Goal: Task Accomplishment & Management: Use online tool/utility

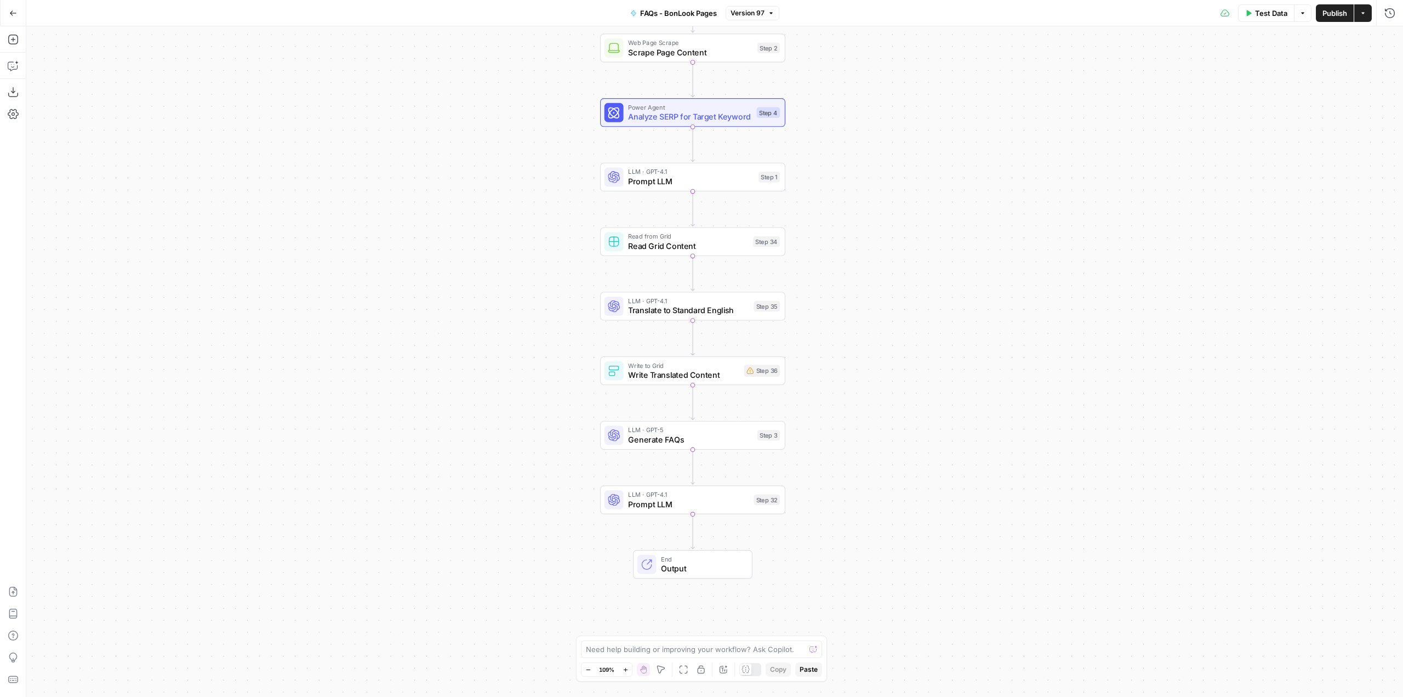
drag, startPoint x: 917, startPoint y: 425, endPoint x: 895, endPoint y: 337, distance: 90.4
click at [895, 337] on div "Workflow Input Settings Inputs Web Page Scrape Scrape Page Content Step 2 Power…" at bounding box center [714, 361] width 1377 height 670
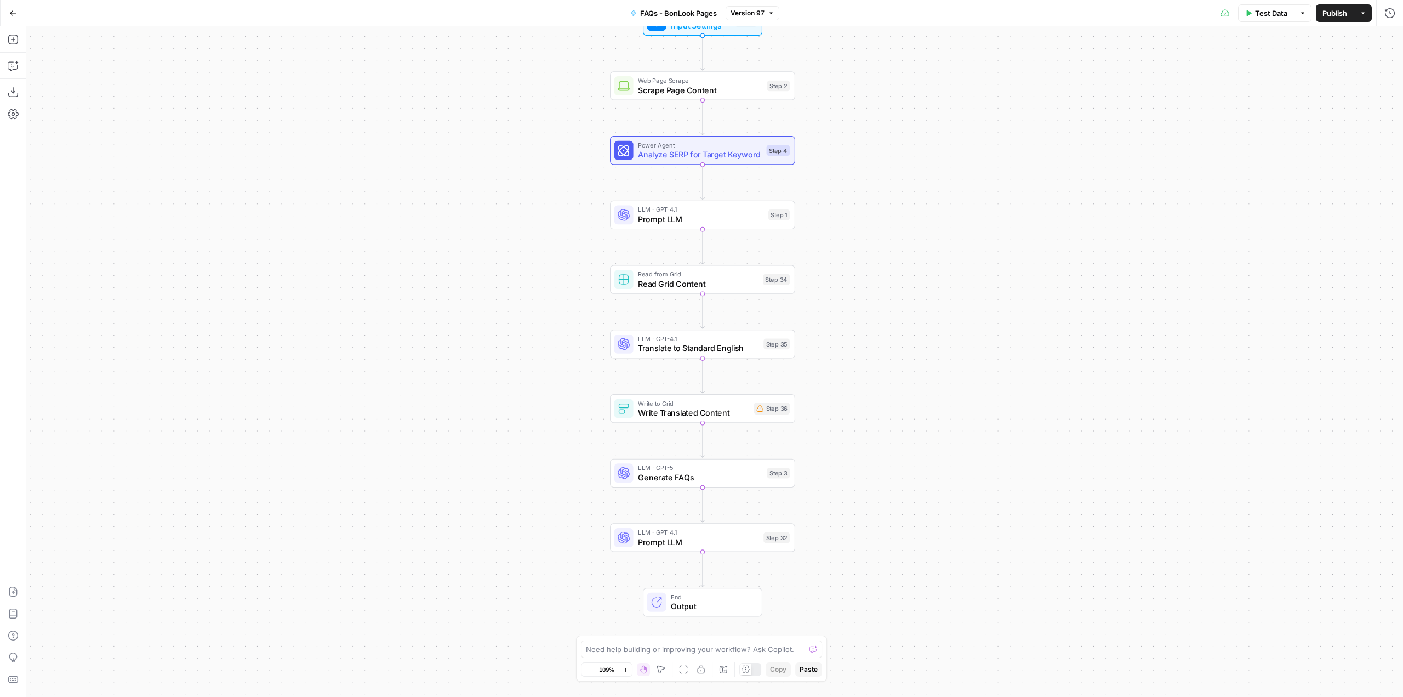
drag, startPoint x: 878, startPoint y: 275, endPoint x: 885, endPoint y: 292, distance: 18.2
click at [885, 292] on div "Workflow Input Settings Inputs Web Page Scrape Scrape Page Content Step 2 Power…" at bounding box center [714, 361] width 1377 height 670
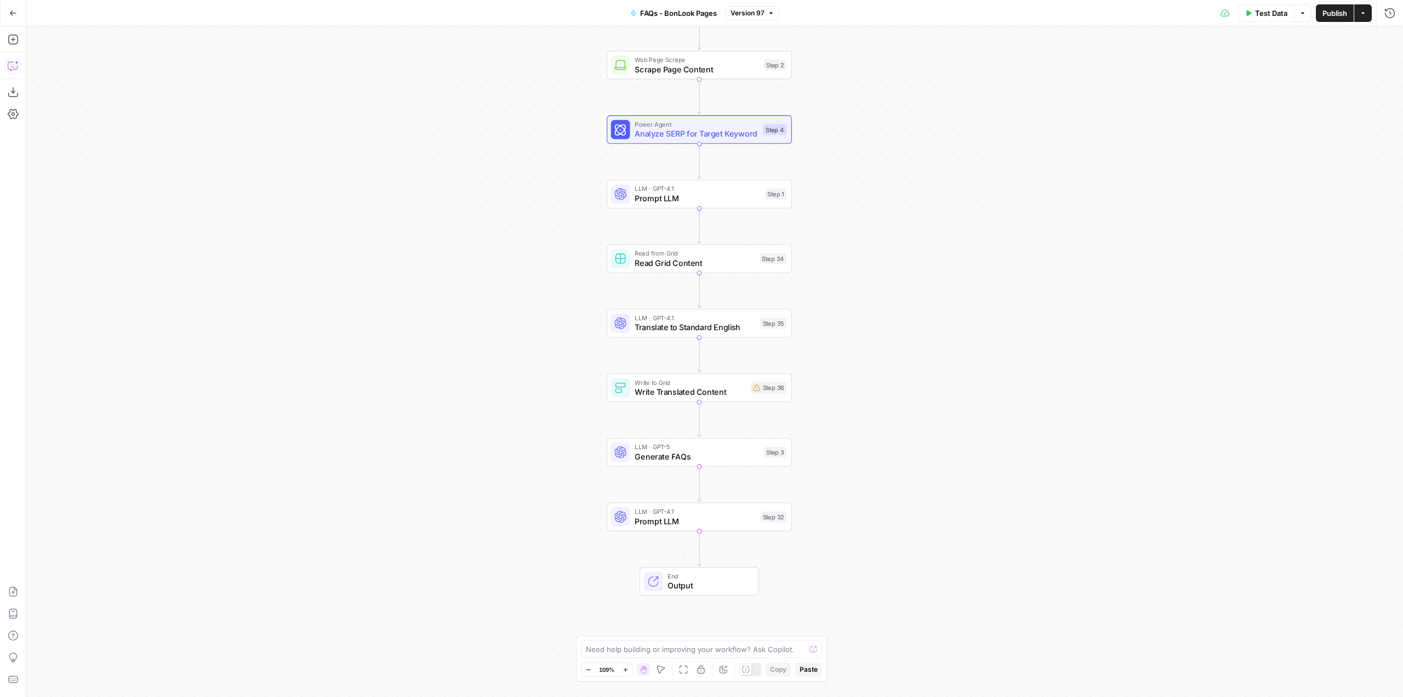
click at [16, 70] on icon "button" at bounding box center [13, 65] width 11 height 11
click at [127, 656] on textarea at bounding box center [148, 657] width 212 height 11
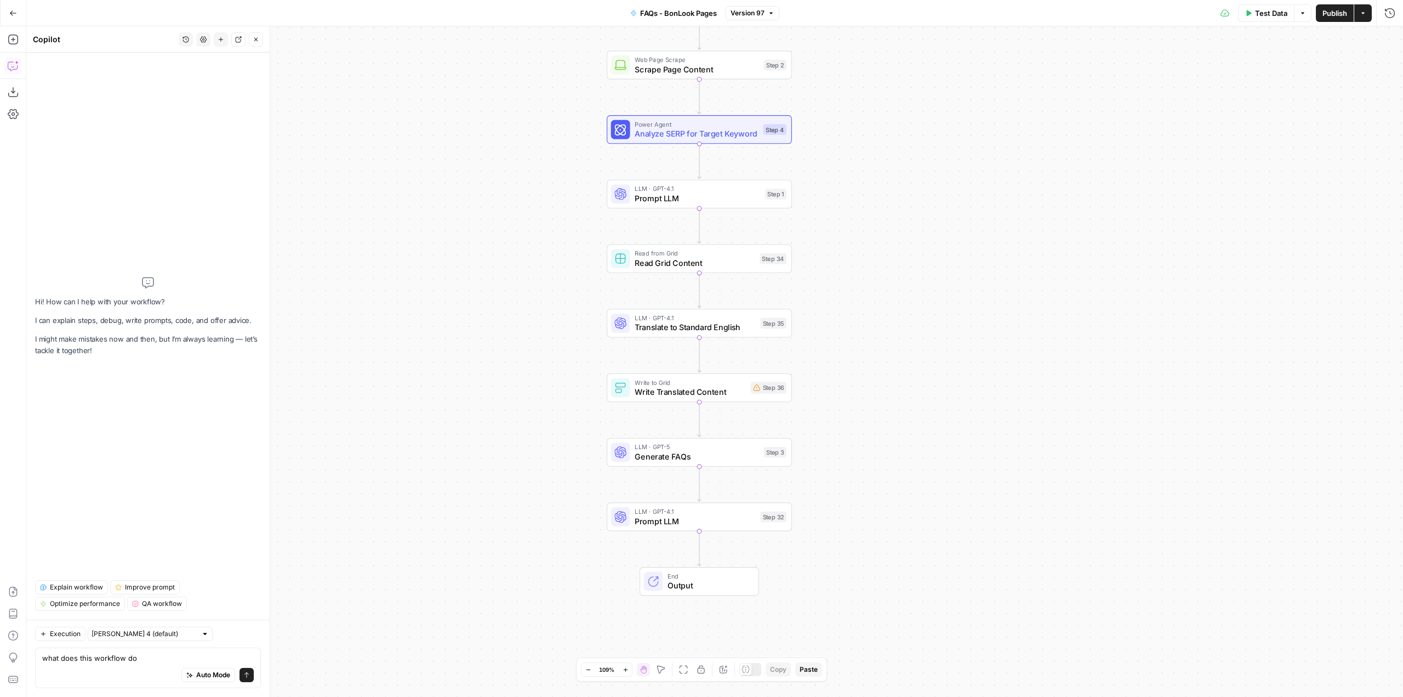
type textarea "what does this workflow do?"
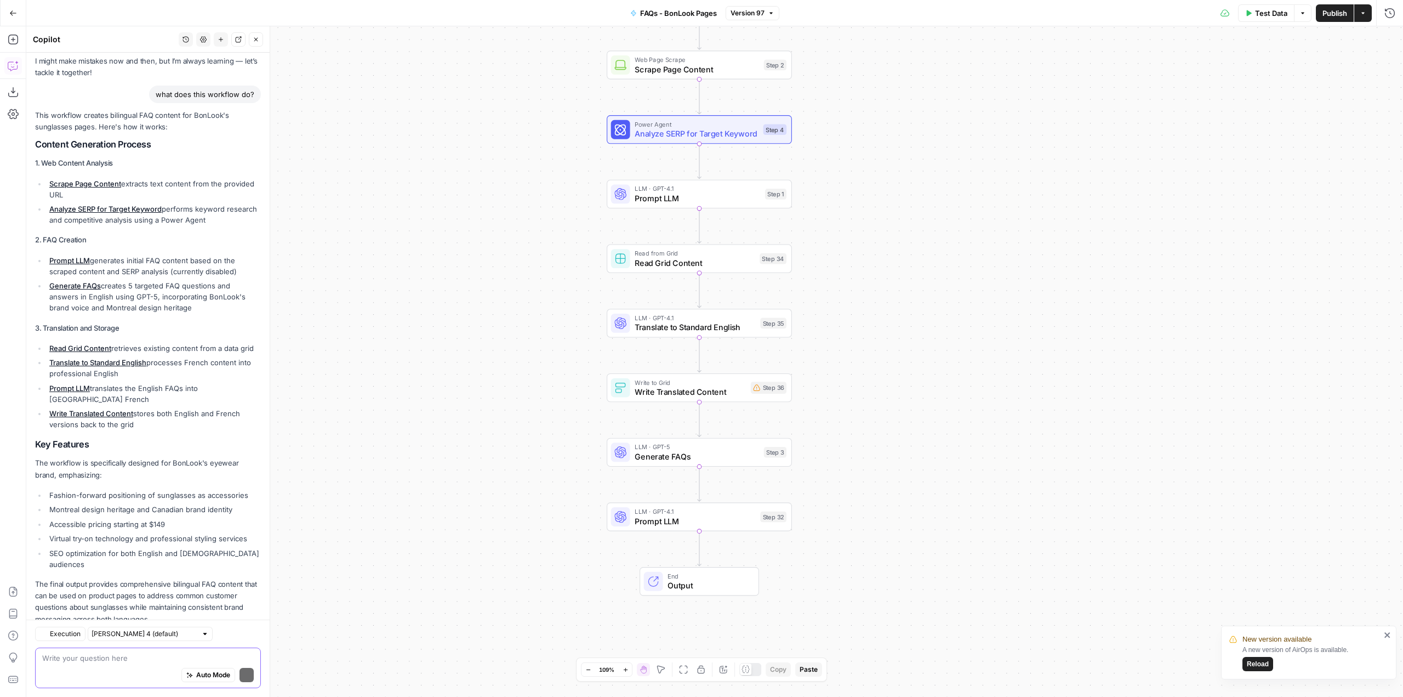
scroll to position [75, 0]
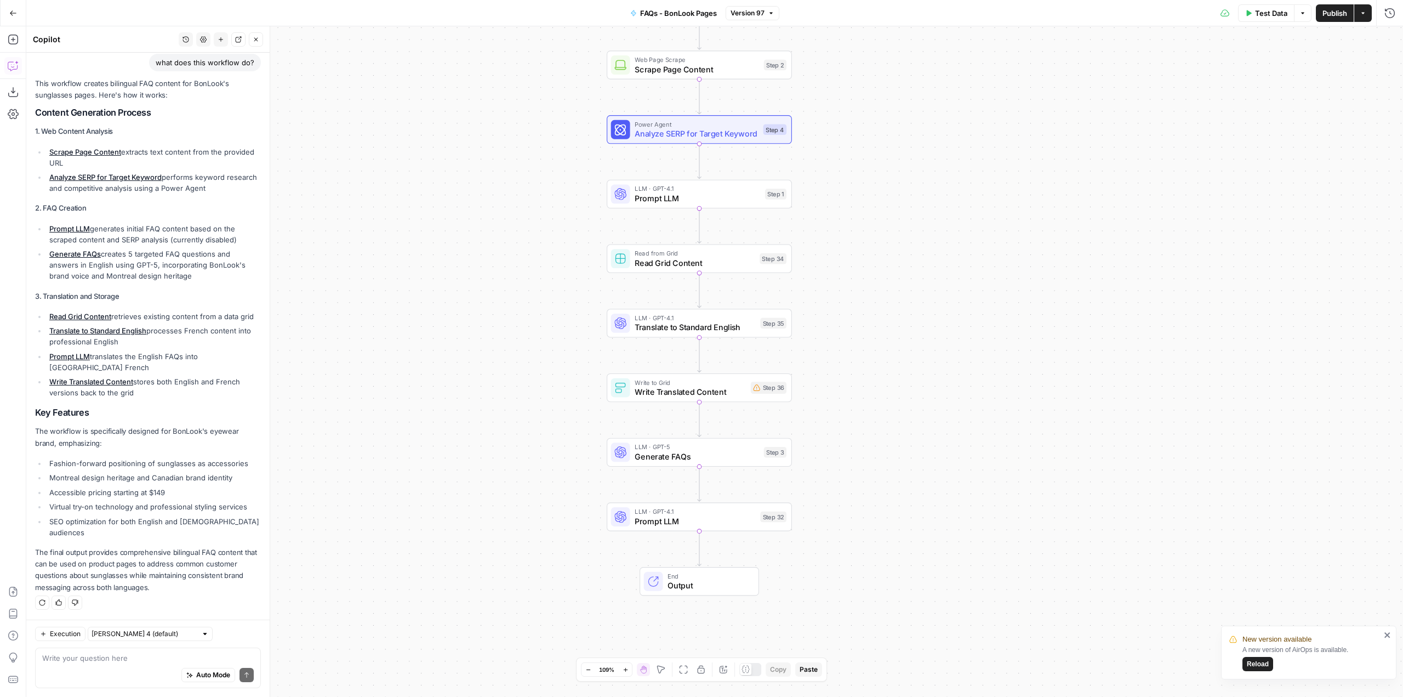
click at [139, 667] on div "Auto Mode Send" at bounding box center [148, 675] width 212 height 24
type textarea "could"
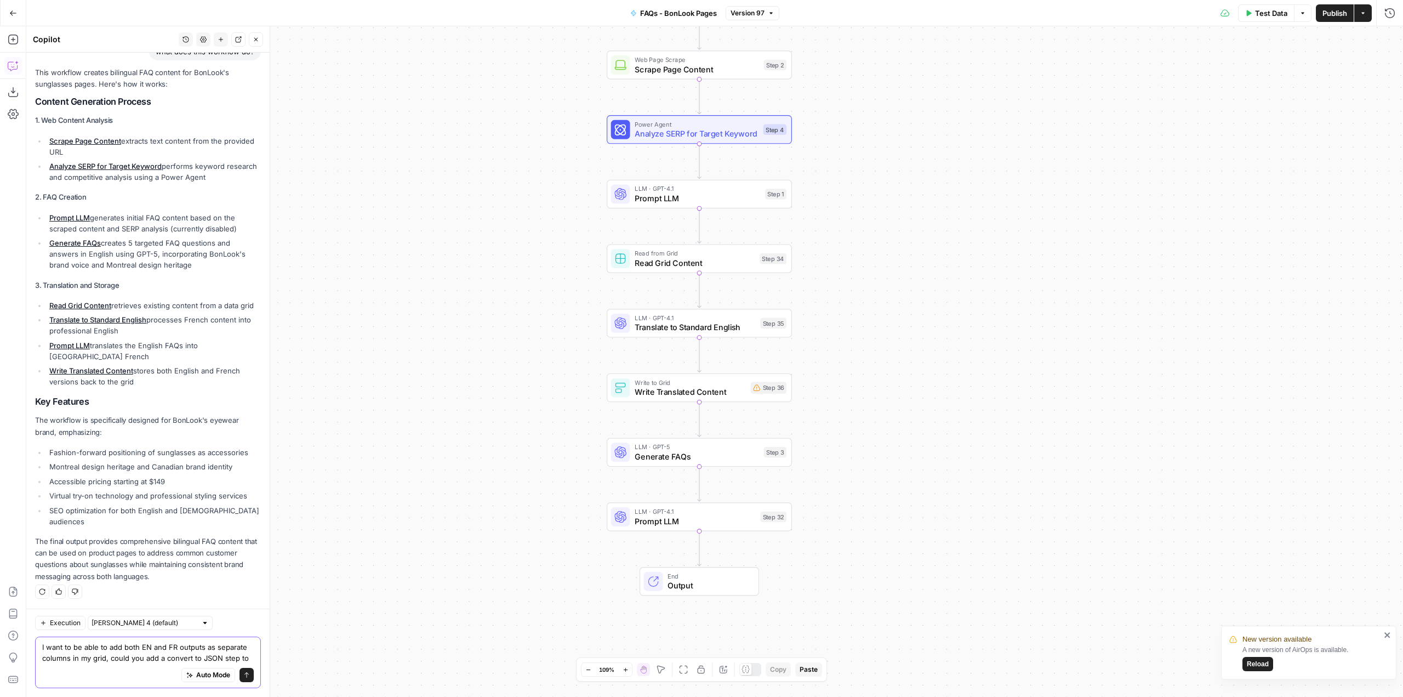
scroll to position [97, 0]
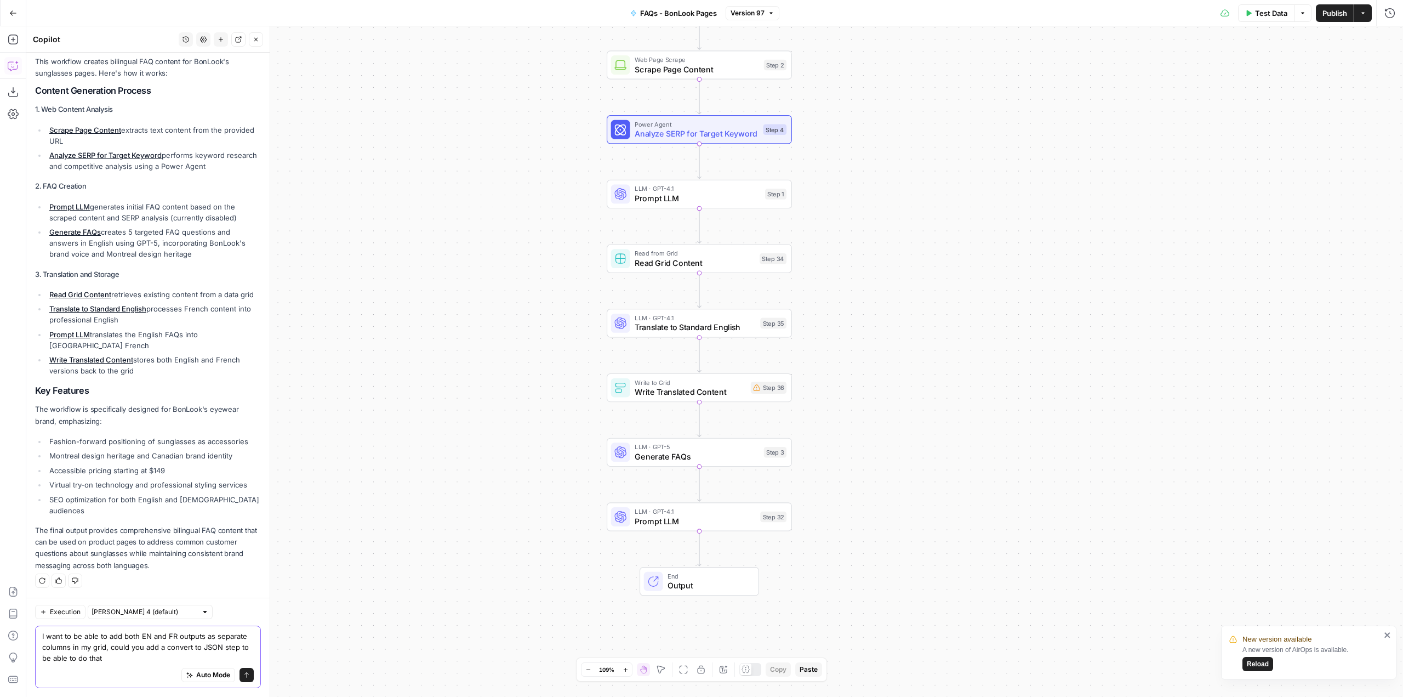
type textarea "I want to be able to add both EN and FR outputs as separate columns in my grid,…"
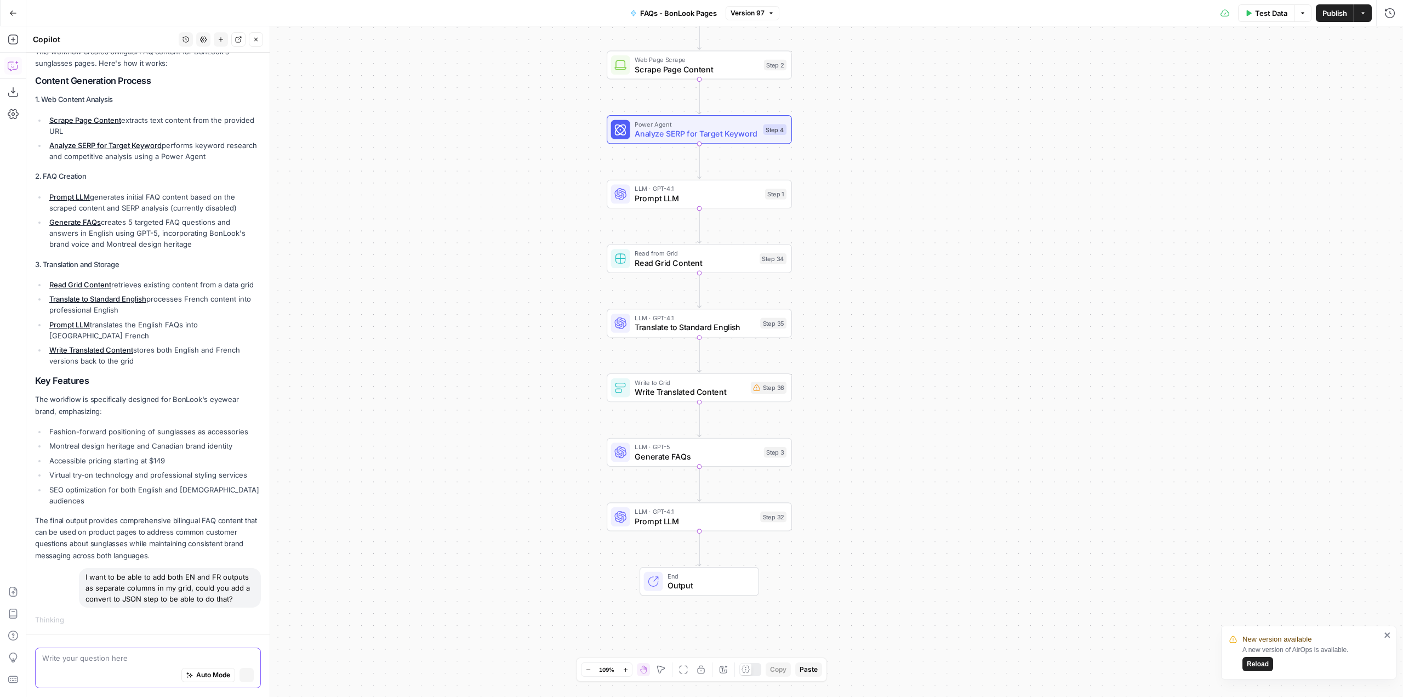
scroll to position [107, 0]
click at [1388, 638] on icon "close" at bounding box center [1388, 634] width 8 height 9
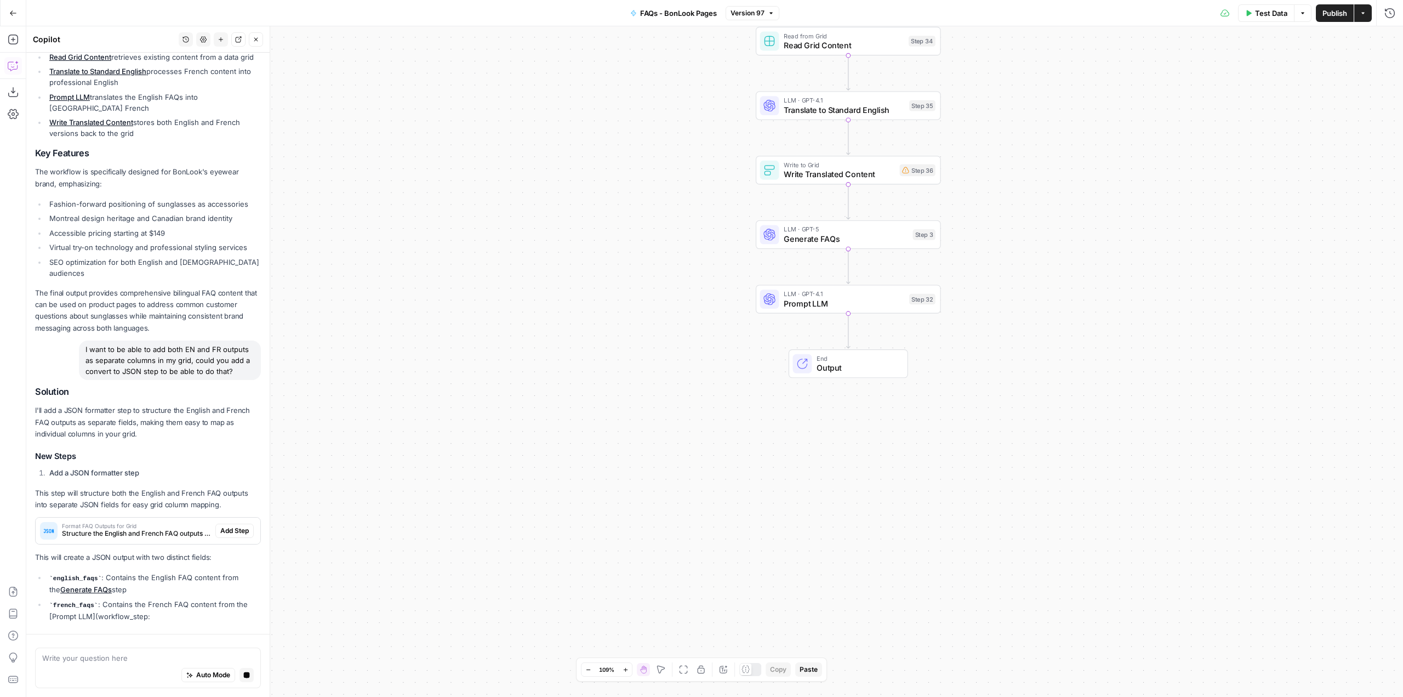
scroll to position [351, 0]
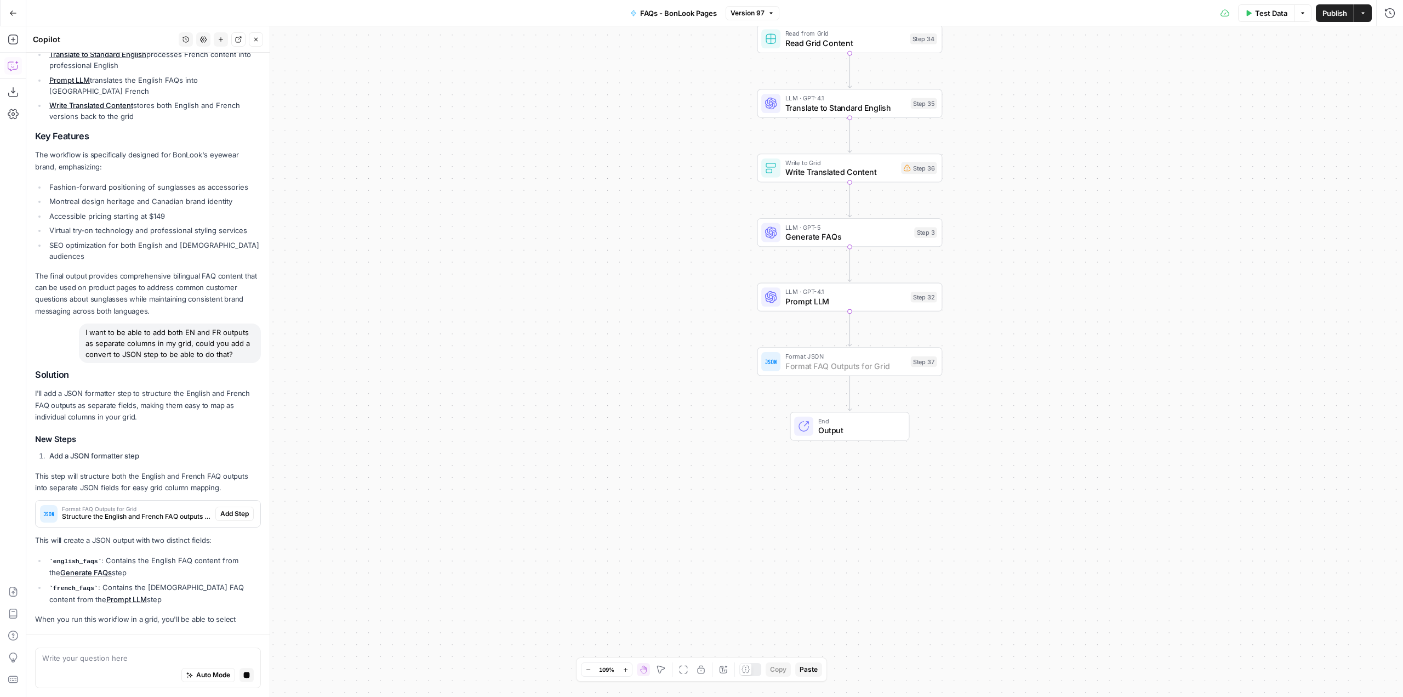
click at [230, 513] on span "Add Step" at bounding box center [234, 514] width 29 height 10
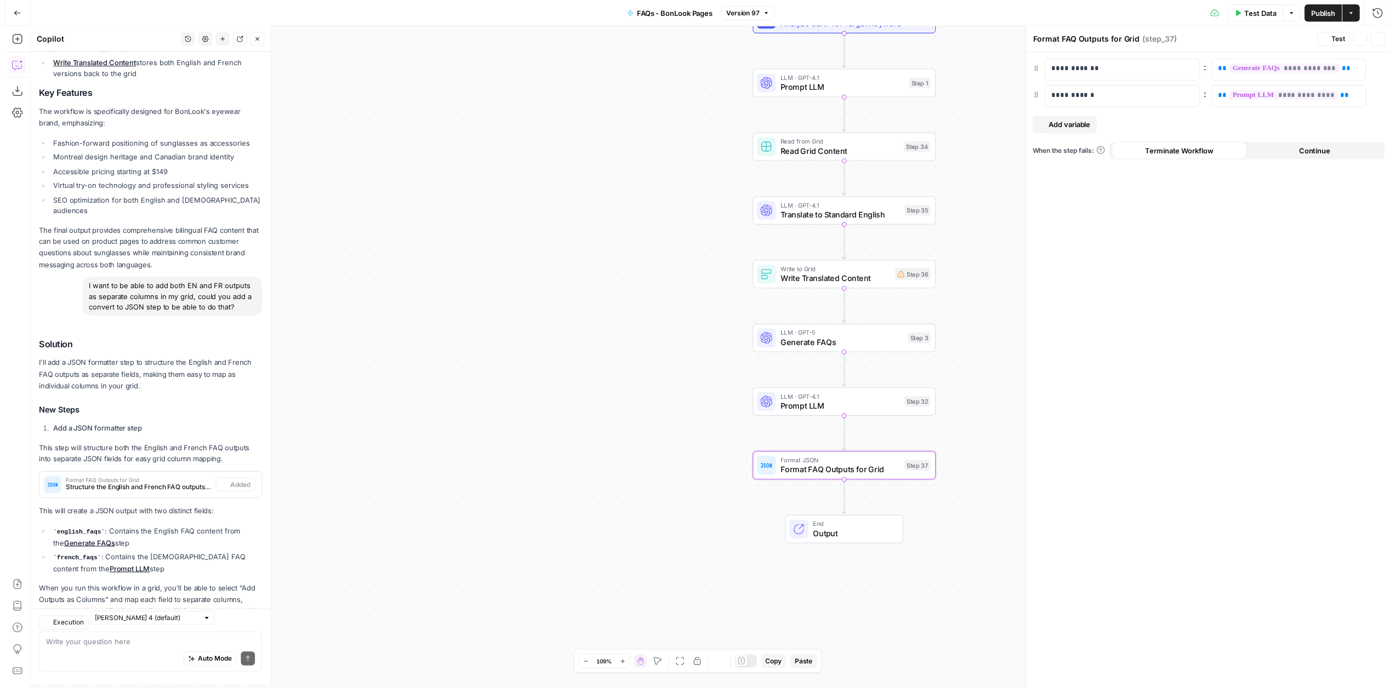
scroll to position [446, 0]
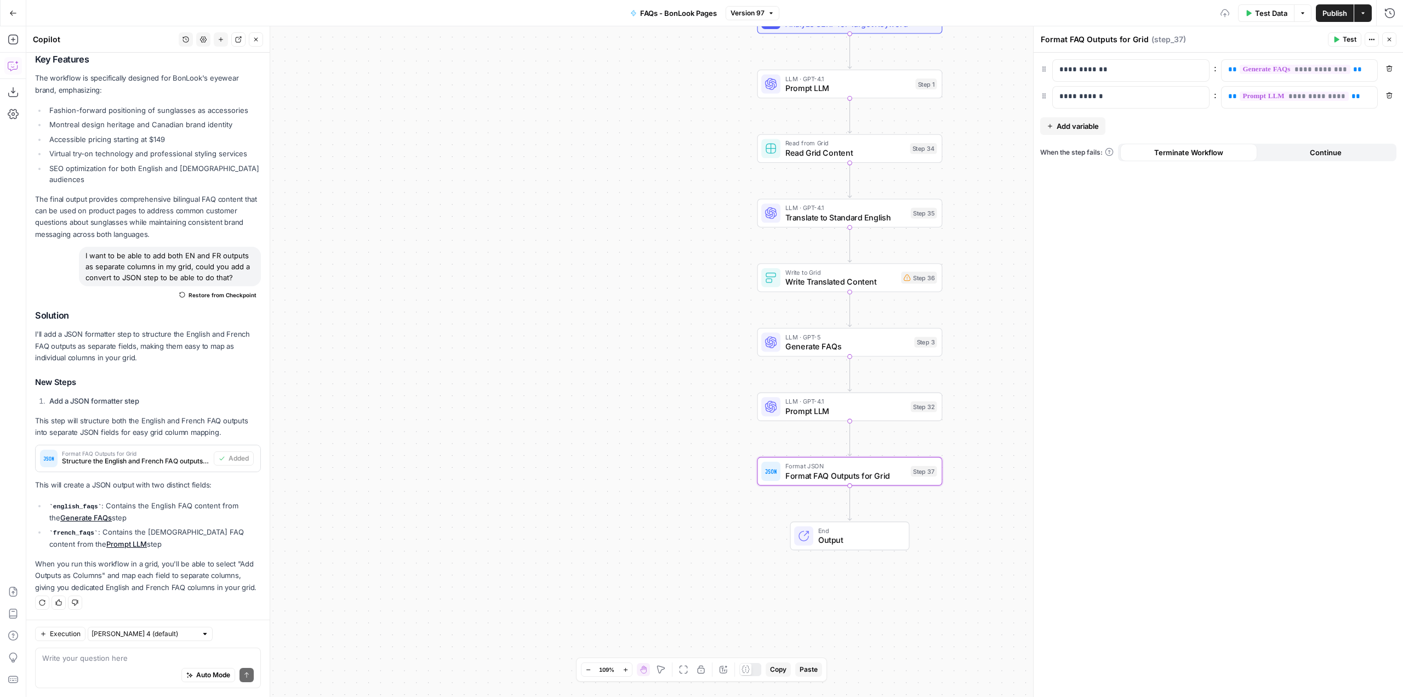
drag, startPoint x: 1088, startPoint y: 292, endPoint x: 1065, endPoint y: 309, distance: 29.1
click at [1065, 309] on div "**********" at bounding box center [1218, 375] width 369 height 644
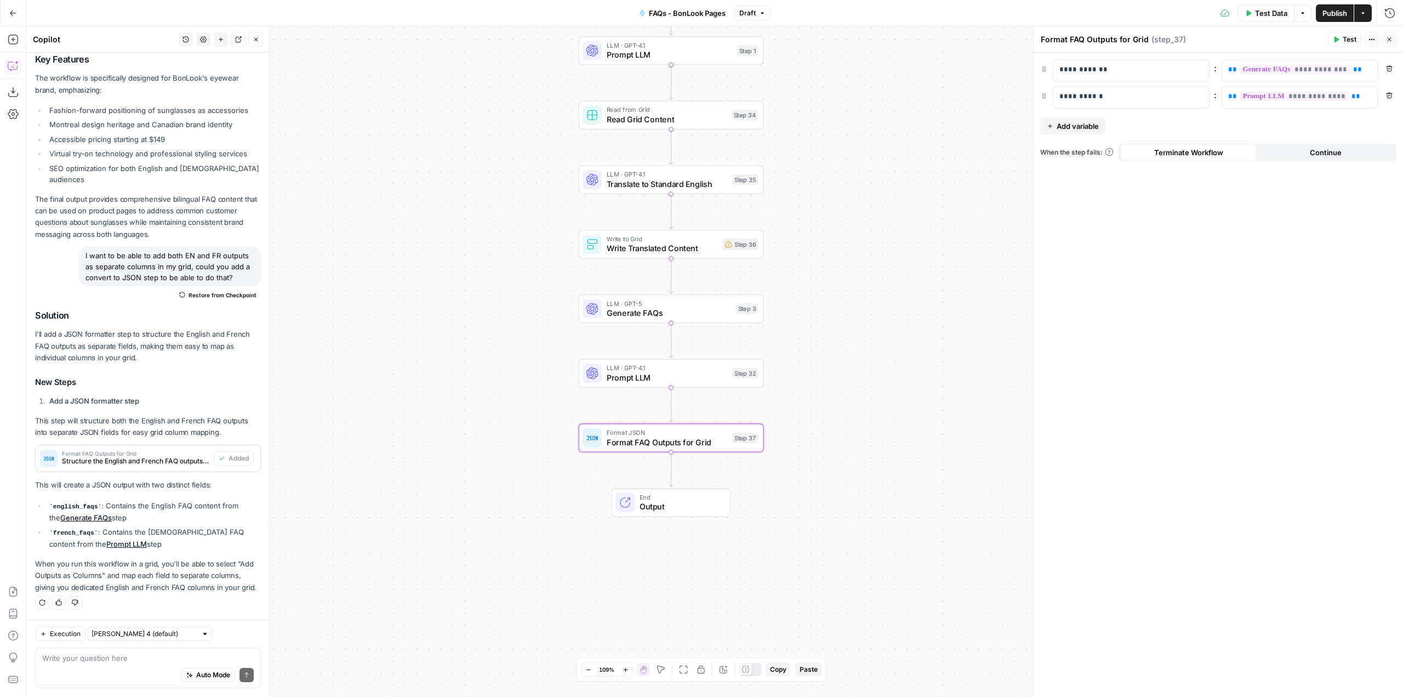
drag, startPoint x: 987, startPoint y: 370, endPoint x: 808, endPoint y: 337, distance: 181.8
click at [808, 337] on div "Workflow Input Settings Inputs Web Page Scrape Scrape Page Content Step 2 Power…" at bounding box center [714, 361] width 1377 height 670
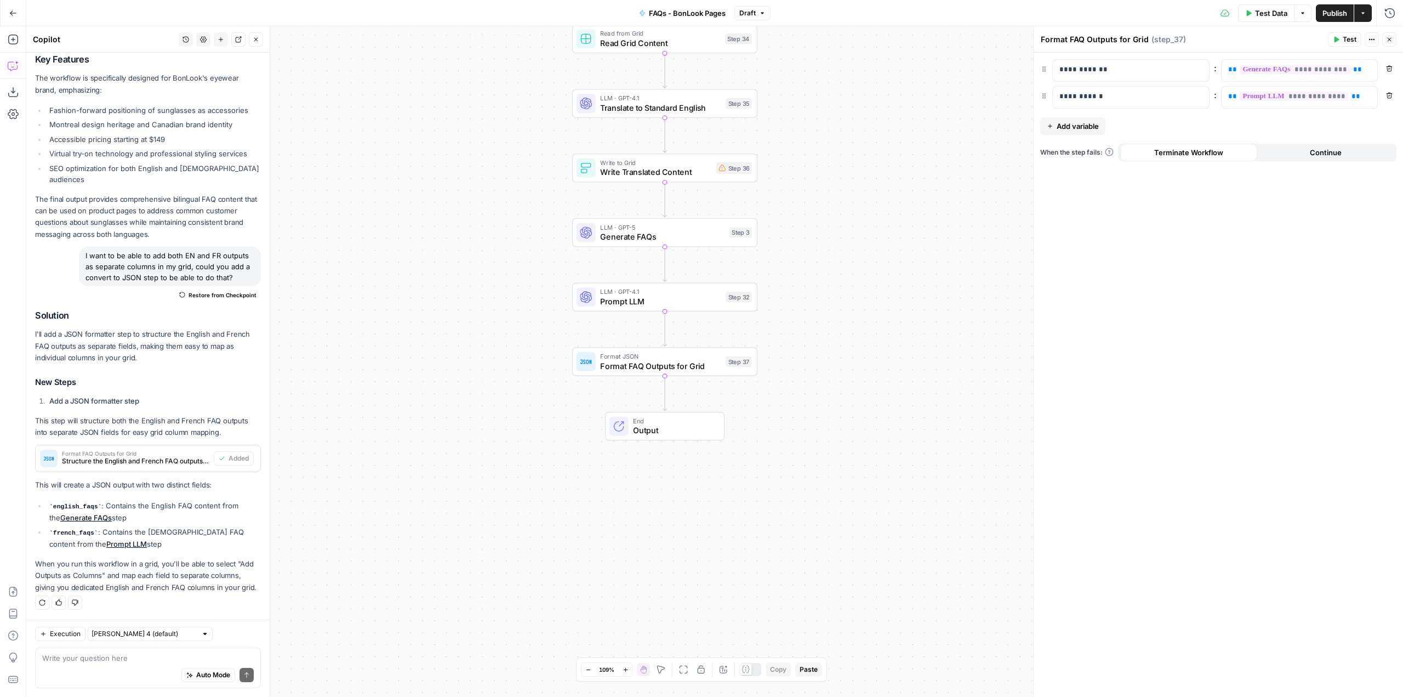
click at [1341, 15] on span "Publish" at bounding box center [1335, 13] width 25 height 11
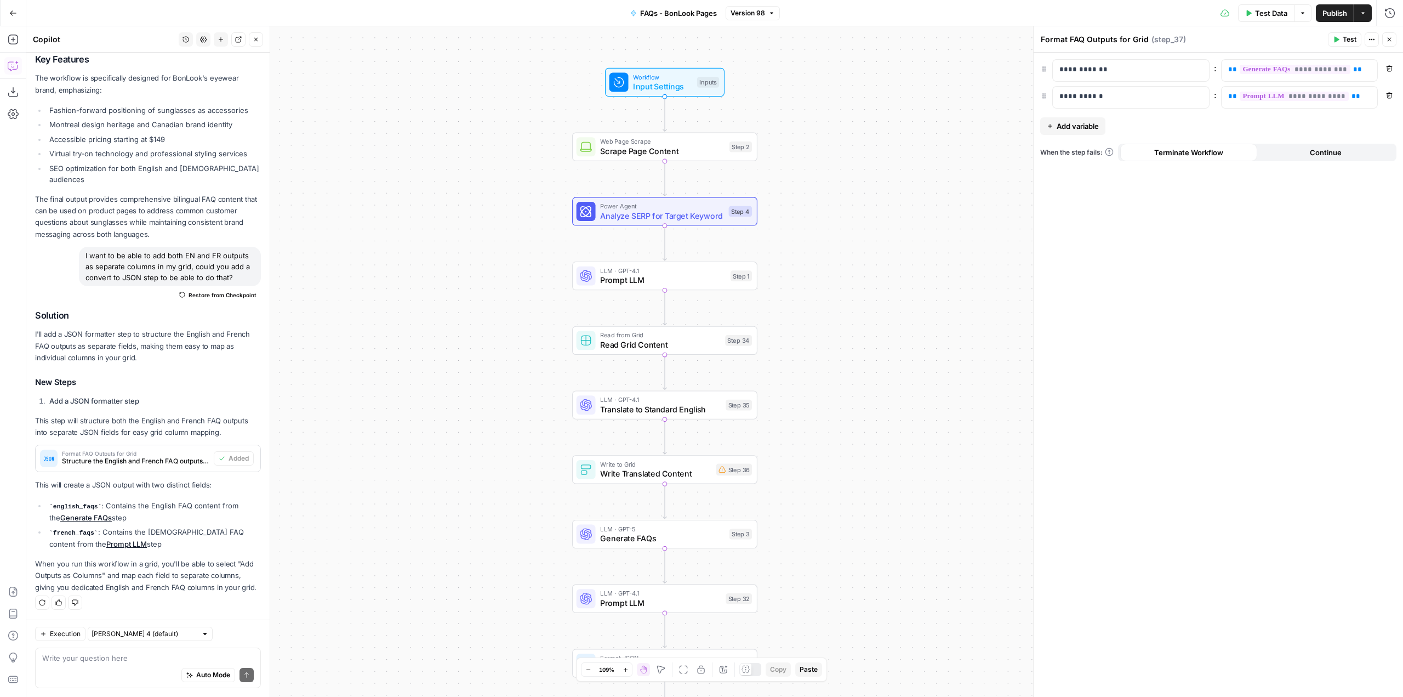
click at [1249, 10] on icon "button" at bounding box center [1248, 13] width 7 height 7
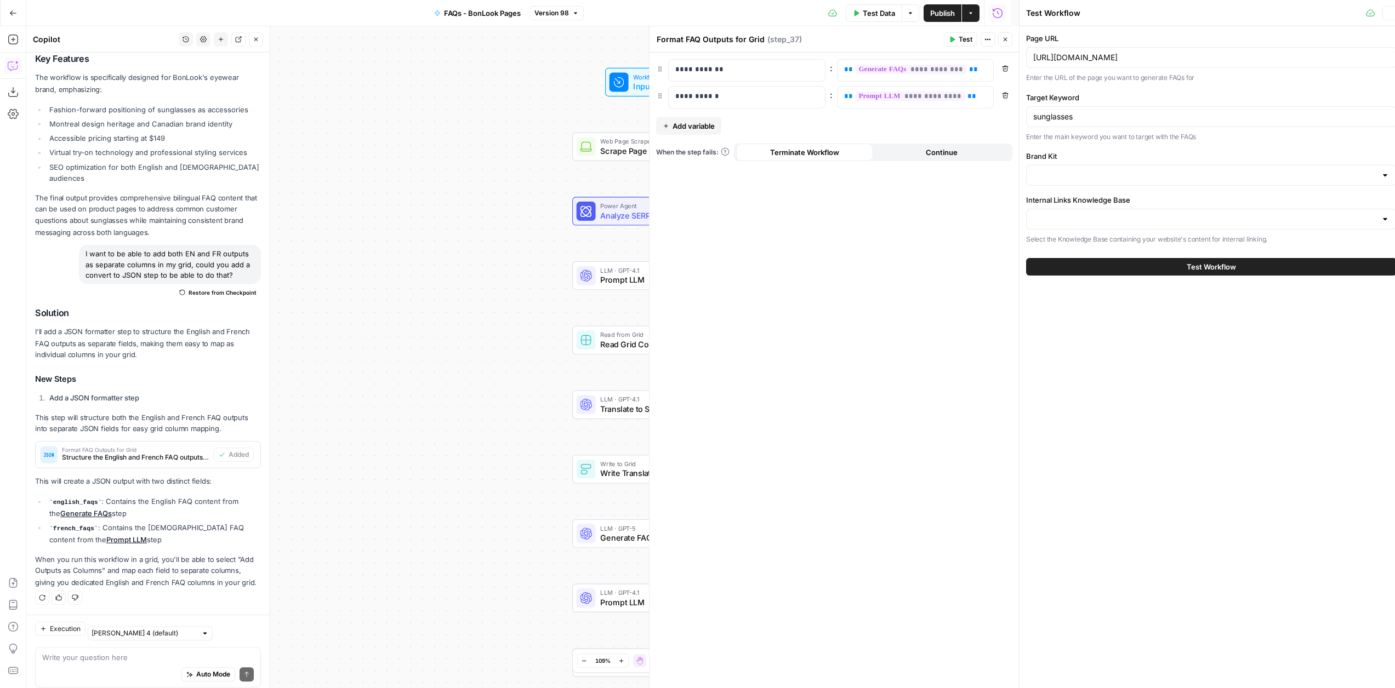
type input "BonLook"
type input "BonLook brand"
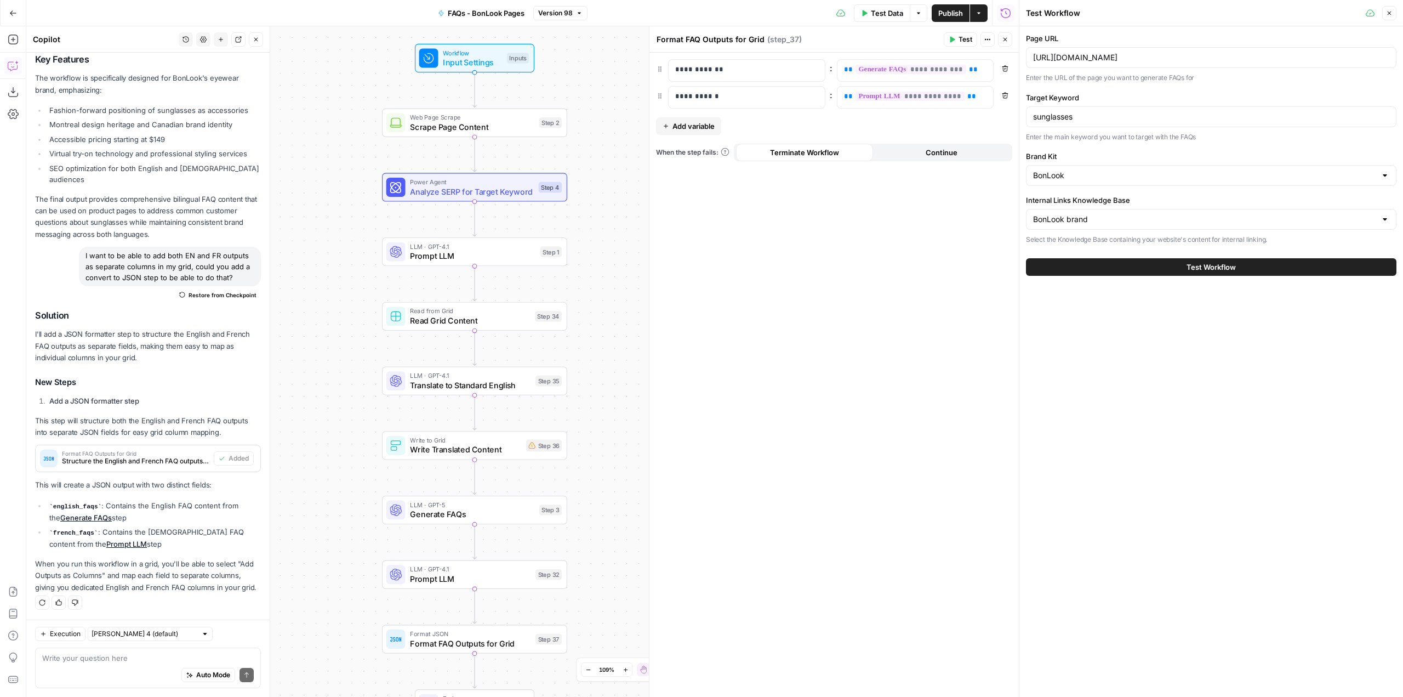
drag, startPoint x: 462, startPoint y: 247, endPoint x: 272, endPoint y: 223, distance: 191.7
click at [272, 223] on body "FYidoctors New Home Browse Insights Opportunities Your Data Recent Grids Conten…" at bounding box center [701, 348] width 1403 height 697
click at [1173, 268] on button "Test Workflow" at bounding box center [1211, 267] width 371 height 18
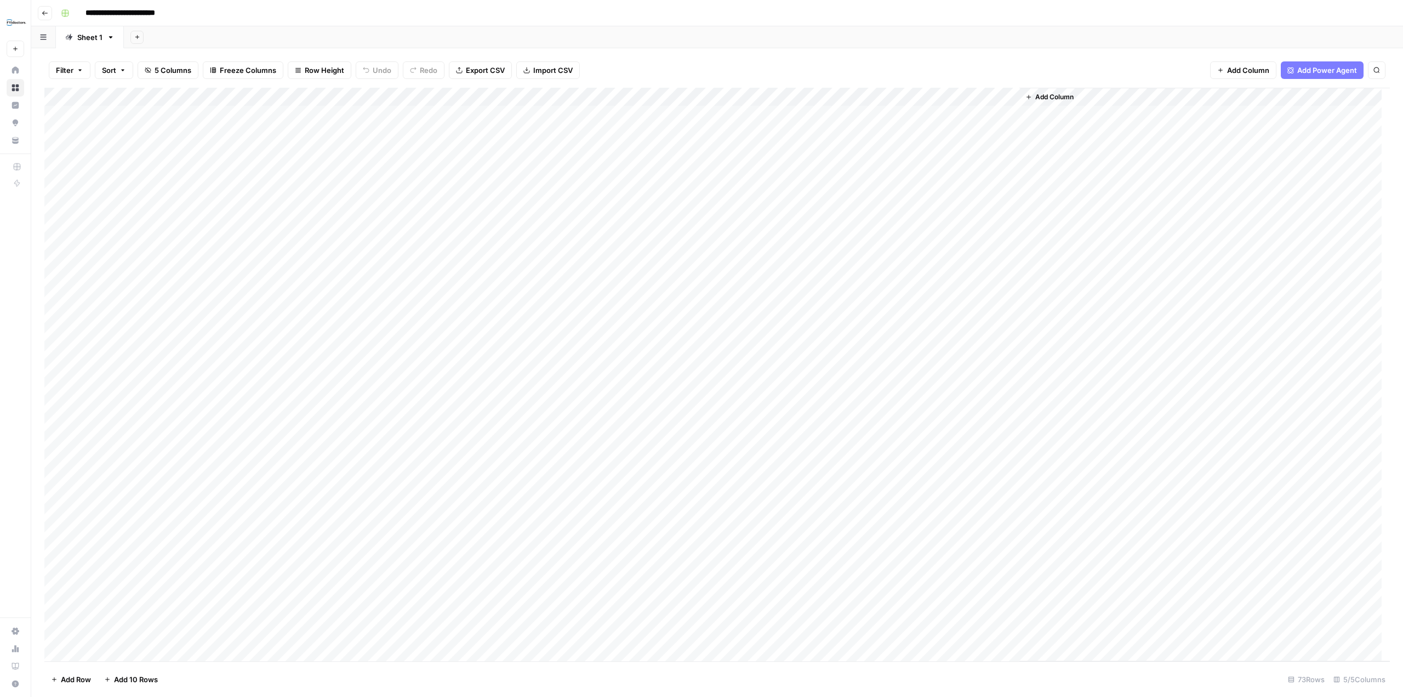
click at [635, 98] on div "Add Column" at bounding box center [717, 374] width 1346 height 573
click at [997, 52] on div "Filter Sort 5 Columns Freeze Columns Row Height Undo Redo Export CSV Import CSV…" at bounding box center [717, 372] width 1372 height 648
click at [638, 187] on div "Add Column" at bounding box center [717, 374] width 1346 height 573
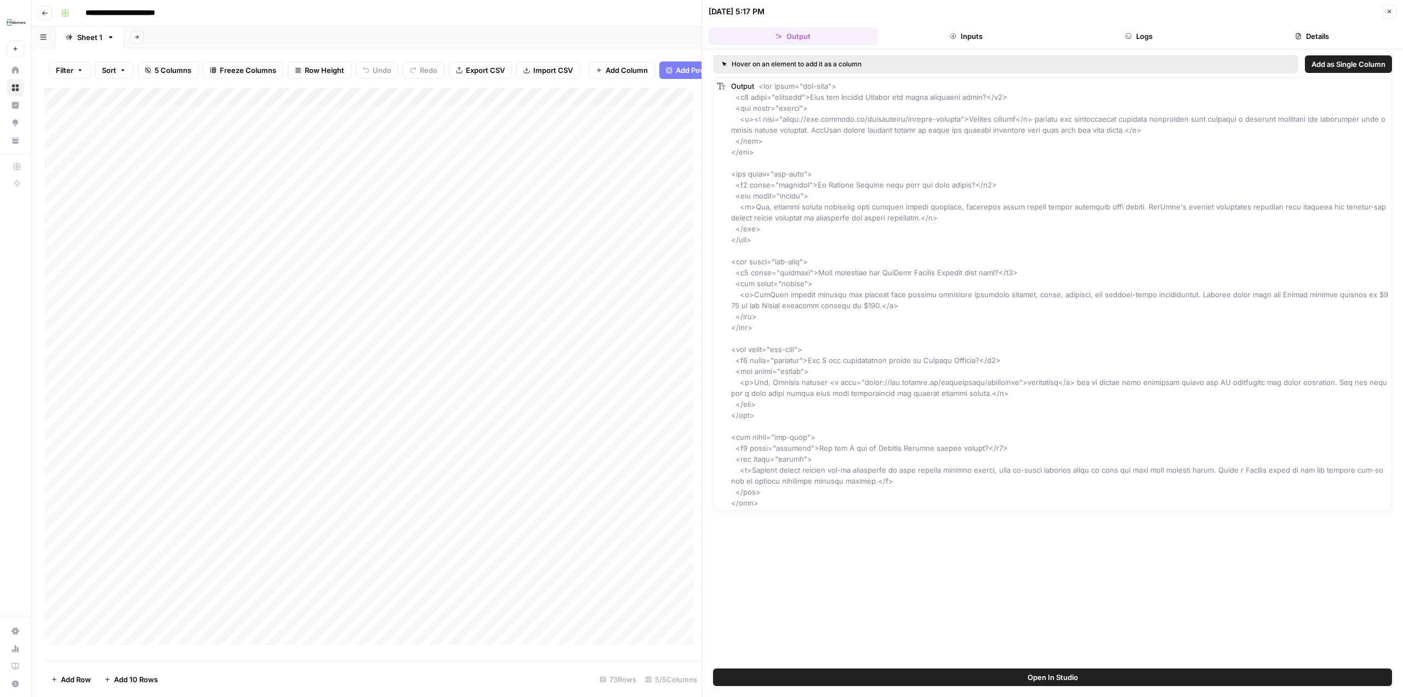
click at [681, 15] on div "**********" at bounding box center [724, 13] width 1336 height 18
click at [1387, 3] on header "08/28/25 at 5:17 PM Close Output Inputs Logs Details" at bounding box center [1052, 24] width 701 height 49
click at [1388, 14] on icon "button" at bounding box center [1389, 11] width 7 height 7
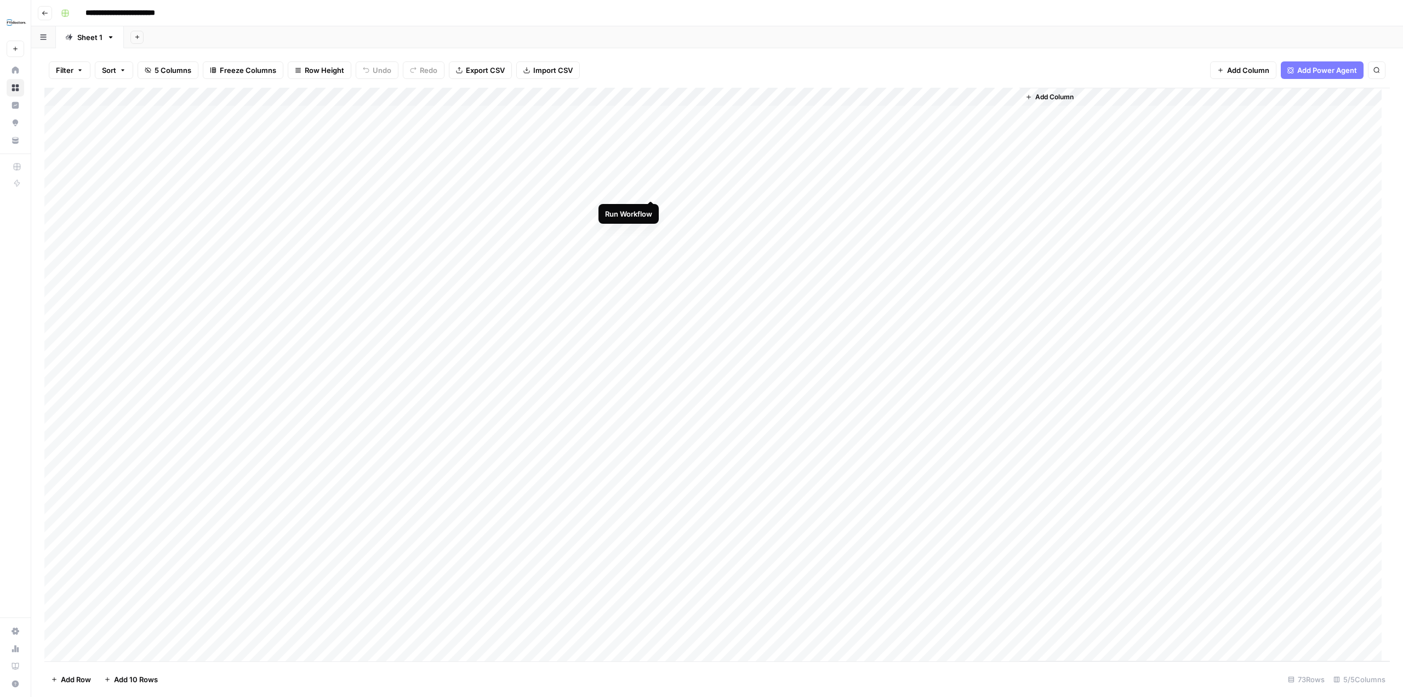
click at [648, 186] on div "Add Column" at bounding box center [717, 374] width 1346 height 573
click at [635, 185] on div "Add Column" at bounding box center [717, 374] width 1346 height 573
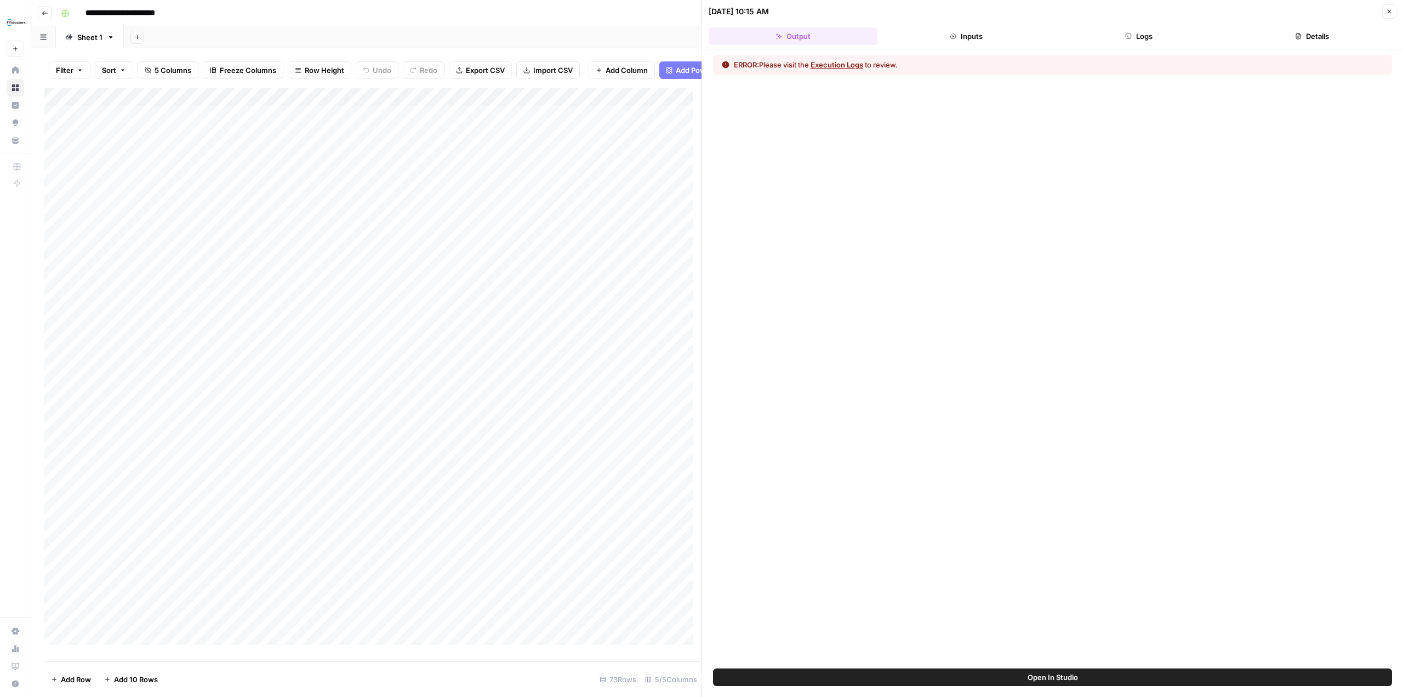
click at [1141, 33] on button "Logs" at bounding box center [1139, 36] width 169 height 18
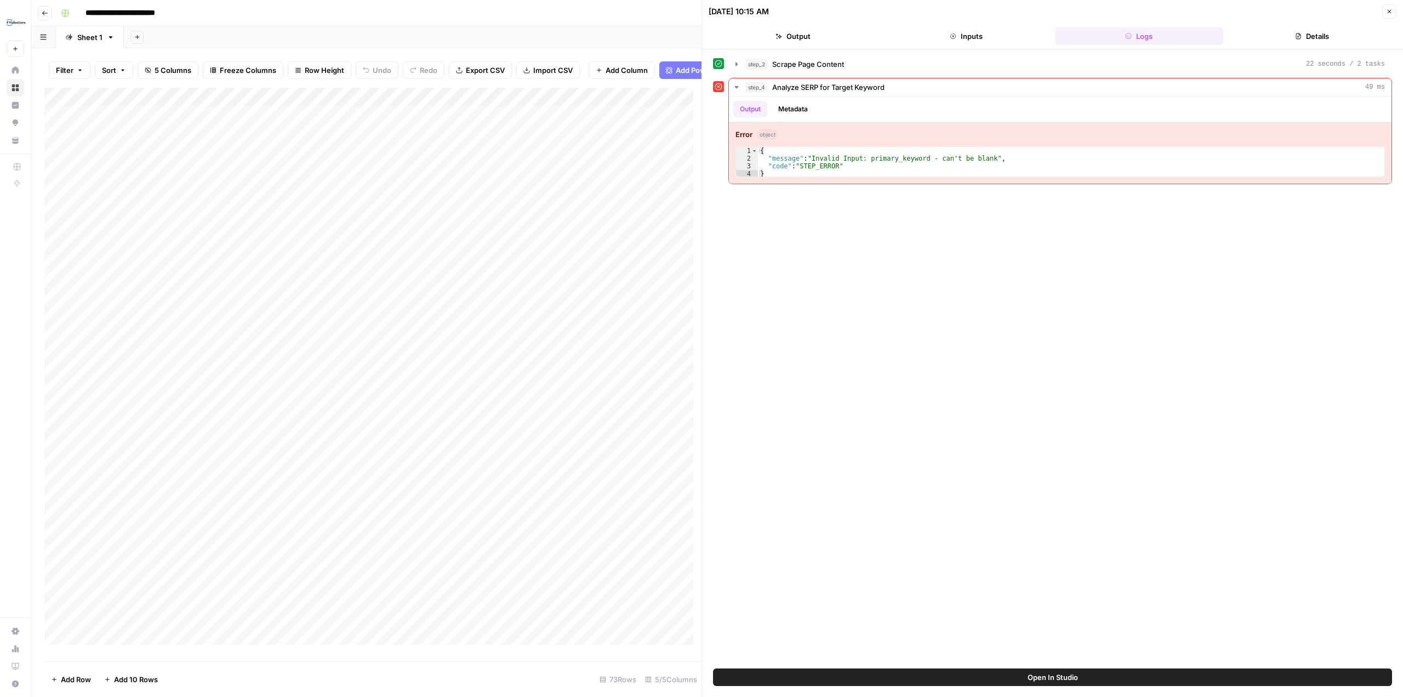
click at [638, 103] on div "Add Column" at bounding box center [372, 370] width 657 height 565
click at [620, 202] on span "Configure Inputs" at bounding box center [601, 197] width 96 height 11
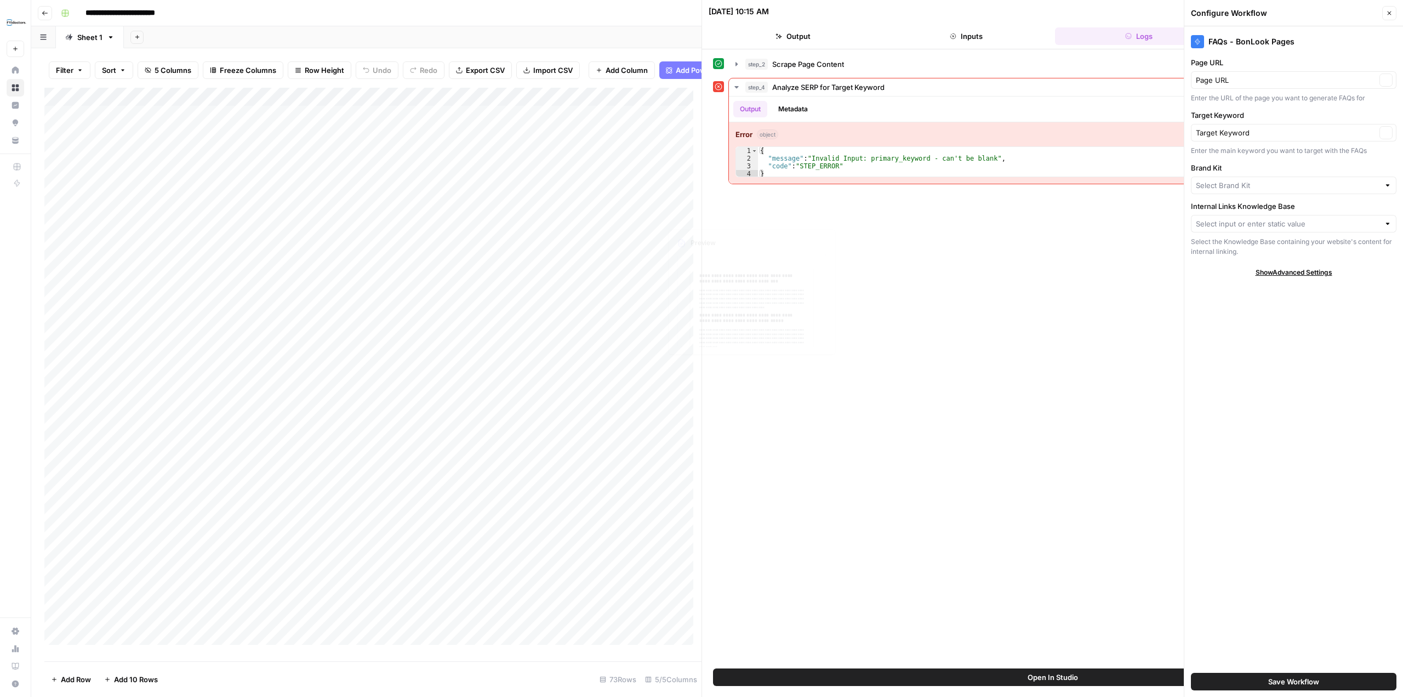
type input "BonLook"
type input "BonLook URLs CA"
click at [1254, 136] on input "Target Keyword" at bounding box center [1286, 132] width 180 height 11
click at [1246, 172] on span "Target Keyword" at bounding box center [1280, 173] width 160 height 11
type input "Target Keyword"
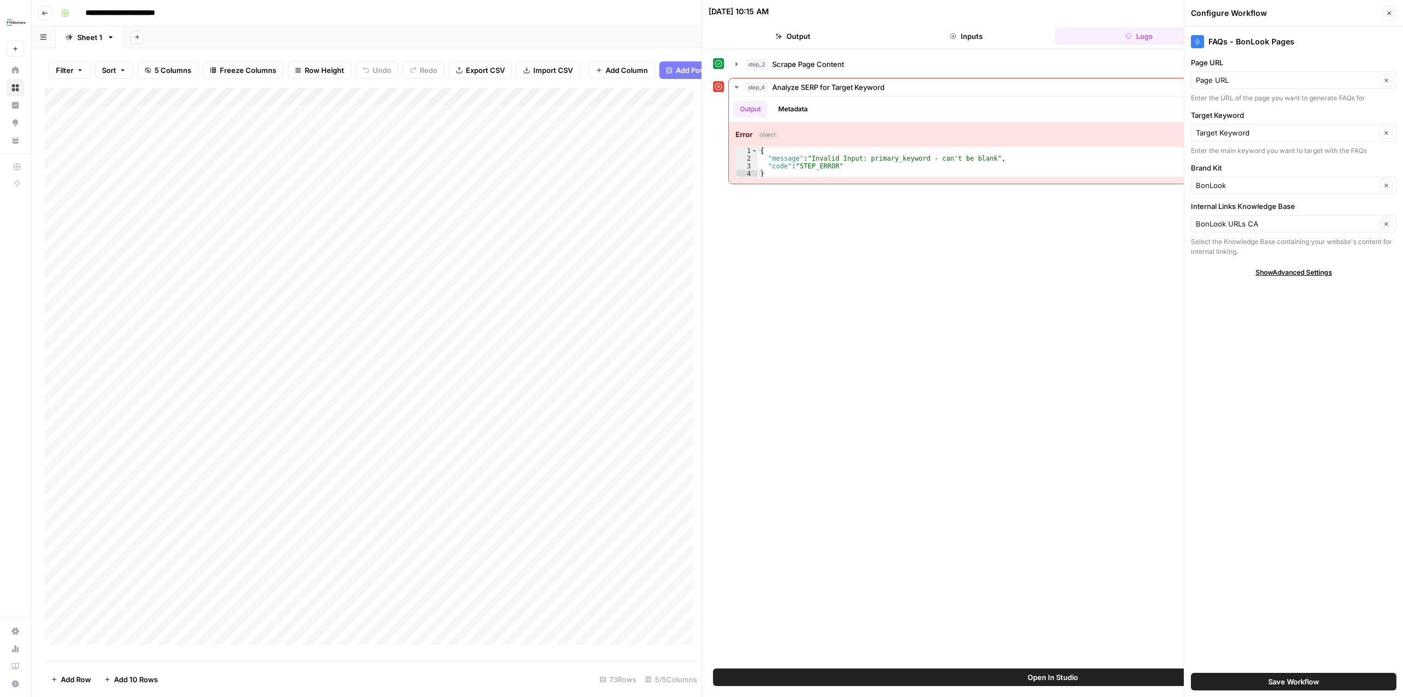
click at [926, 284] on div "step_2 Scrape Page Content 22 seconds / 2 tasks step_4 Analyze SERP for Target …" at bounding box center [1052, 359] width 679 height 608
click at [1392, 11] on icon "button" at bounding box center [1389, 13] width 7 height 7
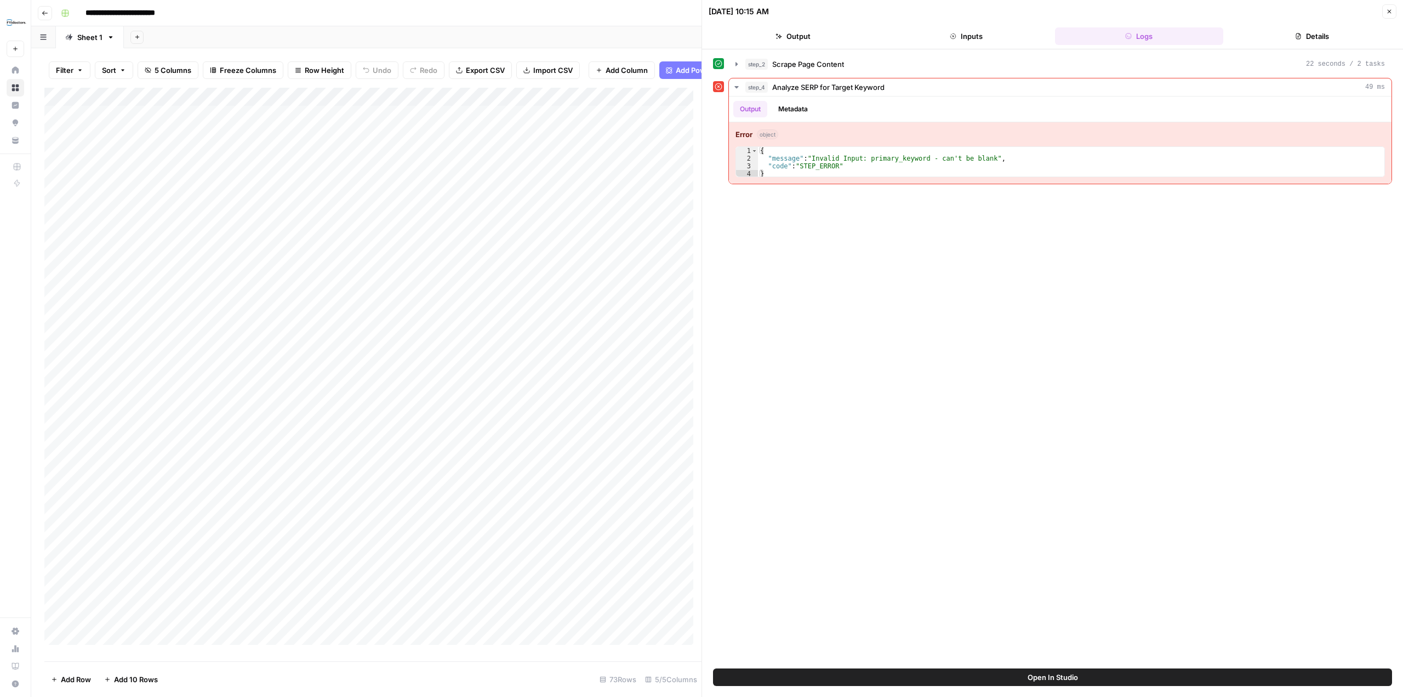
click at [1062, 681] on span "Open In Studio" at bounding box center [1053, 676] width 50 height 11
click at [648, 196] on div "Add Column" at bounding box center [372, 370] width 657 height 565
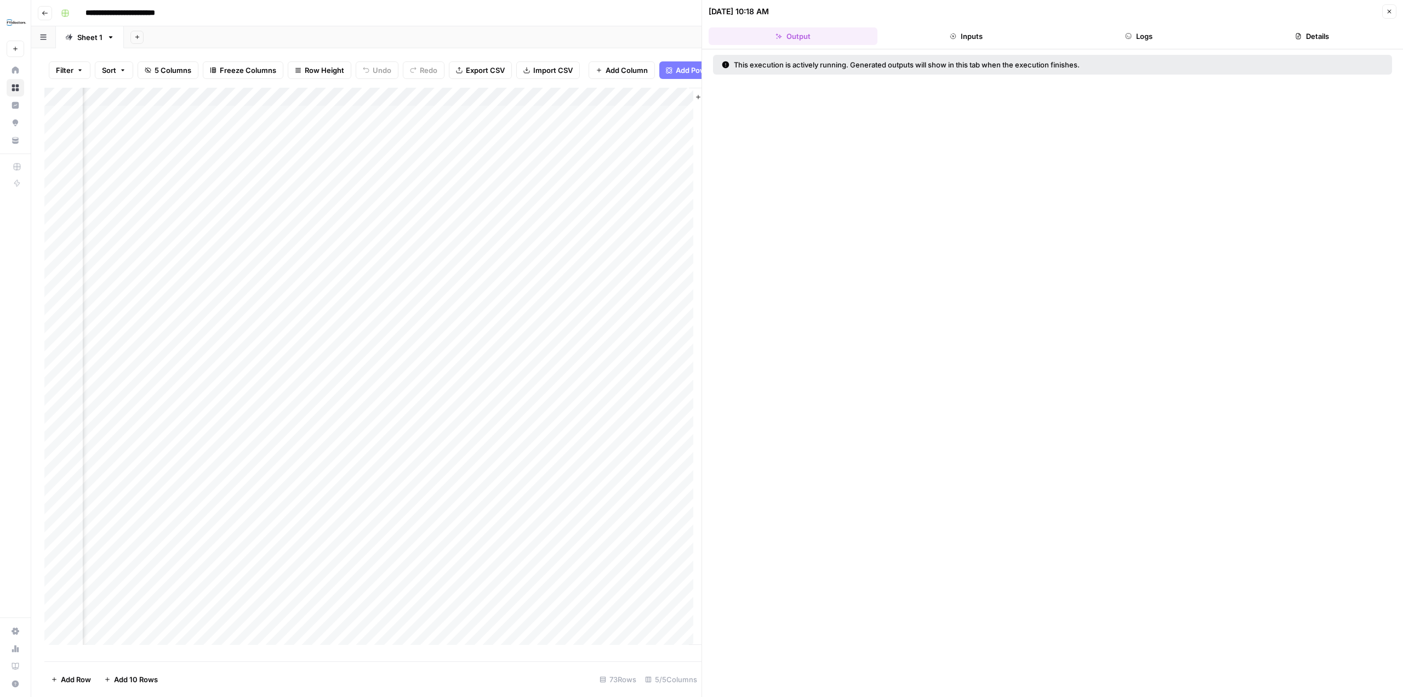
scroll to position [0, 331]
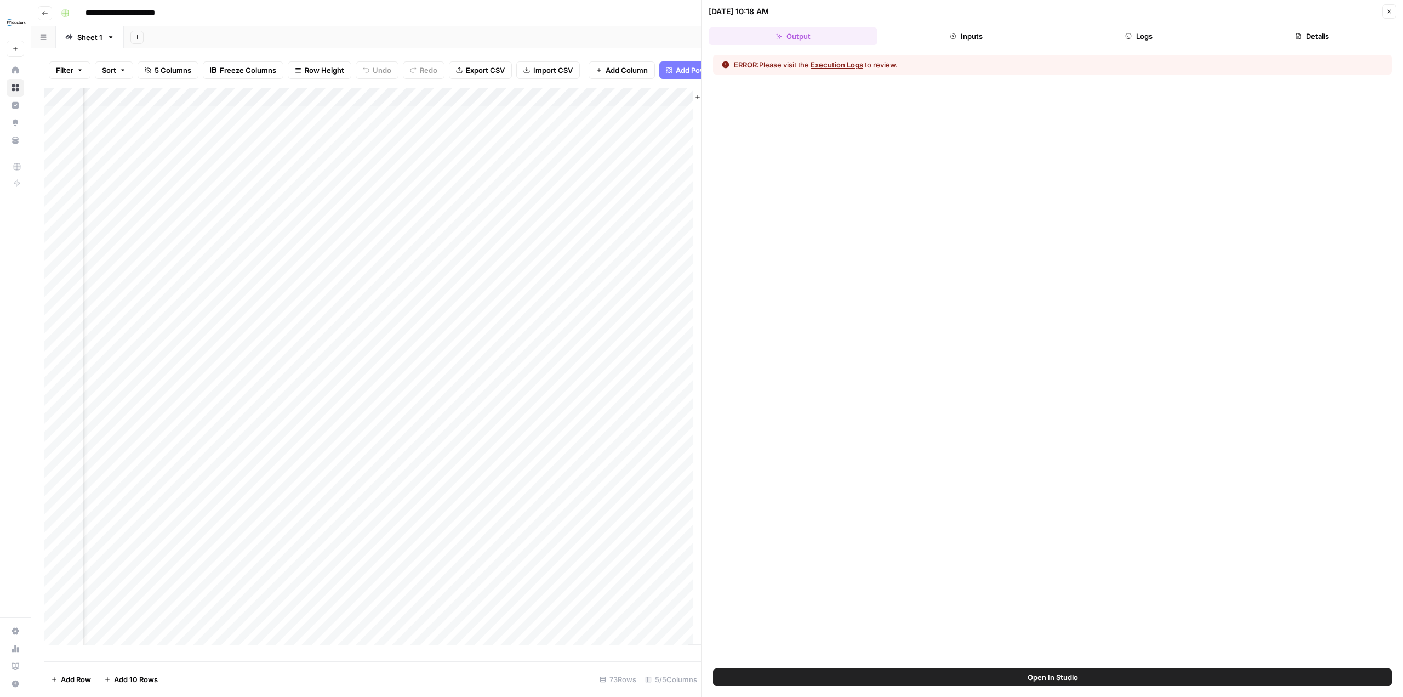
click at [1152, 35] on button "Logs" at bounding box center [1139, 36] width 169 height 18
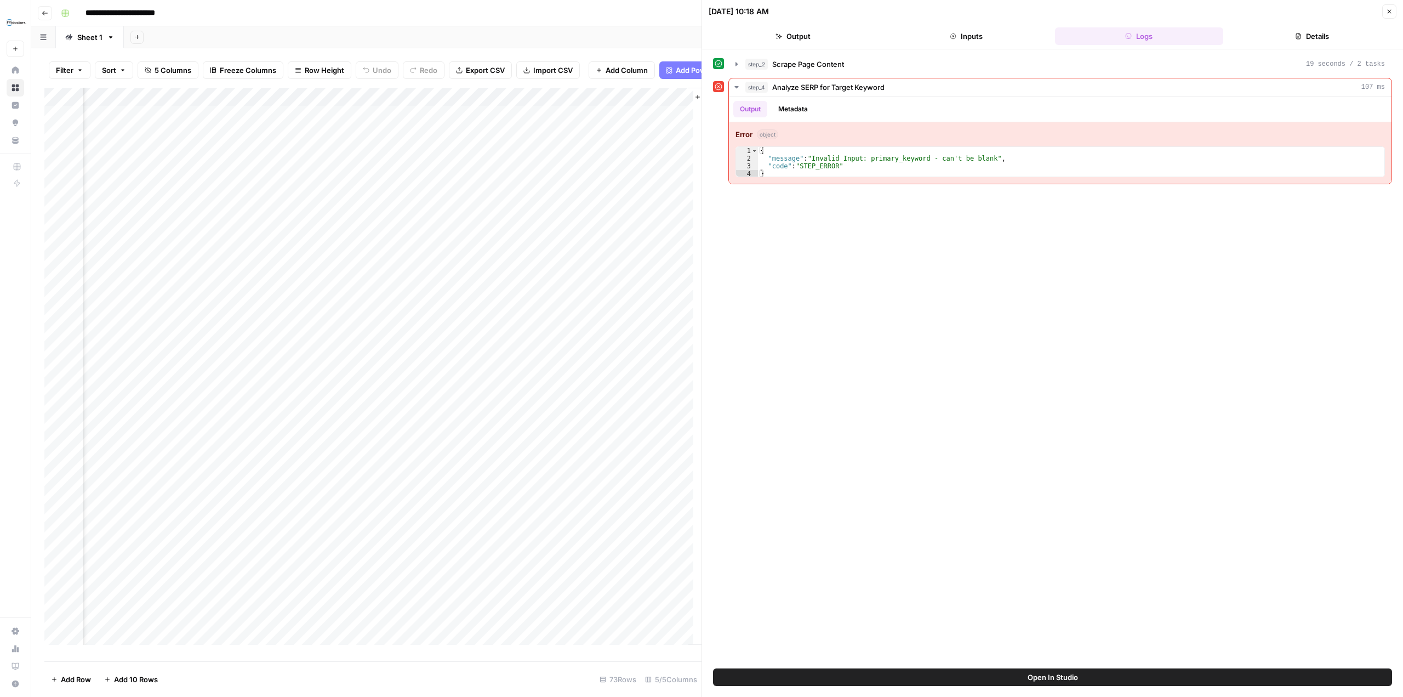
click at [305, 101] on div "Add Column" at bounding box center [372, 370] width 657 height 565
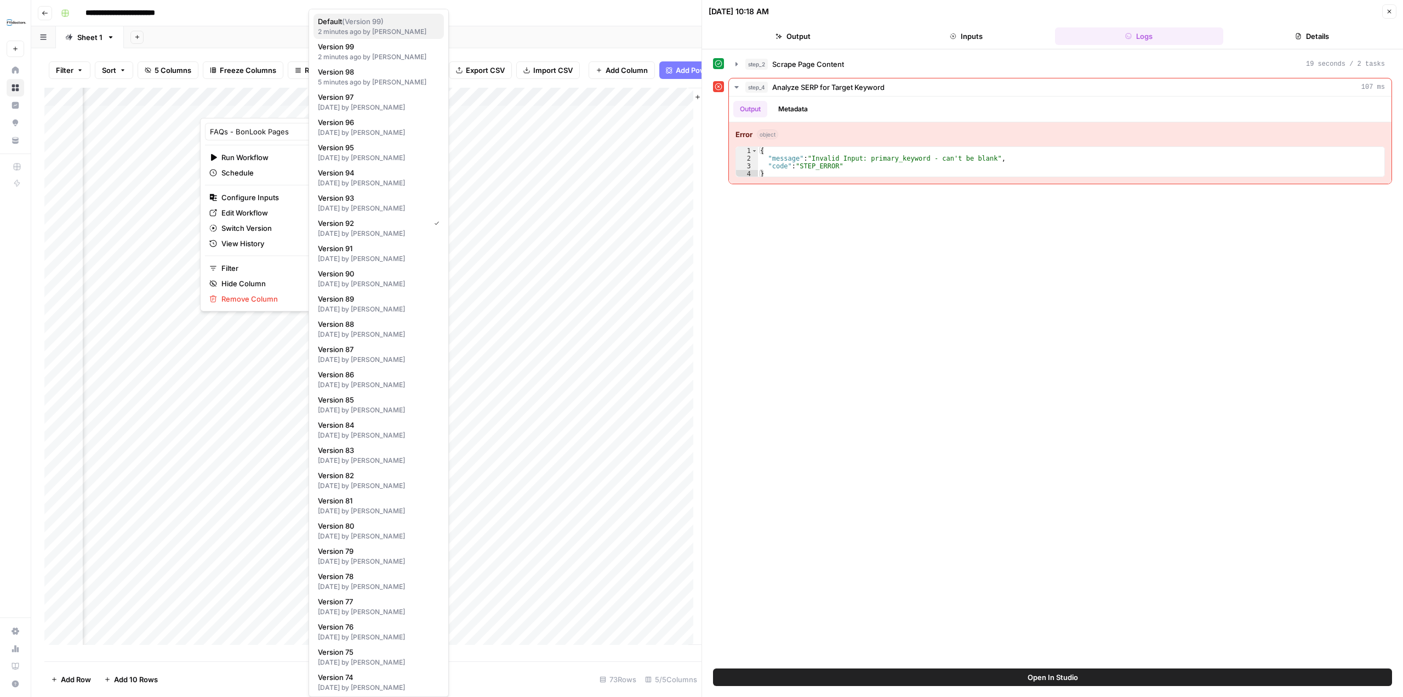
click at [387, 24] on span "Default ( Version 99 )" at bounding box center [376, 21] width 117 height 11
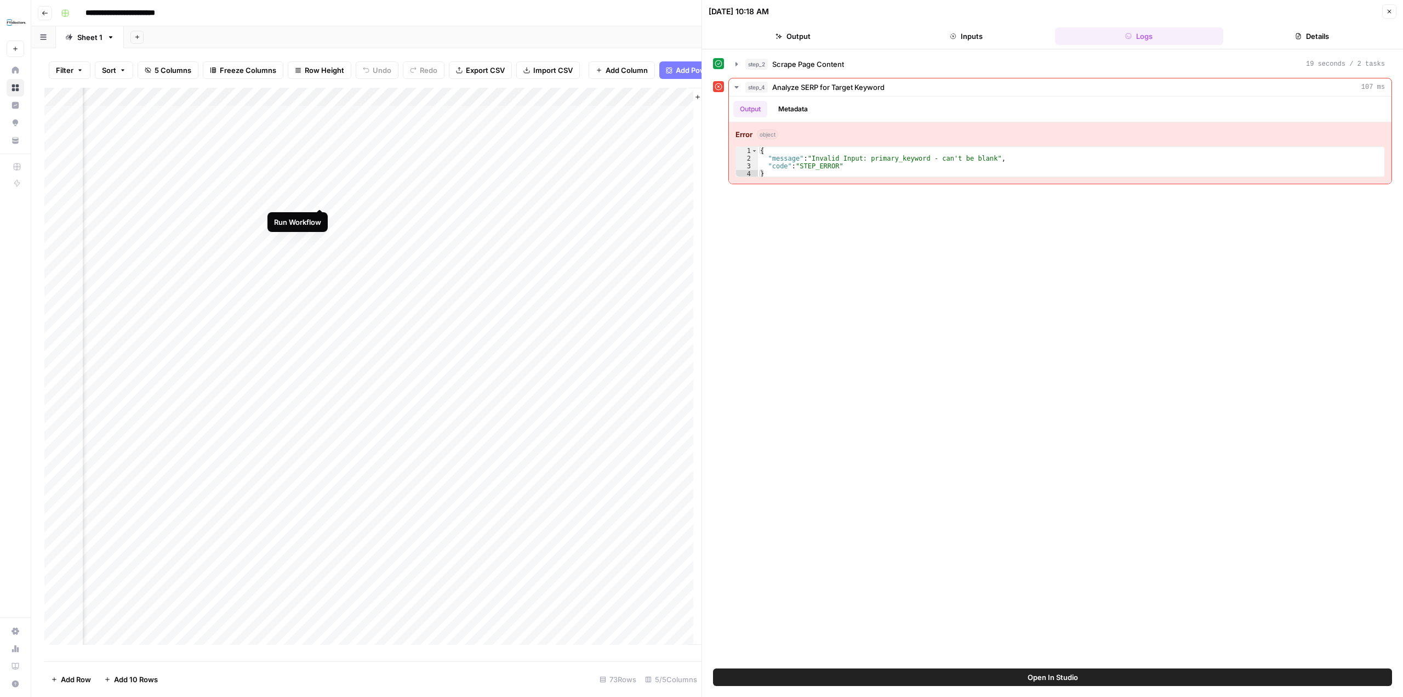
click at [320, 198] on div "Add Column" at bounding box center [372, 370] width 657 height 565
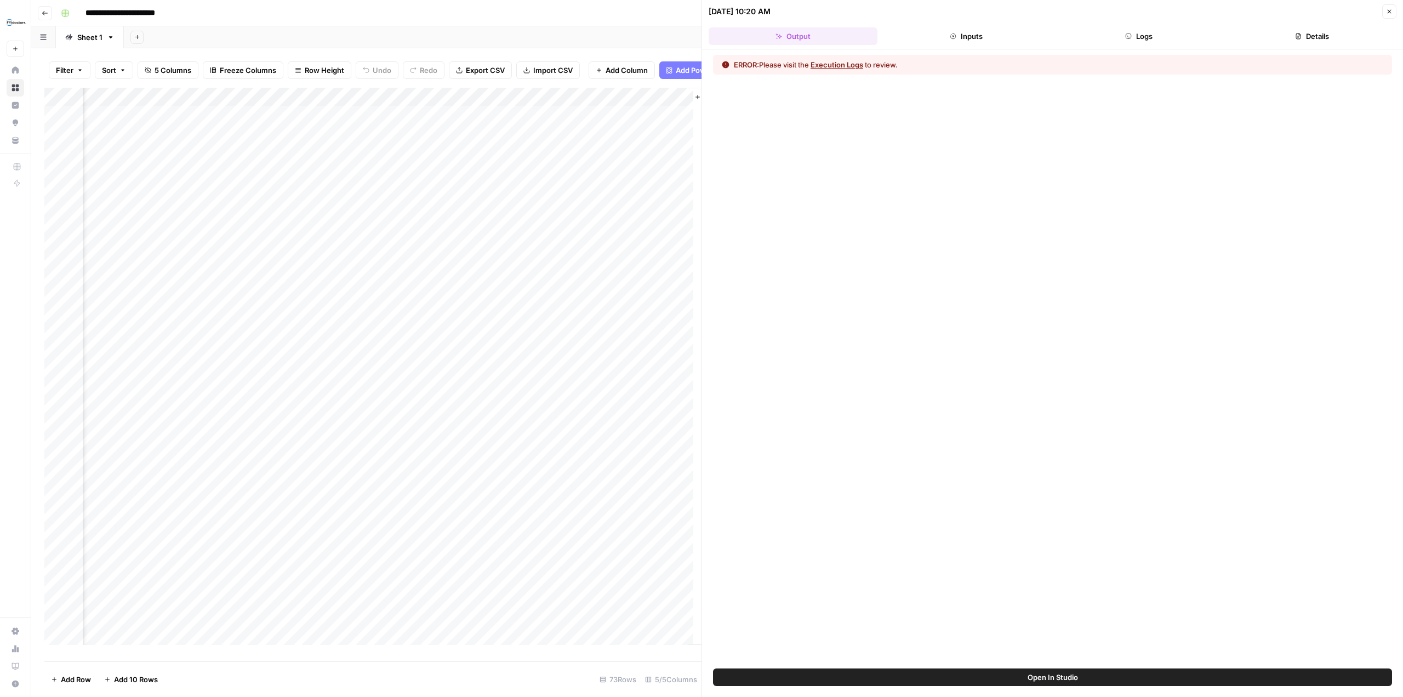
click at [1131, 37] on icon "button" at bounding box center [1128, 35] width 5 height 5
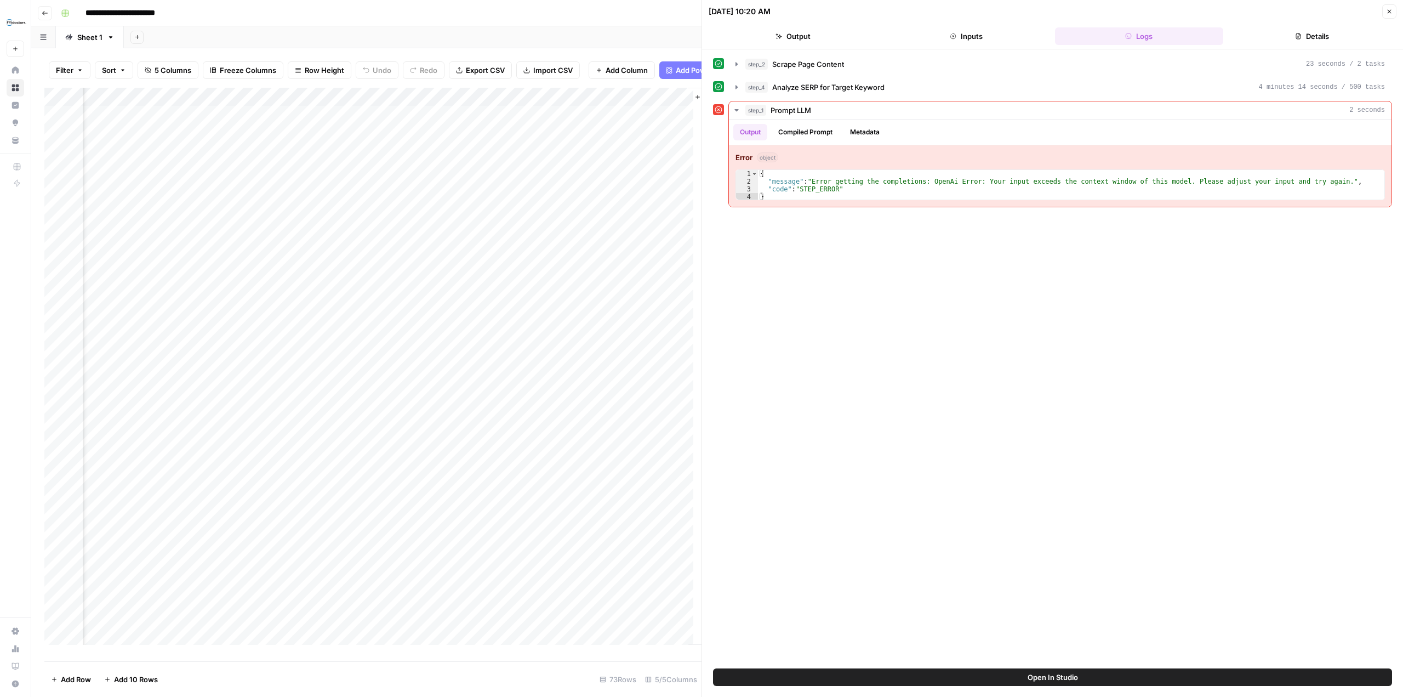
click at [301, 175] on div "Add Column" at bounding box center [372, 370] width 657 height 565
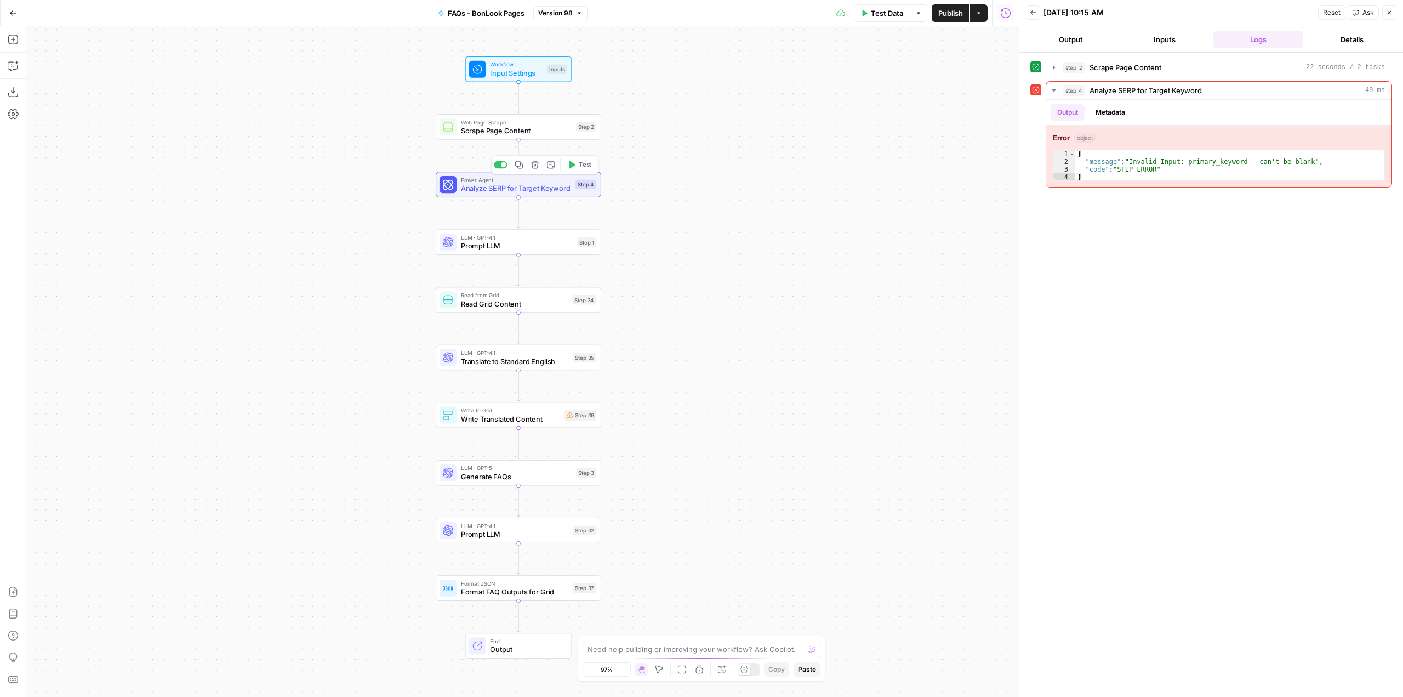
click at [535, 190] on span "Analyze SERP for Target Keyword" at bounding box center [516, 188] width 111 height 10
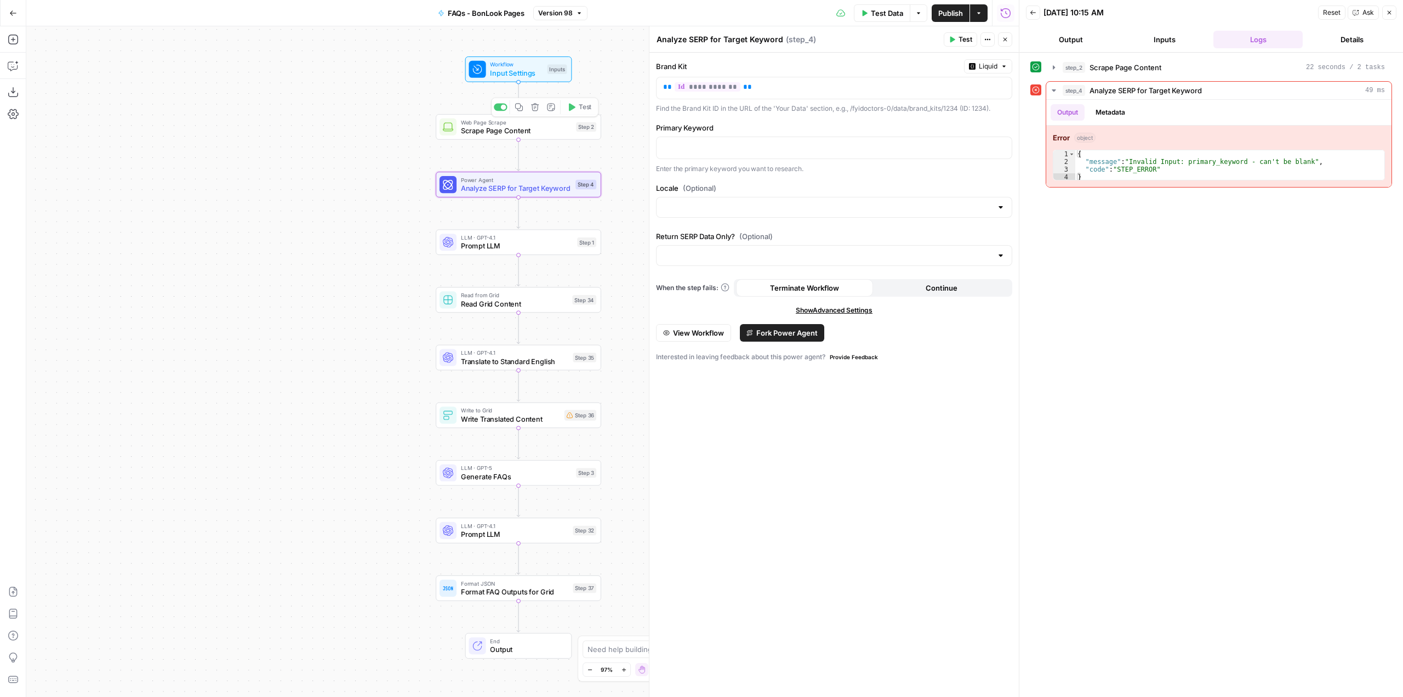
click at [769, 169] on p "Enter the primary keyword you want to research." at bounding box center [834, 168] width 356 height 11
click at [795, 145] on p at bounding box center [834, 146] width 342 height 11
click at [1004, 145] on icon "button" at bounding box center [1001, 146] width 5 height 5
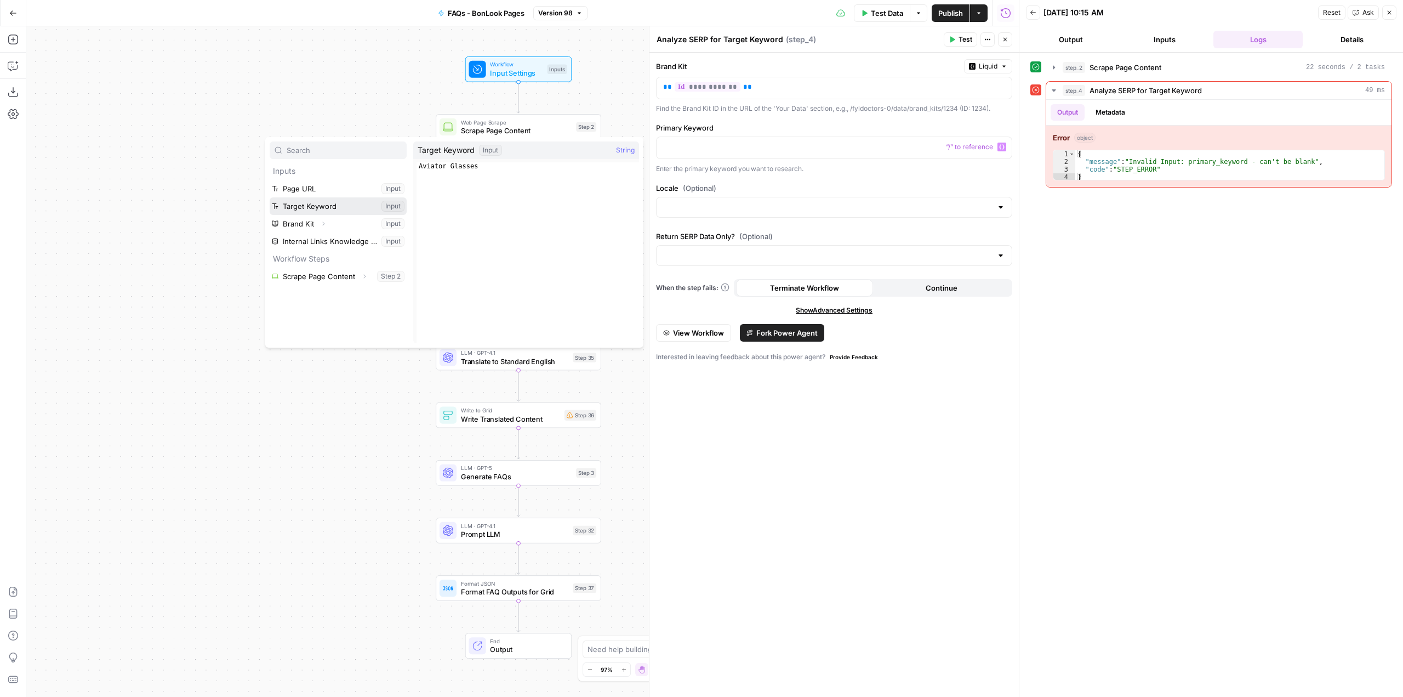
click at [337, 203] on button "Select variable Target Keyword" at bounding box center [338, 206] width 137 height 18
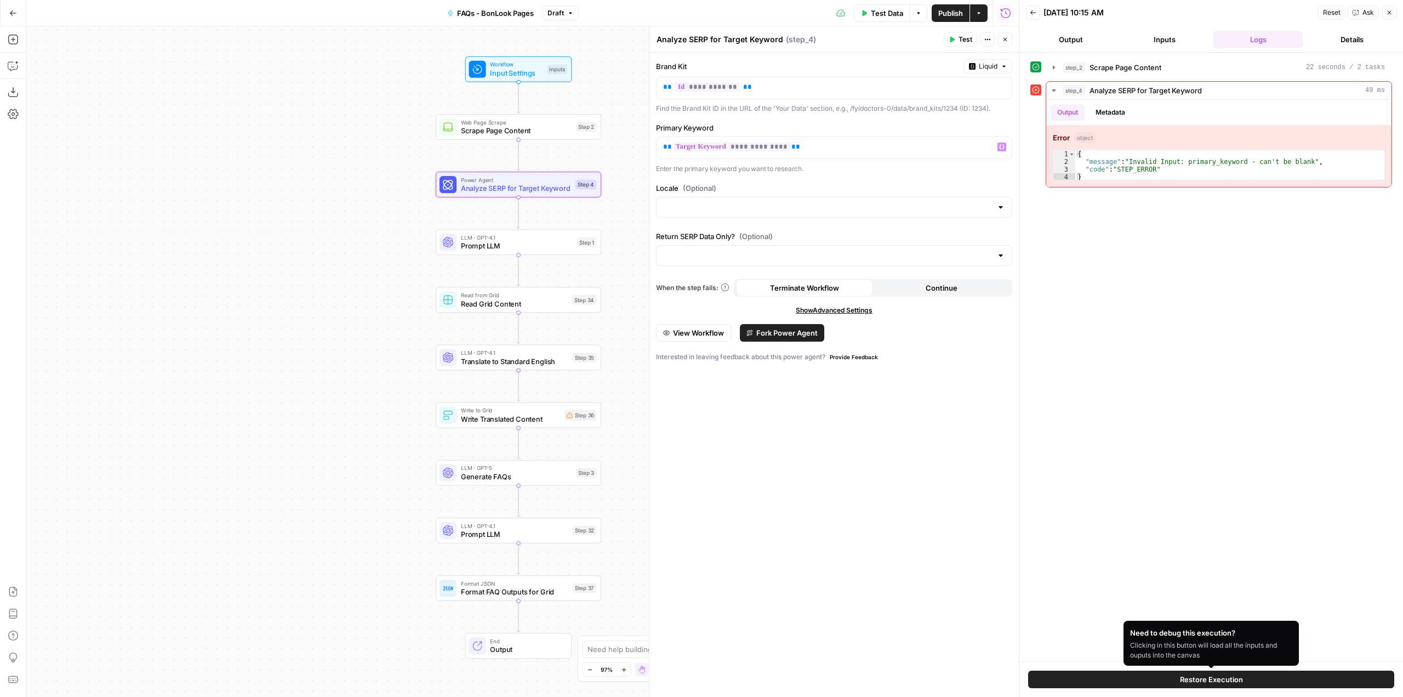
click at [1266, 676] on button "Restore Execution" at bounding box center [1211, 679] width 366 height 18
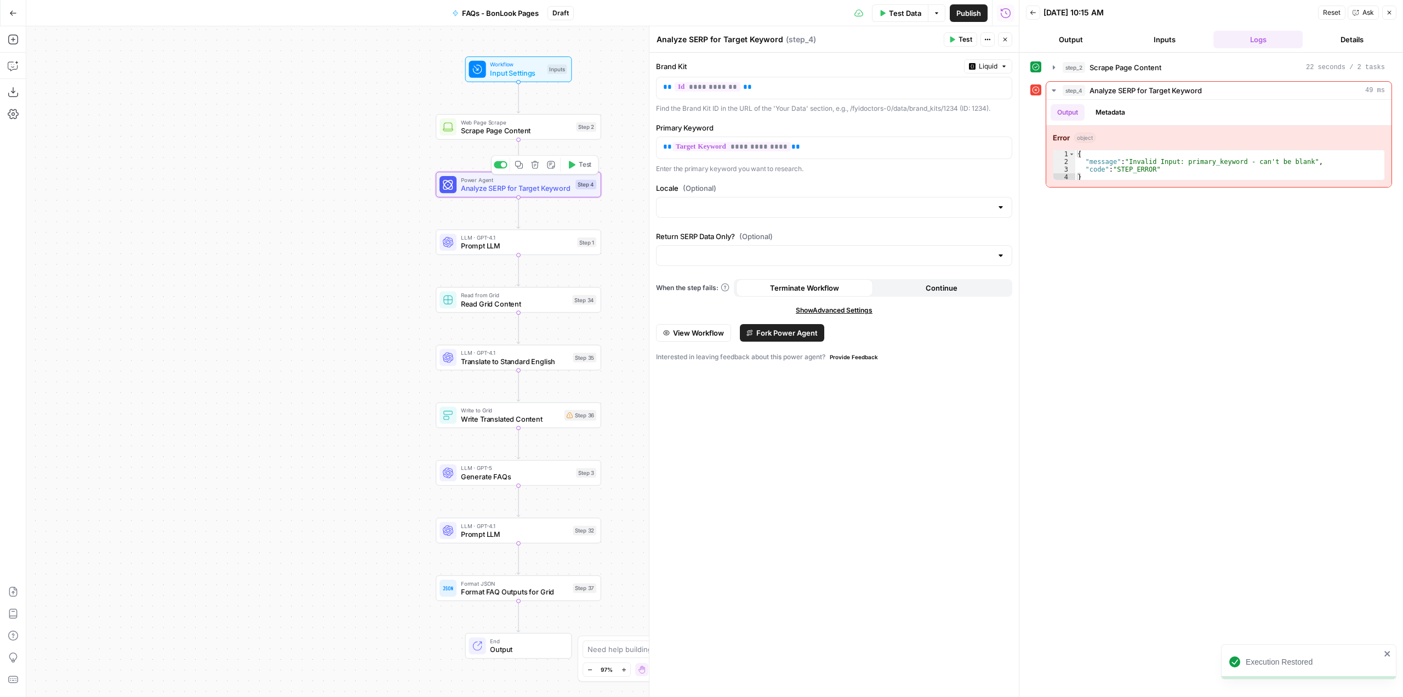
click at [592, 169] on button "Test" at bounding box center [579, 165] width 33 height 14
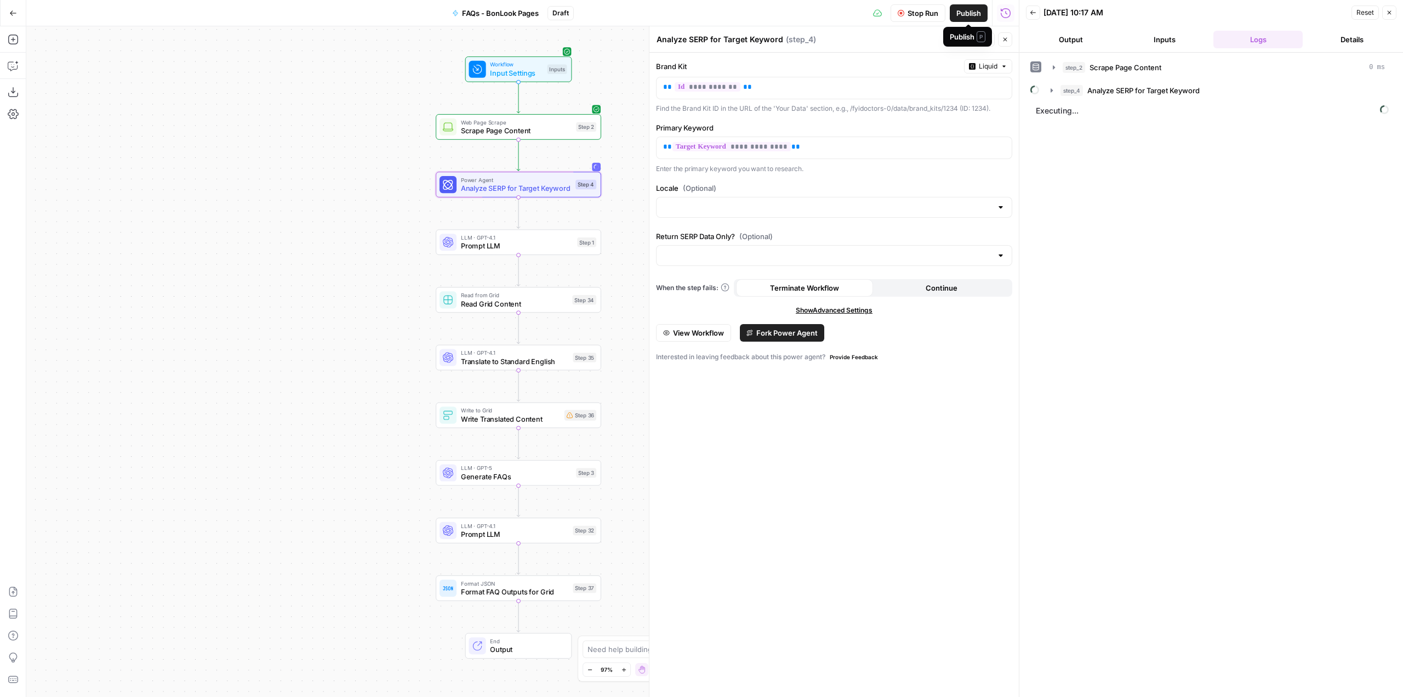
click at [975, 11] on span "Publish" at bounding box center [969, 13] width 25 height 11
click at [391, 61] on div "Workflow Input Settings Inputs Web Page Scrape Scrape Page Content Step 2 Power…" at bounding box center [522, 361] width 993 height 670
click at [1050, 90] on icon "button" at bounding box center [1052, 90] width 9 height 9
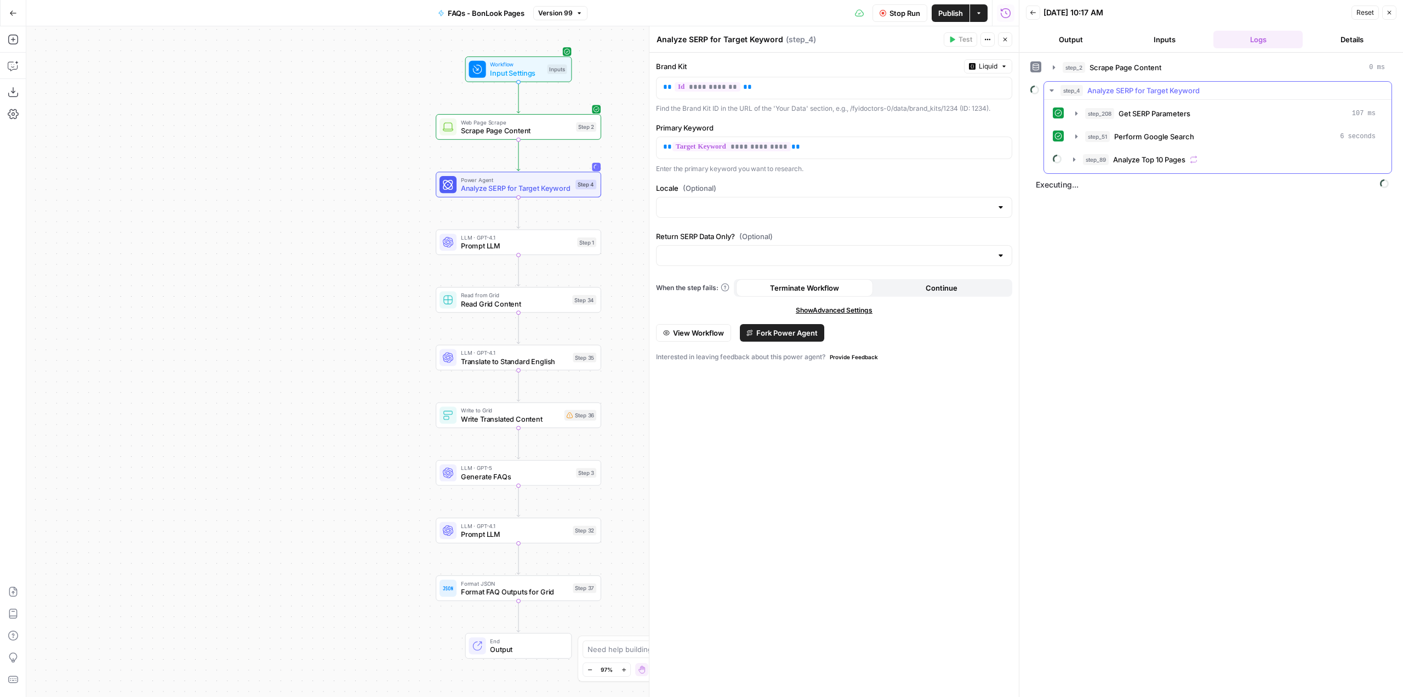
click at [1050, 90] on icon "button" at bounding box center [1052, 90] width 4 height 2
click at [1055, 87] on icon "button" at bounding box center [1052, 90] width 9 height 9
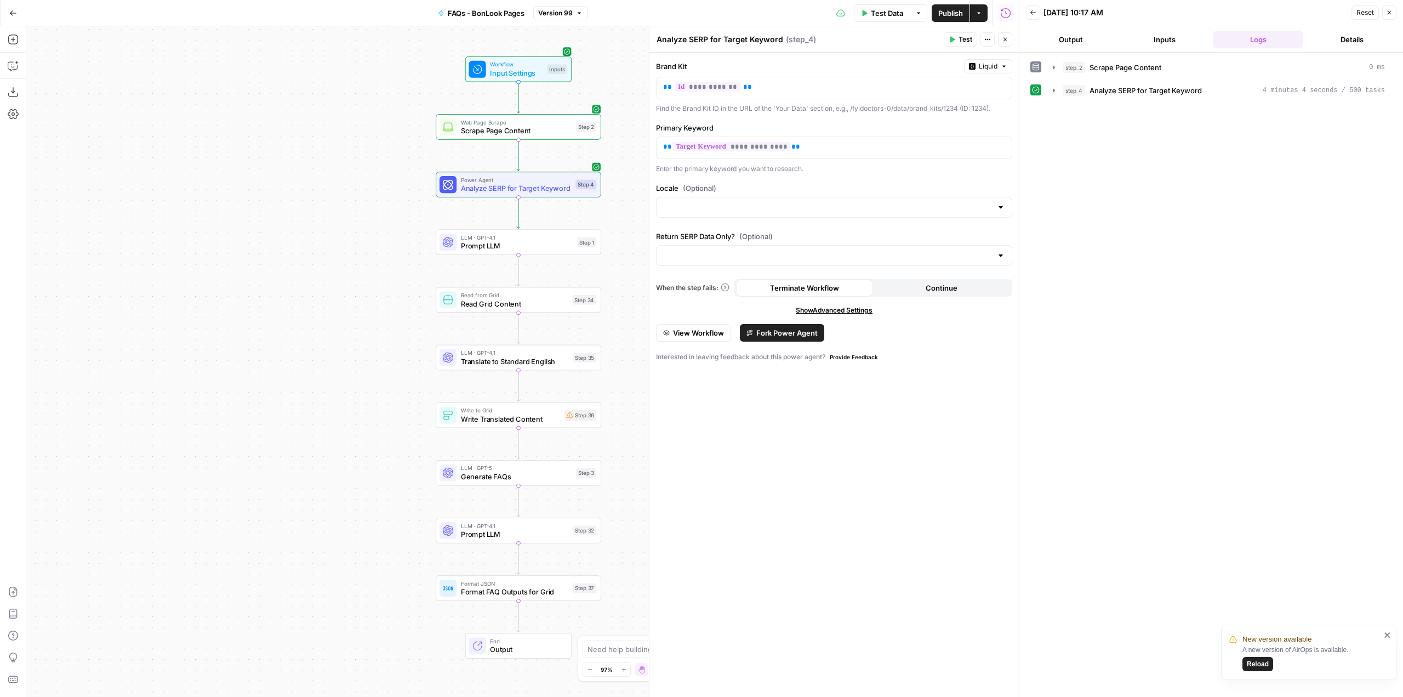
click at [521, 246] on span "Prompt LLM" at bounding box center [517, 246] width 112 height 10
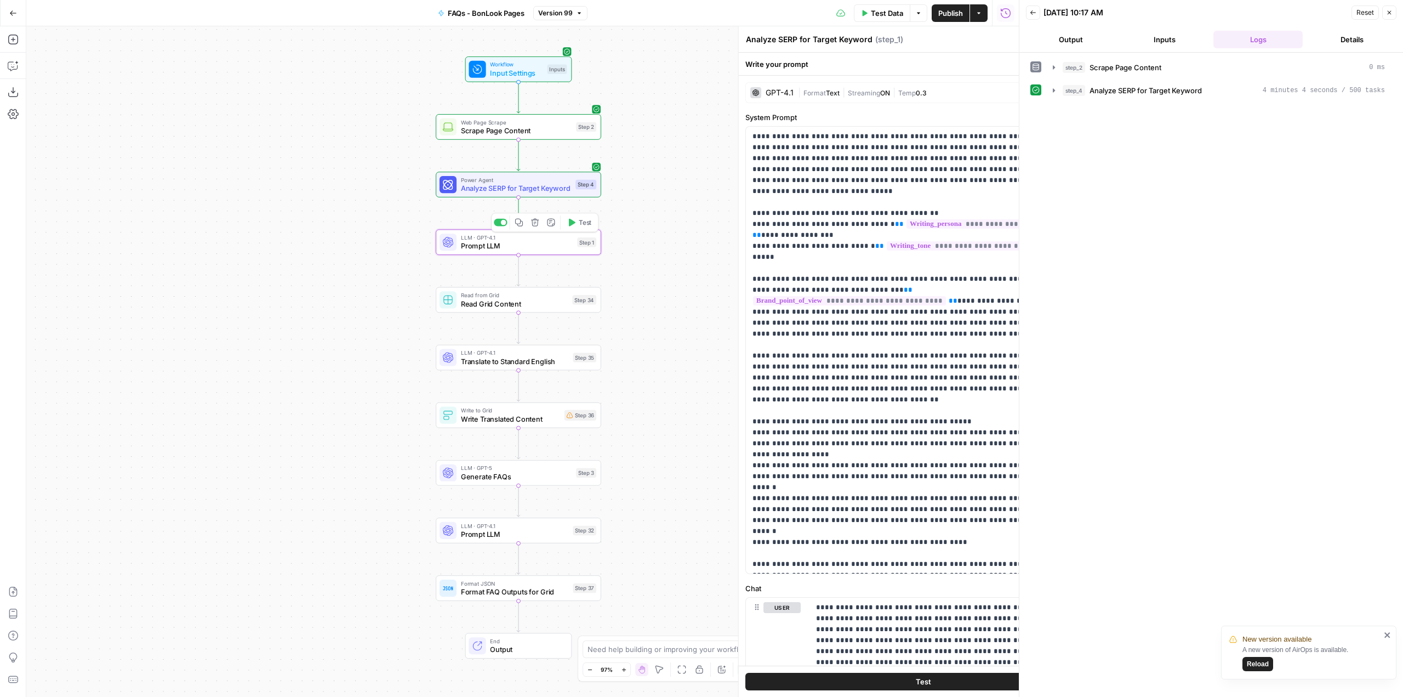
type textarea "Prompt LLM"
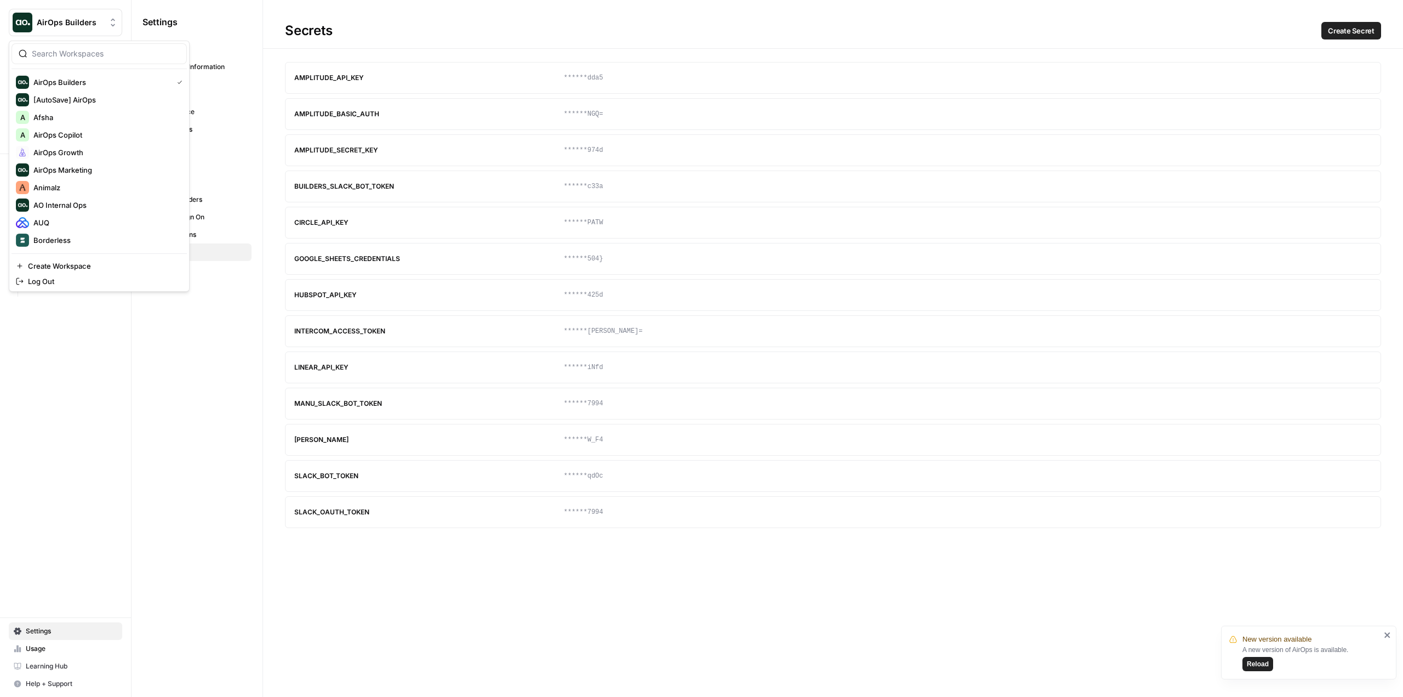
click at [95, 24] on span "AirOps Builders" at bounding box center [70, 22] width 66 height 11
type input "re"
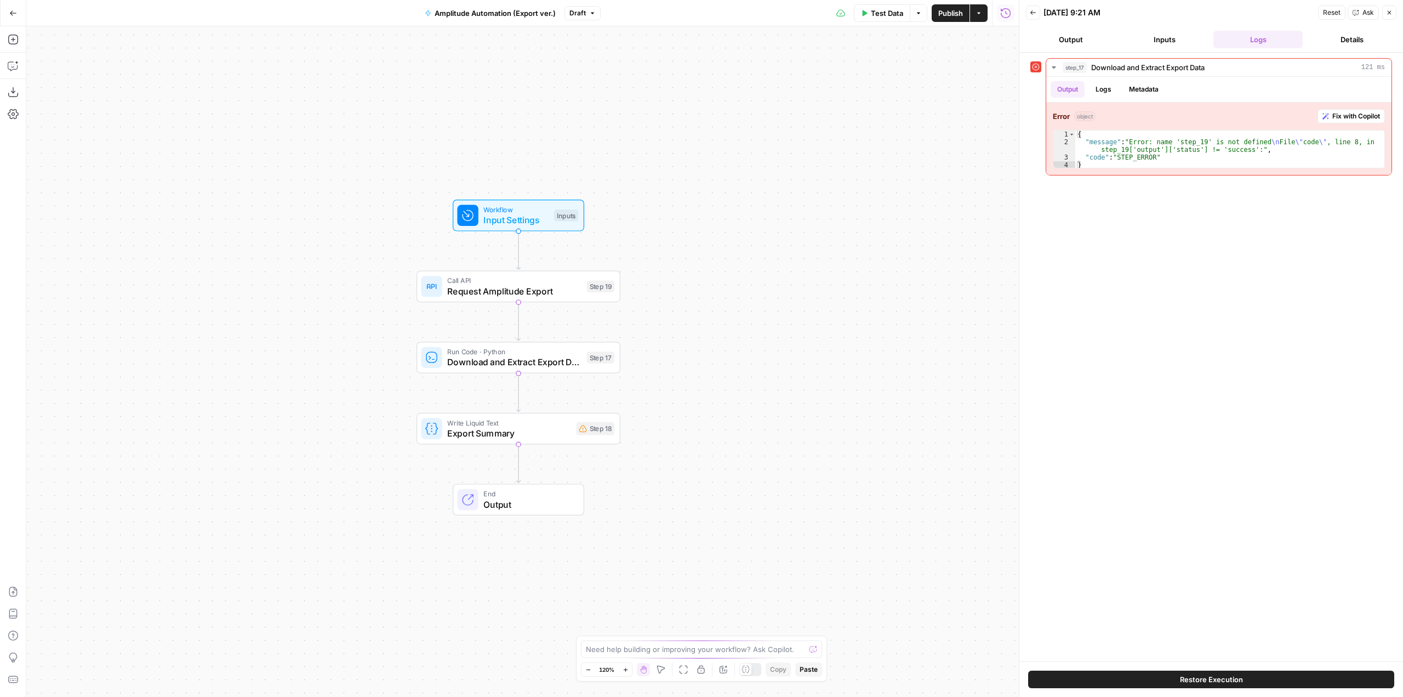
click at [8, 15] on button "Go Back" at bounding box center [13, 13] width 20 height 20
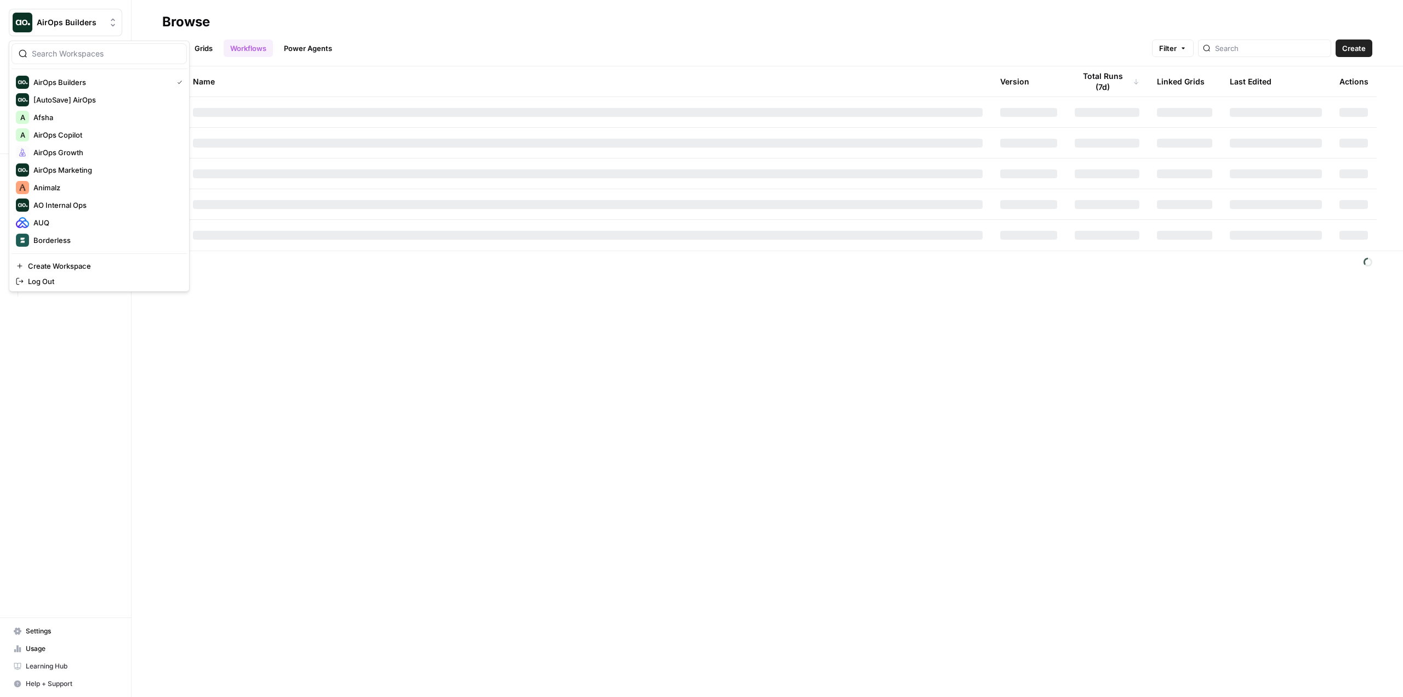
click at [44, 20] on span "AirOps Builders" at bounding box center [70, 22] width 66 height 11
click at [65, 238] on span "SaaStorm" at bounding box center [105, 240] width 145 height 11
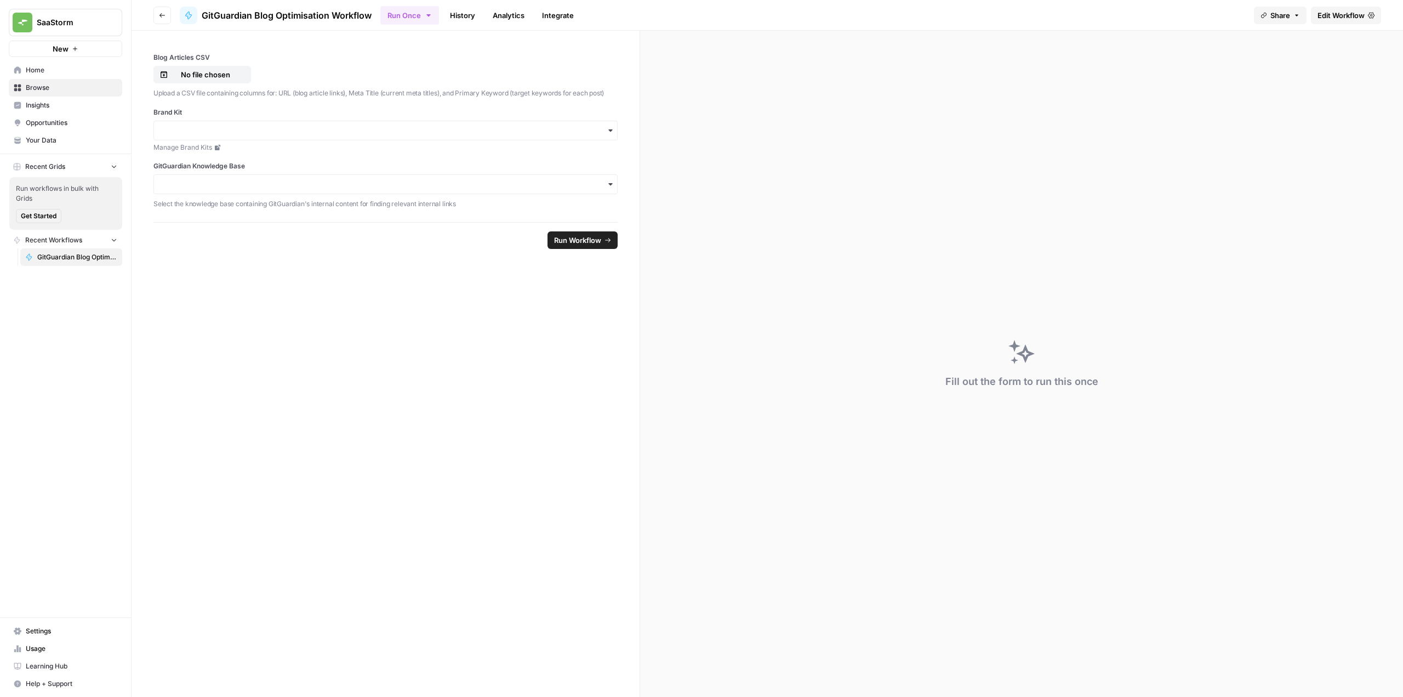
click at [36, 69] on span "Home" at bounding box center [72, 70] width 92 height 10
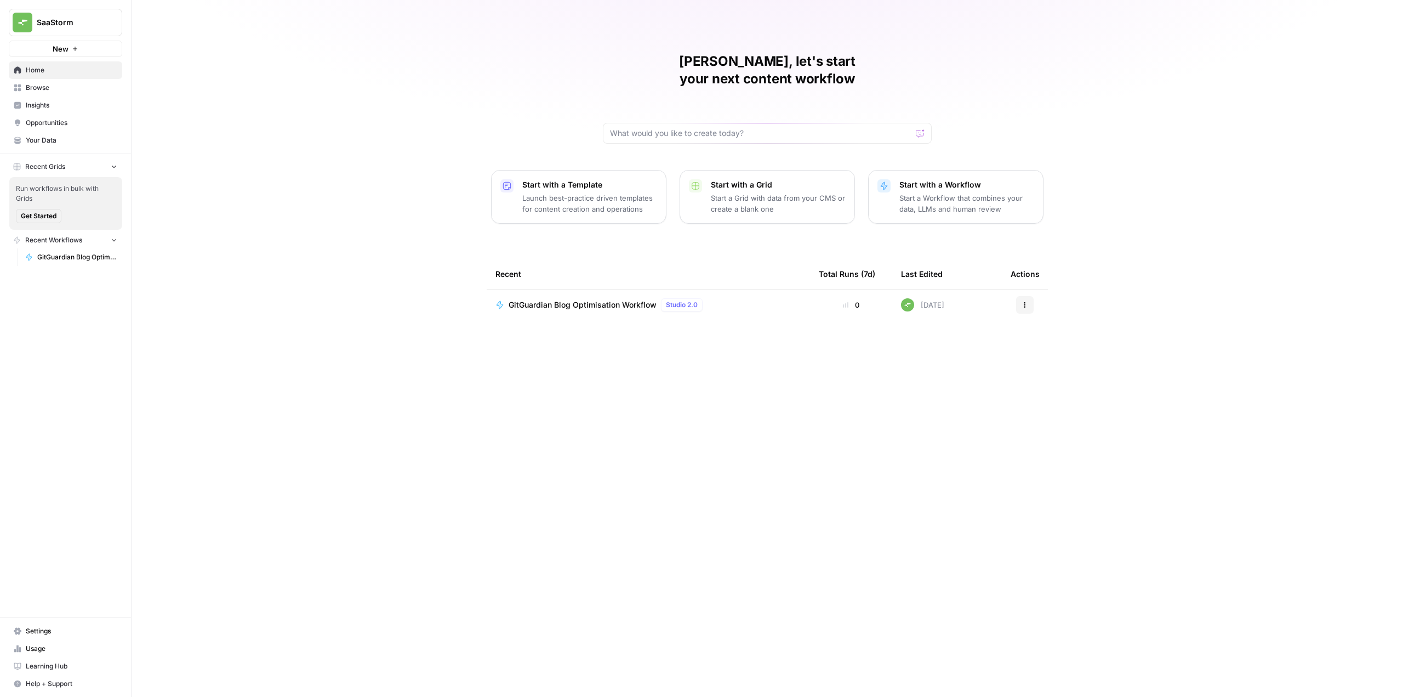
click at [627, 295] on td "GitGuardian Blog Optimisation Workflow Studio 2.0" at bounding box center [648, 304] width 323 height 31
click at [635, 299] on span "GitGuardian Blog Optimisation Workflow" at bounding box center [583, 304] width 148 height 11
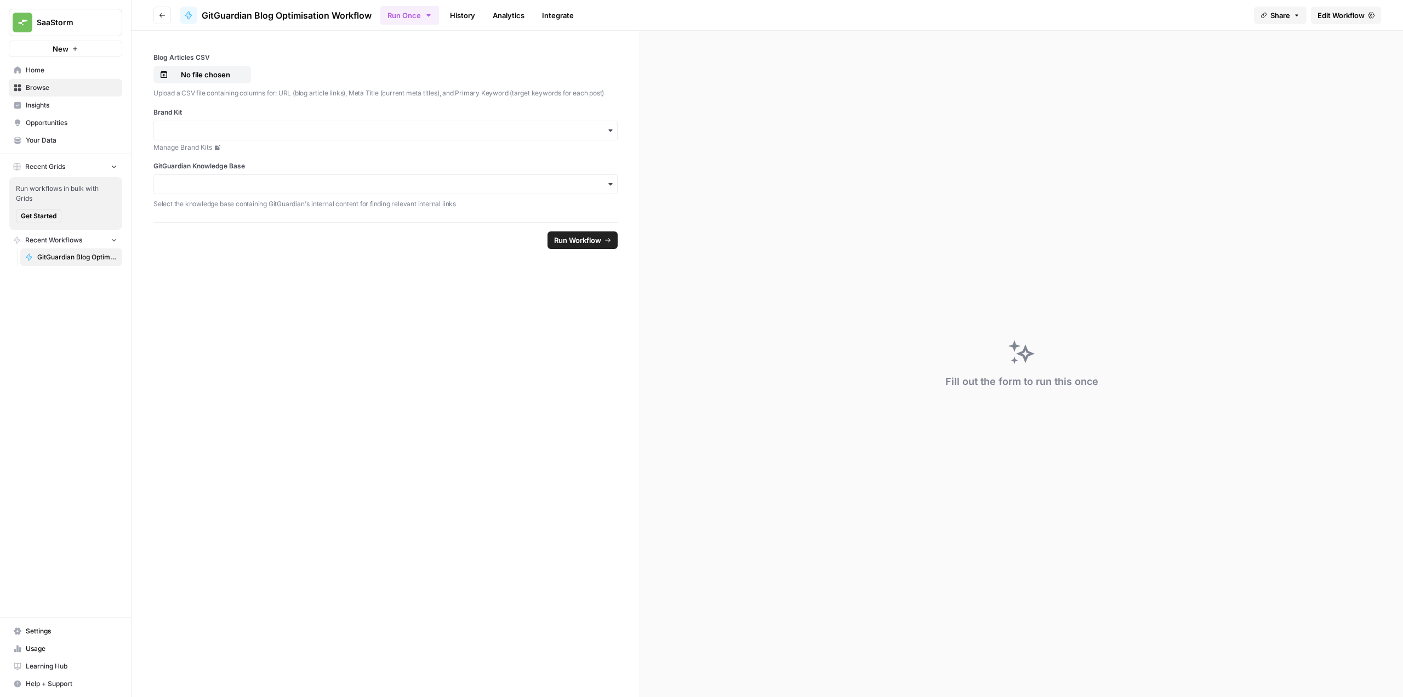
click at [503, 121] on div "button" at bounding box center [385, 131] width 464 height 20
click at [1334, 13] on span "Edit Workflow" at bounding box center [1341, 15] width 47 height 11
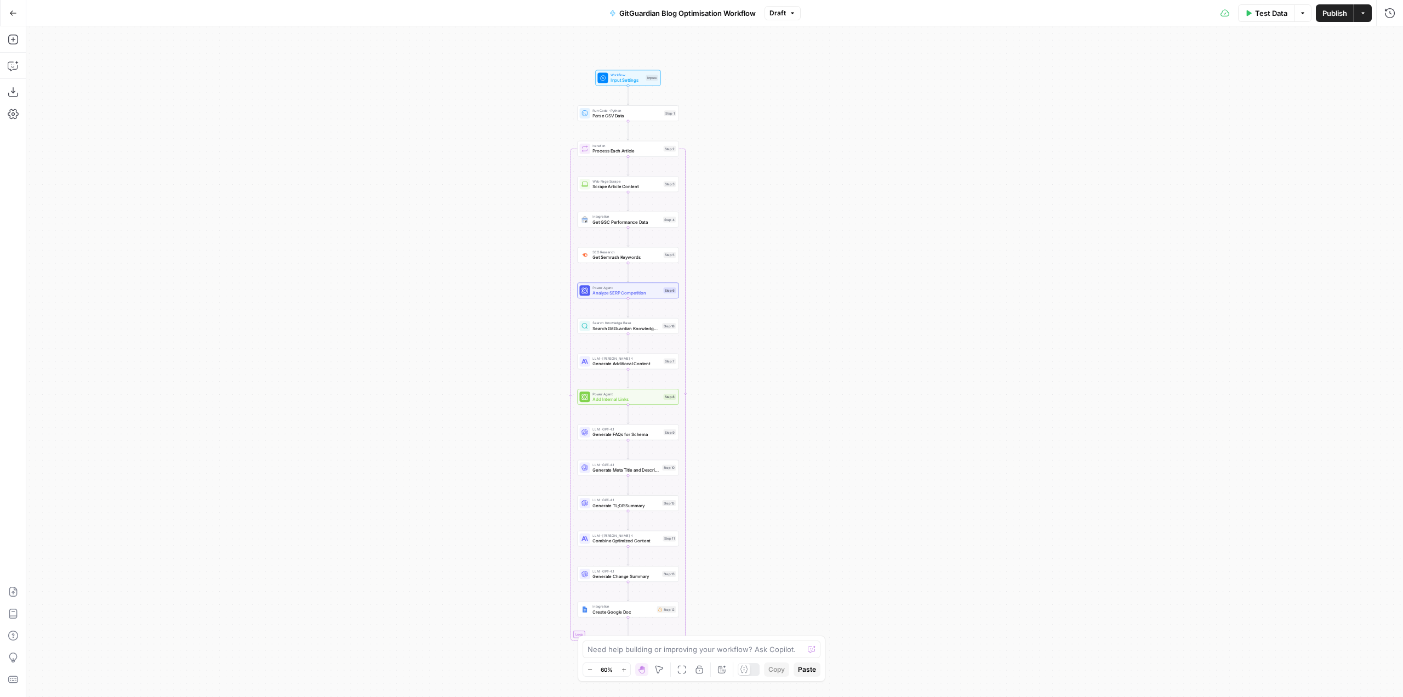
drag, startPoint x: 855, startPoint y: 108, endPoint x: 768, endPoint y: 121, distance: 87.6
click at [768, 121] on div "Workflow Input Settings Inputs Run Code · Python Parse CSV Data Step 1 Loop Ite…" at bounding box center [714, 361] width 1377 height 670
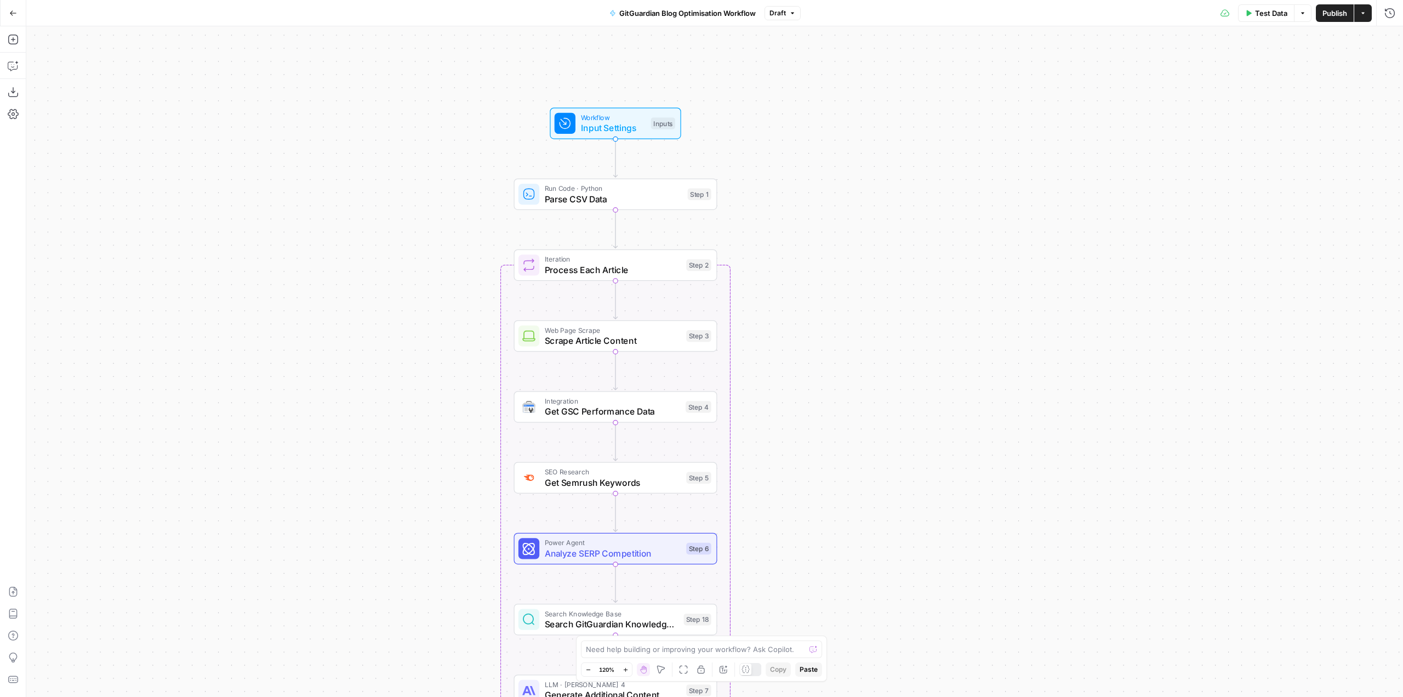
drag, startPoint x: 731, startPoint y: 145, endPoint x: 858, endPoint y: 234, distance: 155.1
click at [858, 234] on div "Workflow Input Settings Inputs Run Code · Python Parse CSV Data Step 1 Loop Ite…" at bounding box center [714, 361] width 1377 height 670
click at [637, 120] on span "Workflow" at bounding box center [613, 117] width 65 height 10
click at [1111, 85] on CSV "Blog Articles CSV" at bounding box center [1225, 88] width 326 height 11
click at [1106, 92] on CSV "Blog Articles CSV" at bounding box center [1225, 88] width 326 height 11
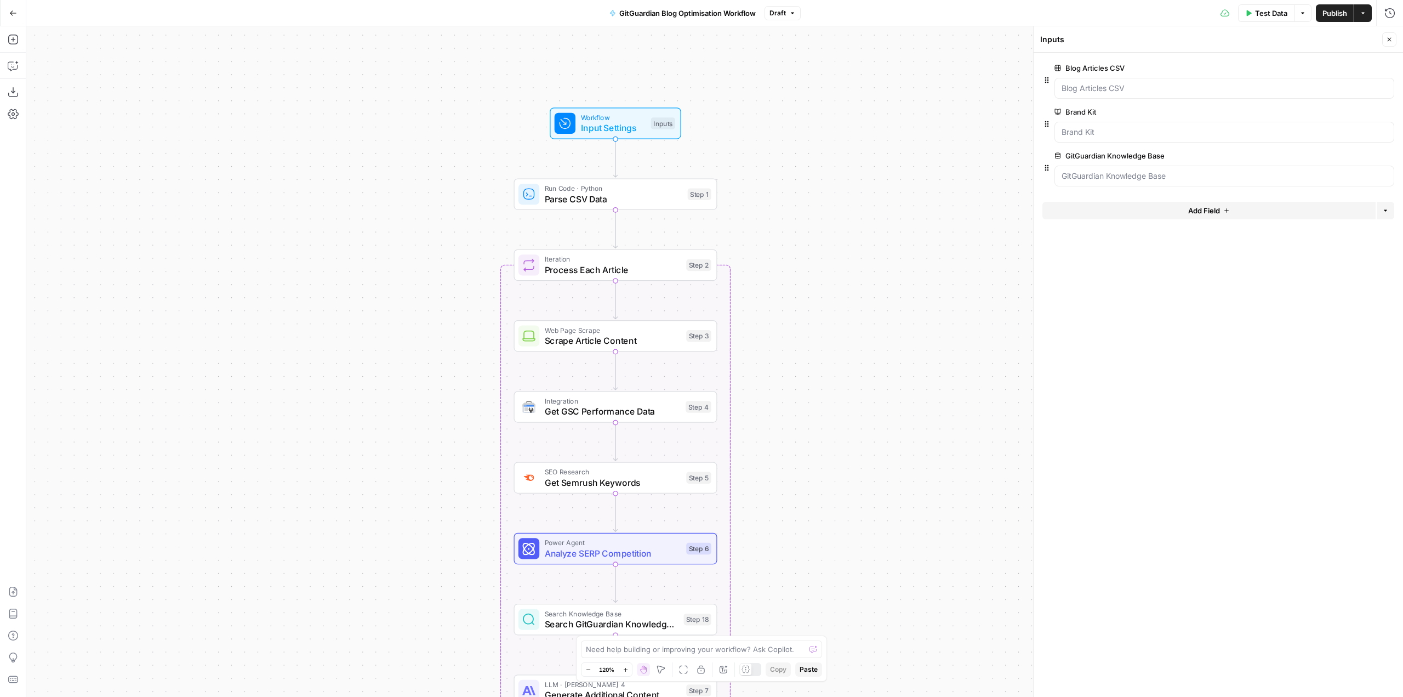
click at [13, 9] on icon "button" at bounding box center [13, 13] width 8 height 8
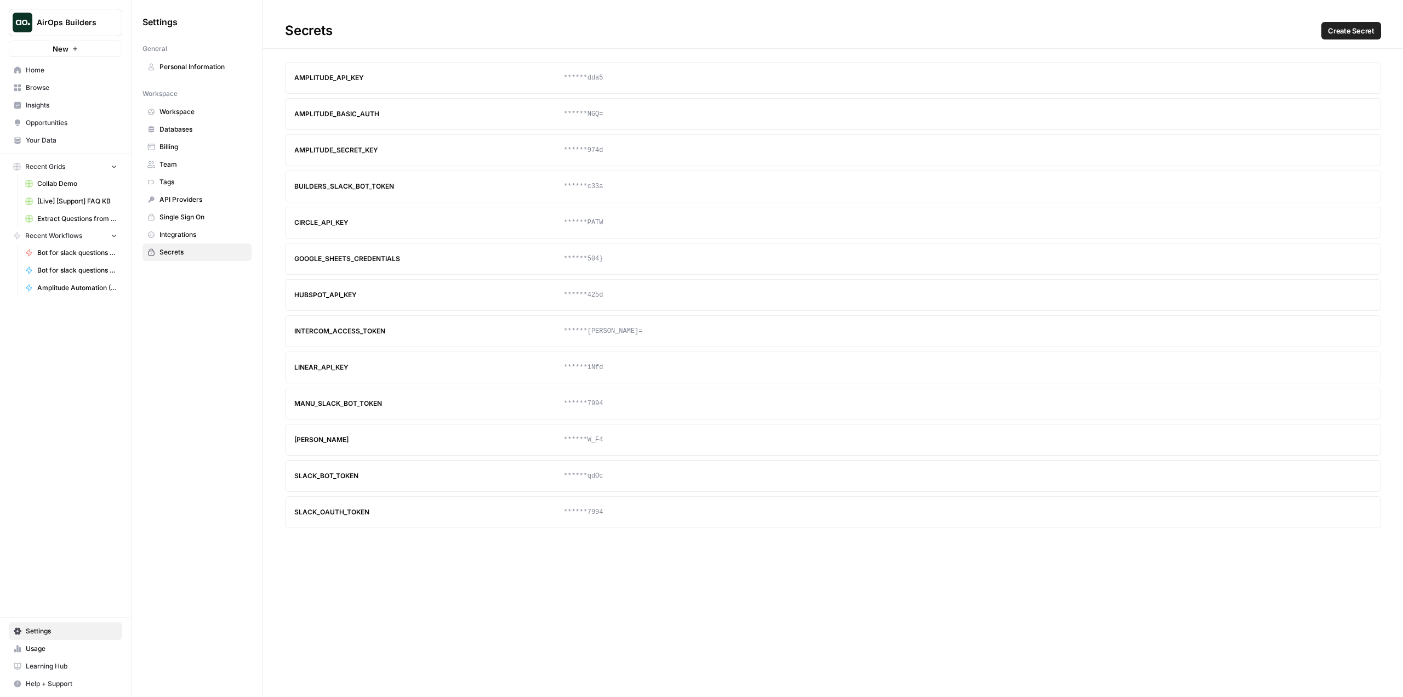
click at [82, 20] on span "AirOps Builders" at bounding box center [70, 22] width 66 height 11
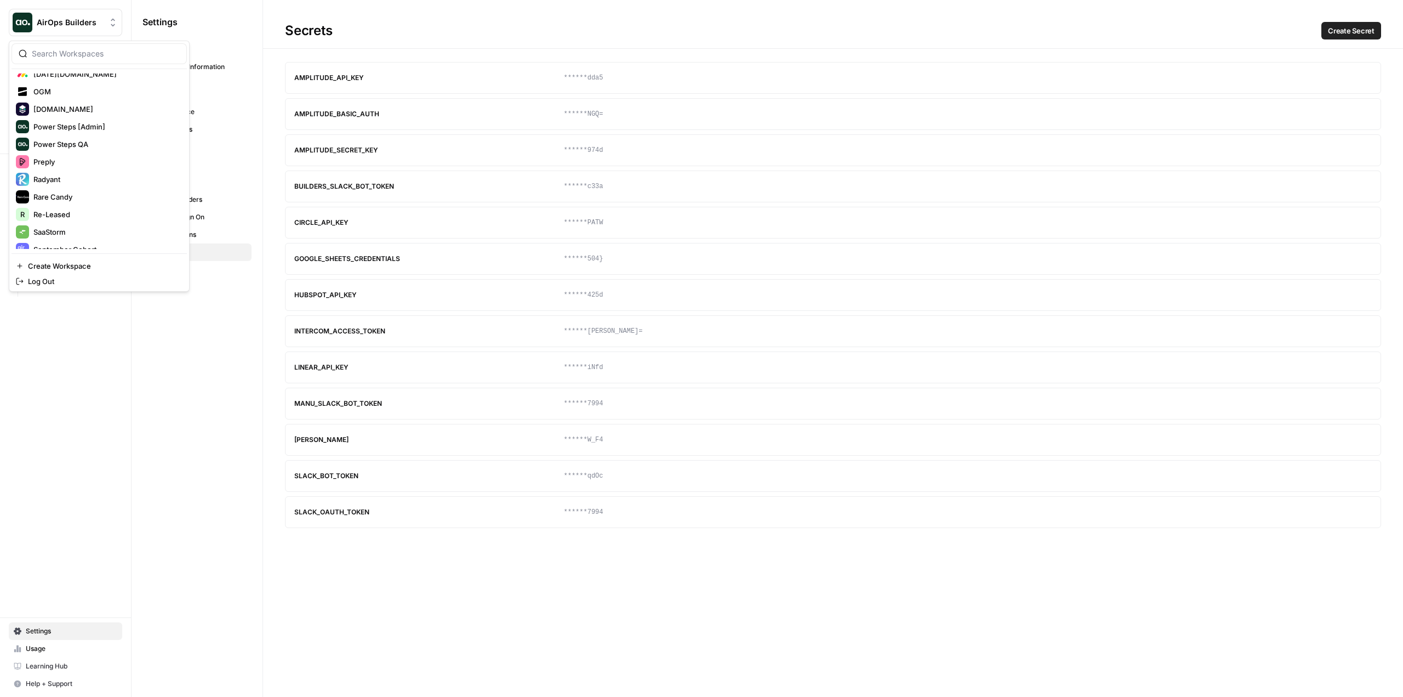
scroll to position [432, 0]
click at [93, 214] on span "Re-Leased" at bounding box center [105, 211] width 145 height 11
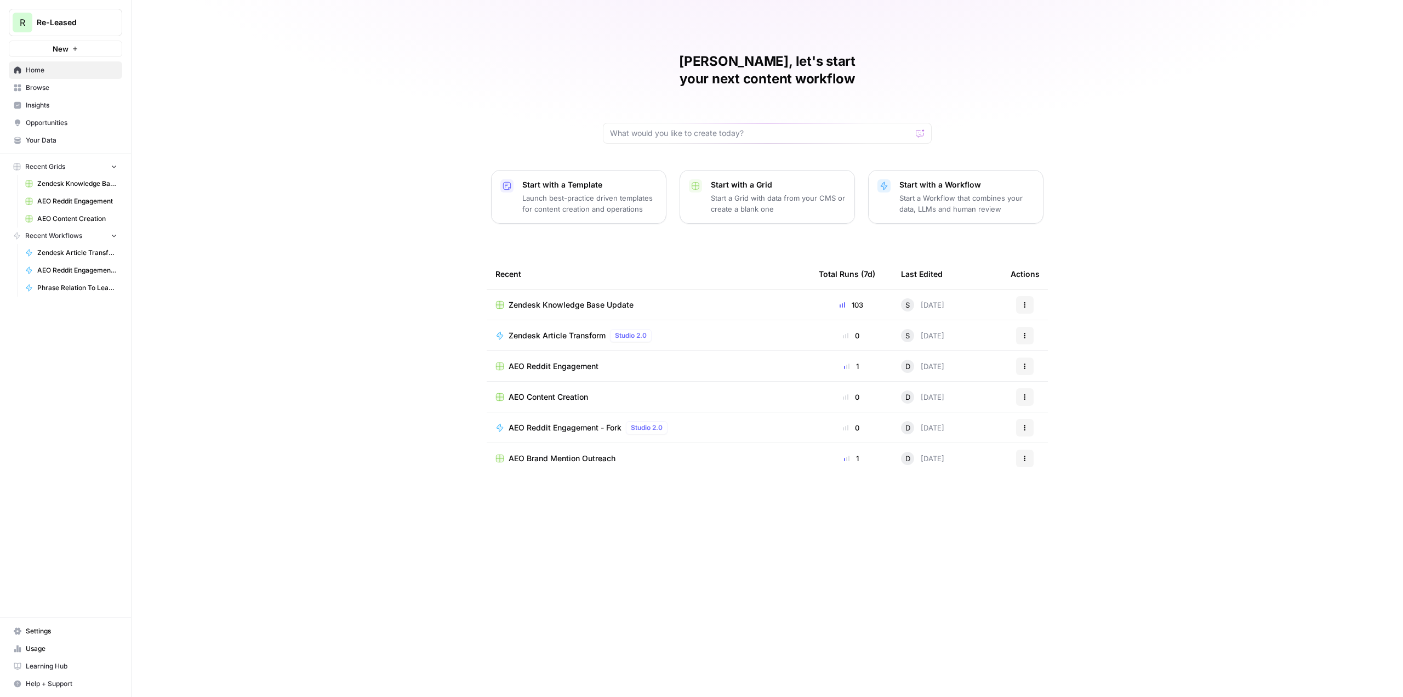
click at [57, 650] on span "Usage" at bounding box center [72, 649] width 92 height 10
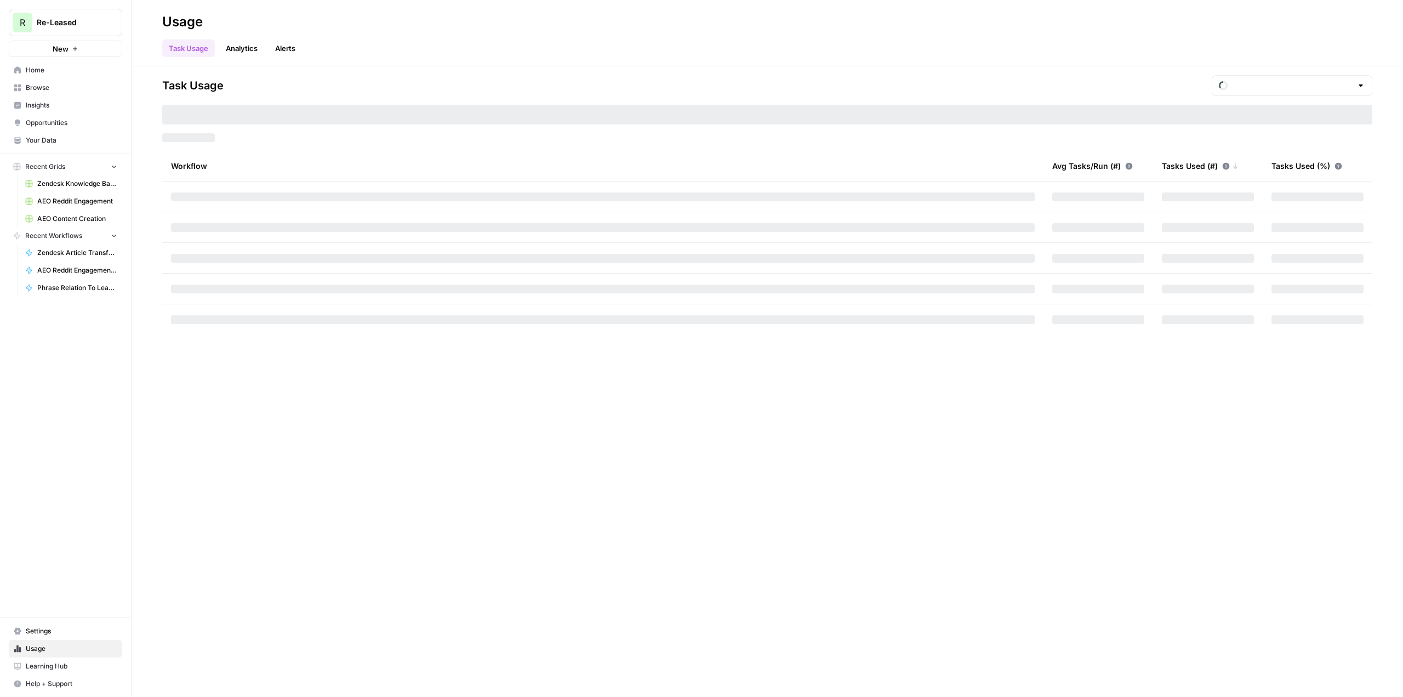
type input "September Tasks"
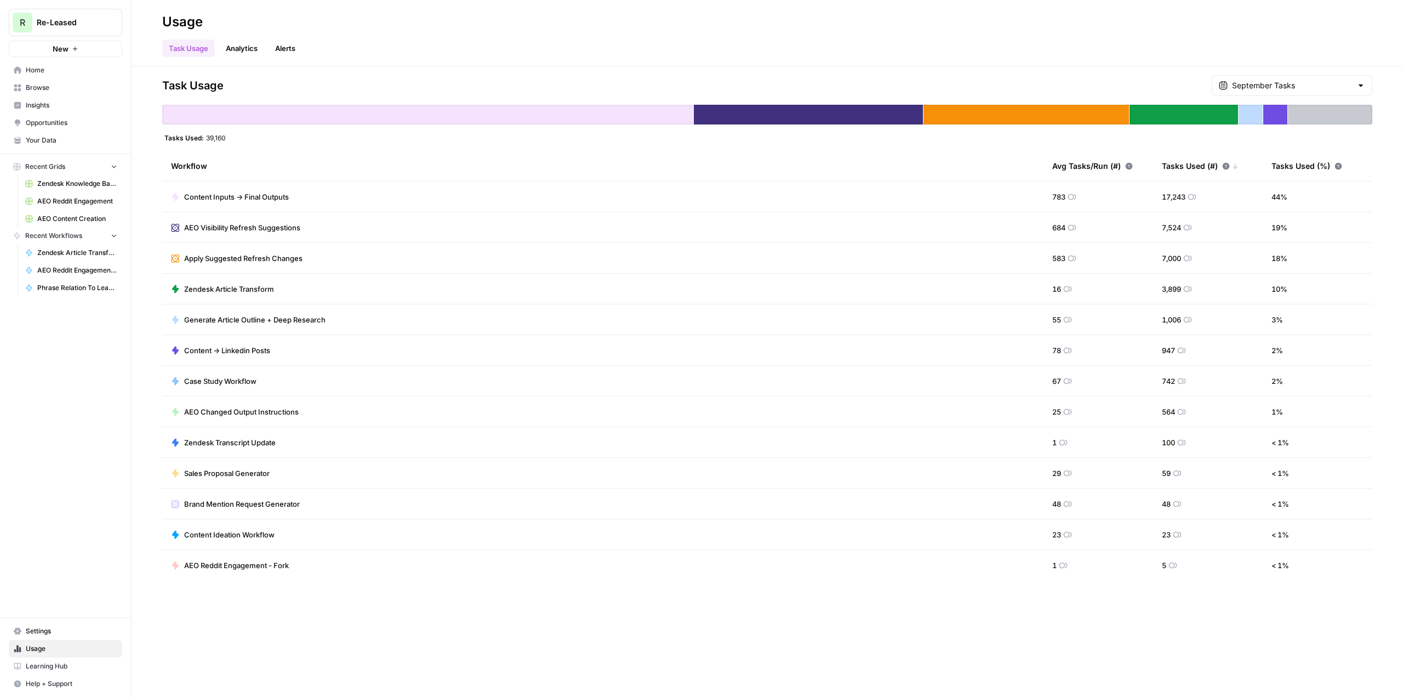
click at [69, 626] on span "Settings" at bounding box center [72, 631] width 92 height 10
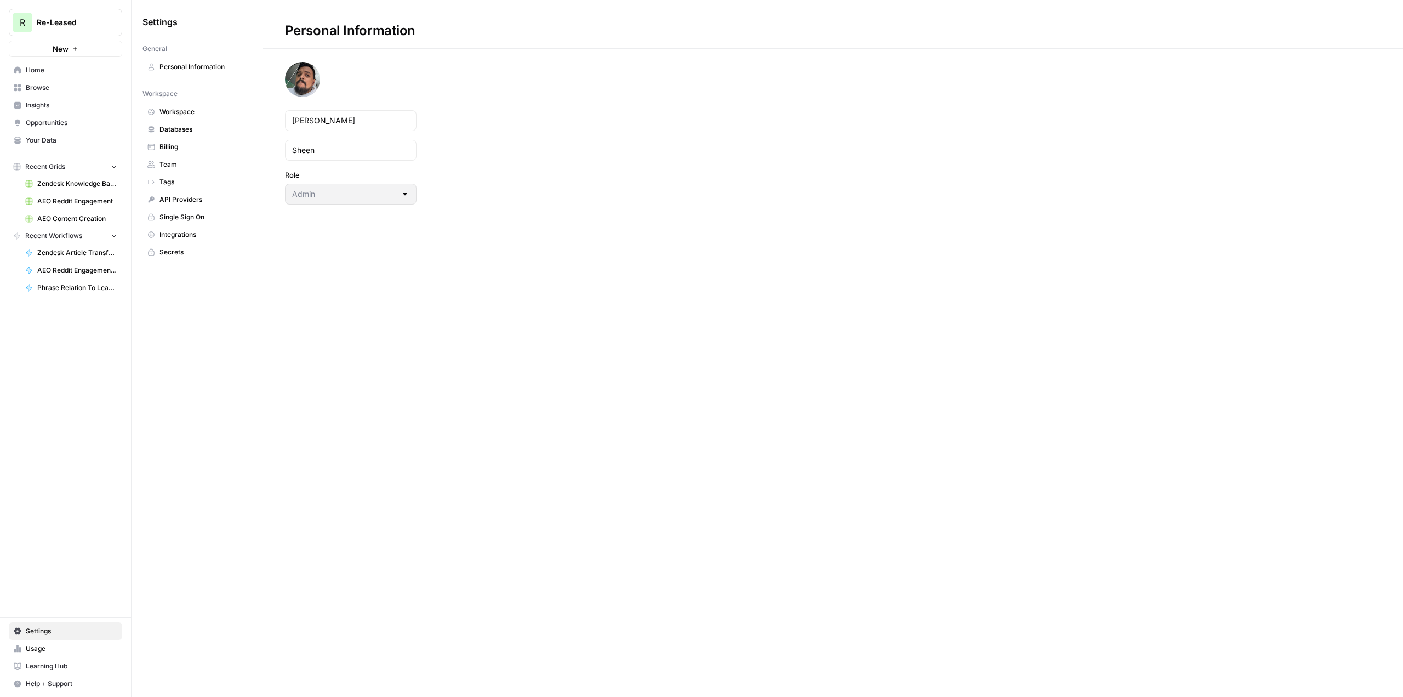
click at [195, 148] on span "Billing" at bounding box center [203, 147] width 87 height 10
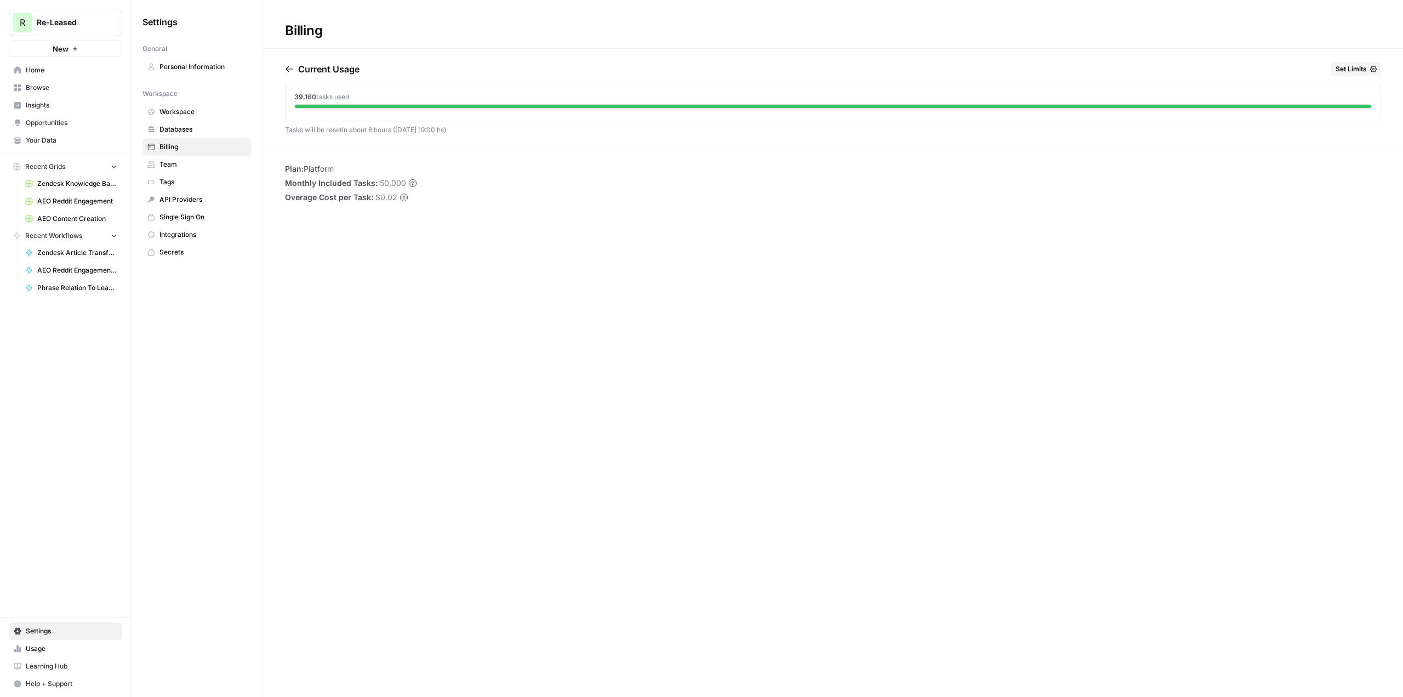
click at [84, 655] on link "Usage" at bounding box center [65, 649] width 113 height 18
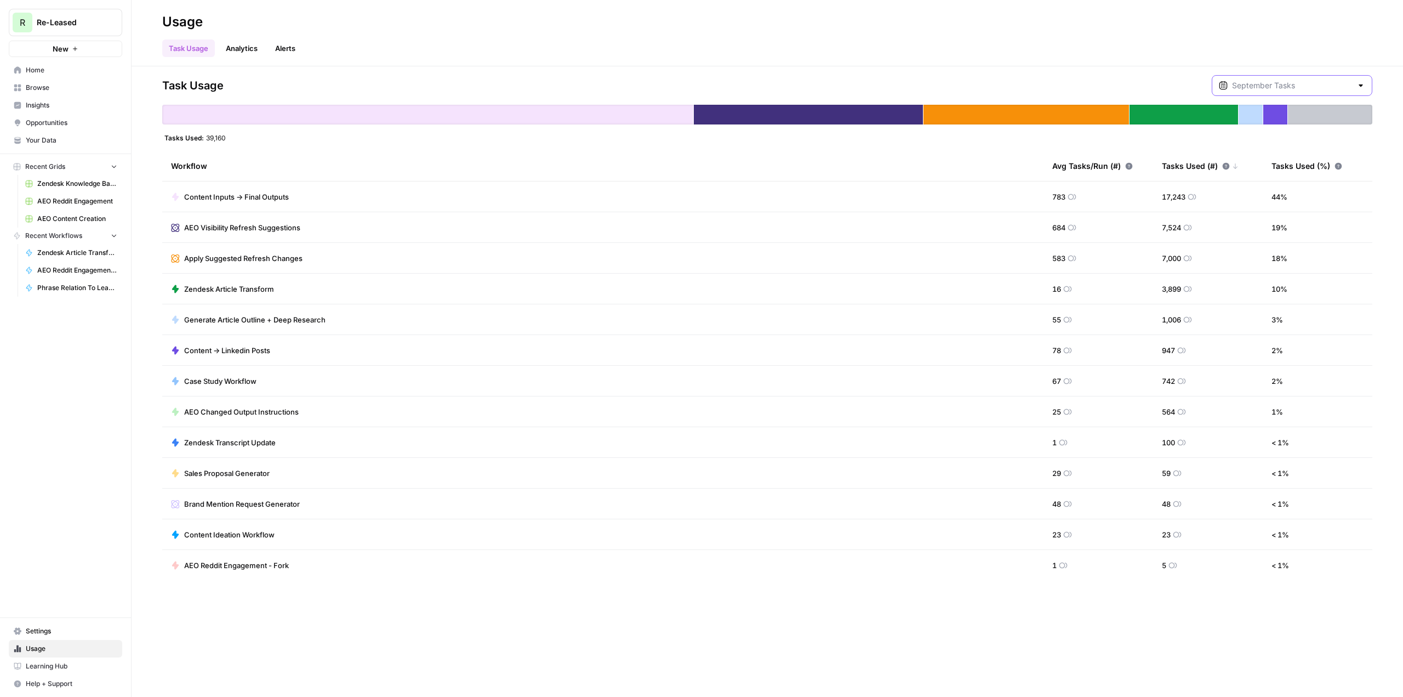
click at [1329, 81] on input "text" at bounding box center [1292, 85] width 120 height 11
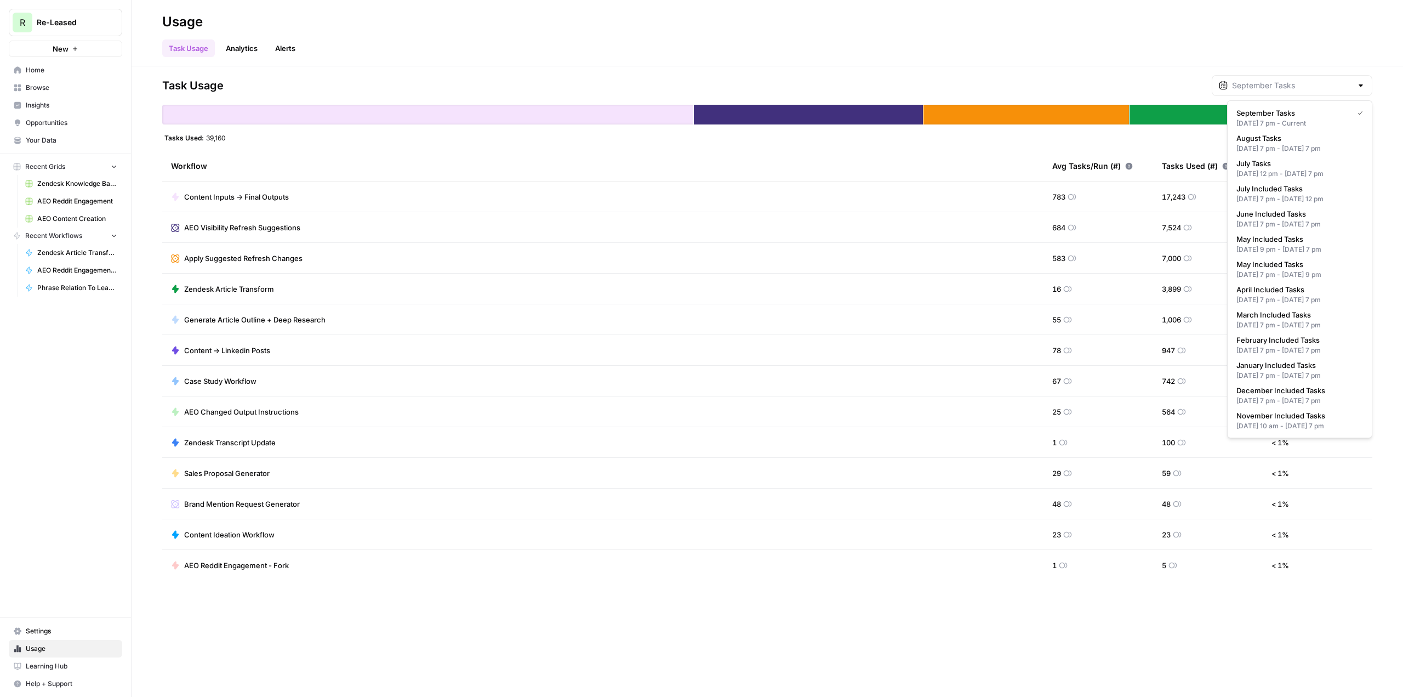
type input "September Tasks"
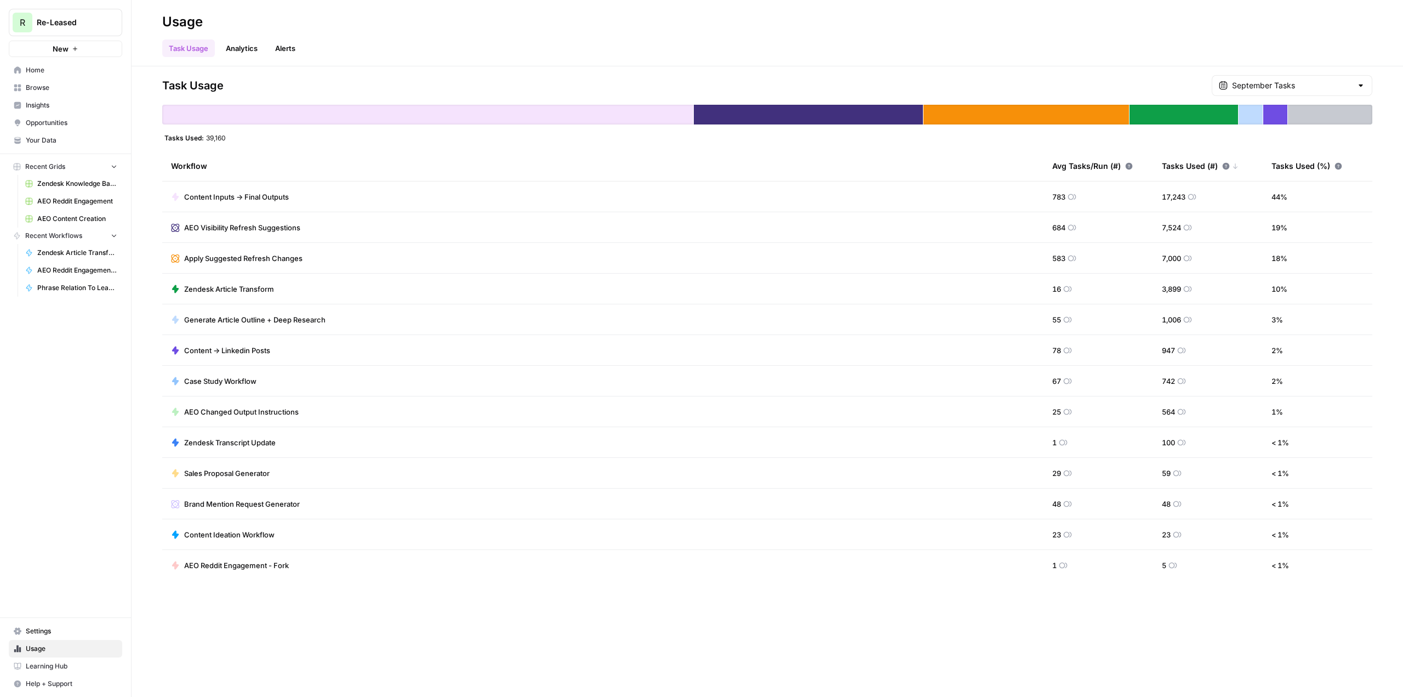
click at [1010, 52] on div "Task Usage Analytics Alerts" at bounding box center [767, 44] width 1210 height 26
click at [1335, 79] on div "September Tasks" at bounding box center [1292, 85] width 161 height 21
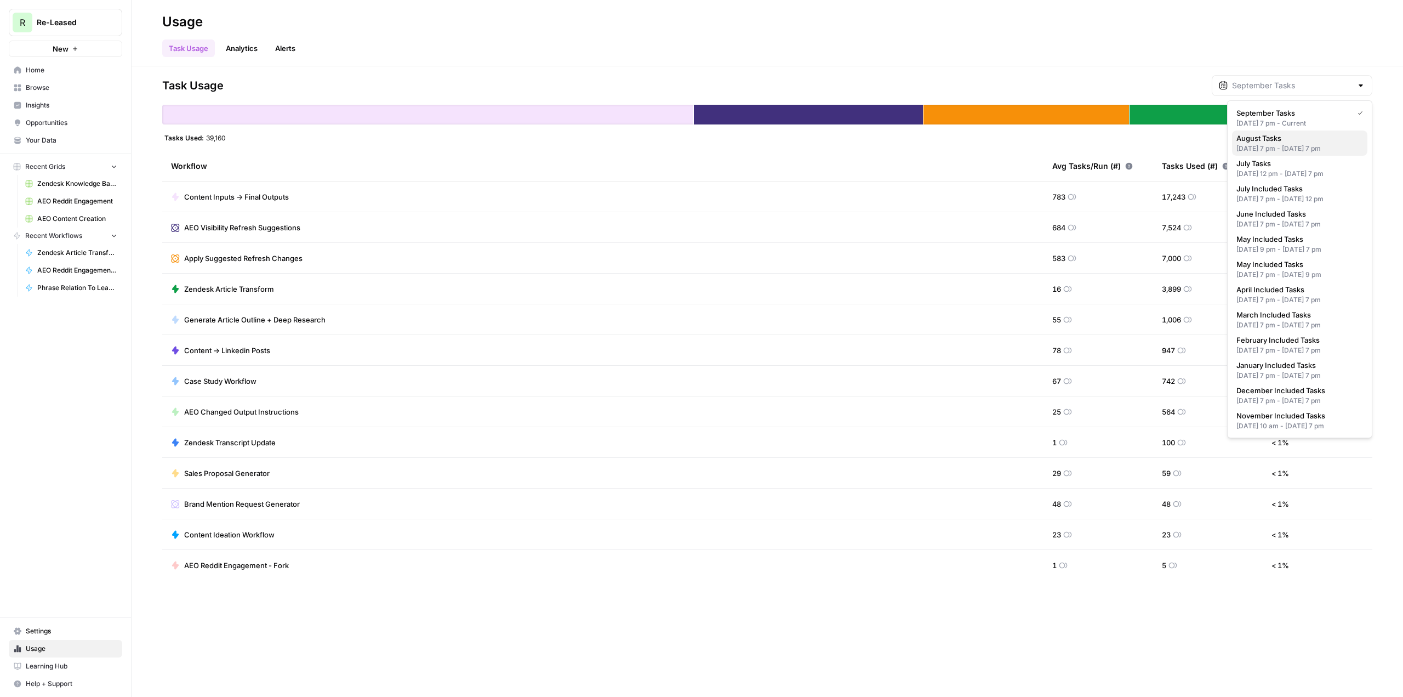
click at [1355, 144] on div "[DATE] 7 pm - [DATE] 7 pm" at bounding box center [1300, 149] width 127 height 10
type input "August Tasks"
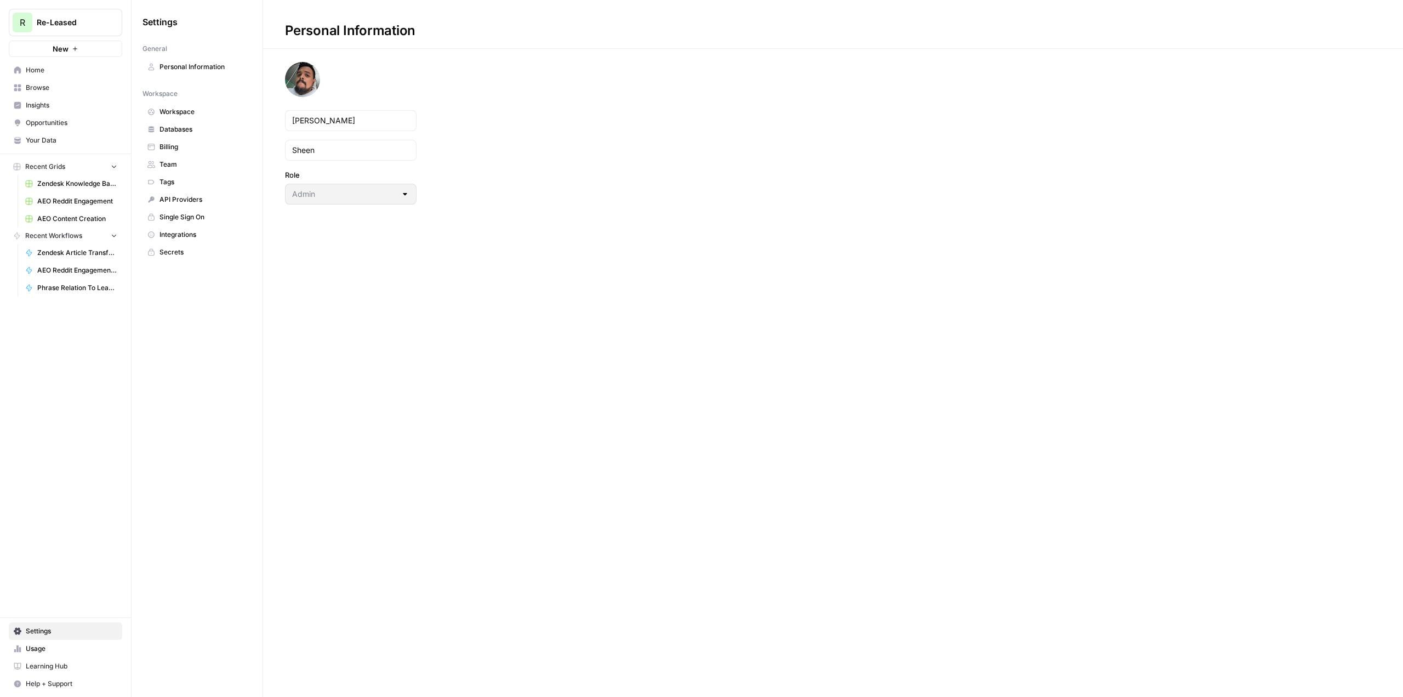
click at [168, 149] on span "Billing" at bounding box center [203, 147] width 87 height 10
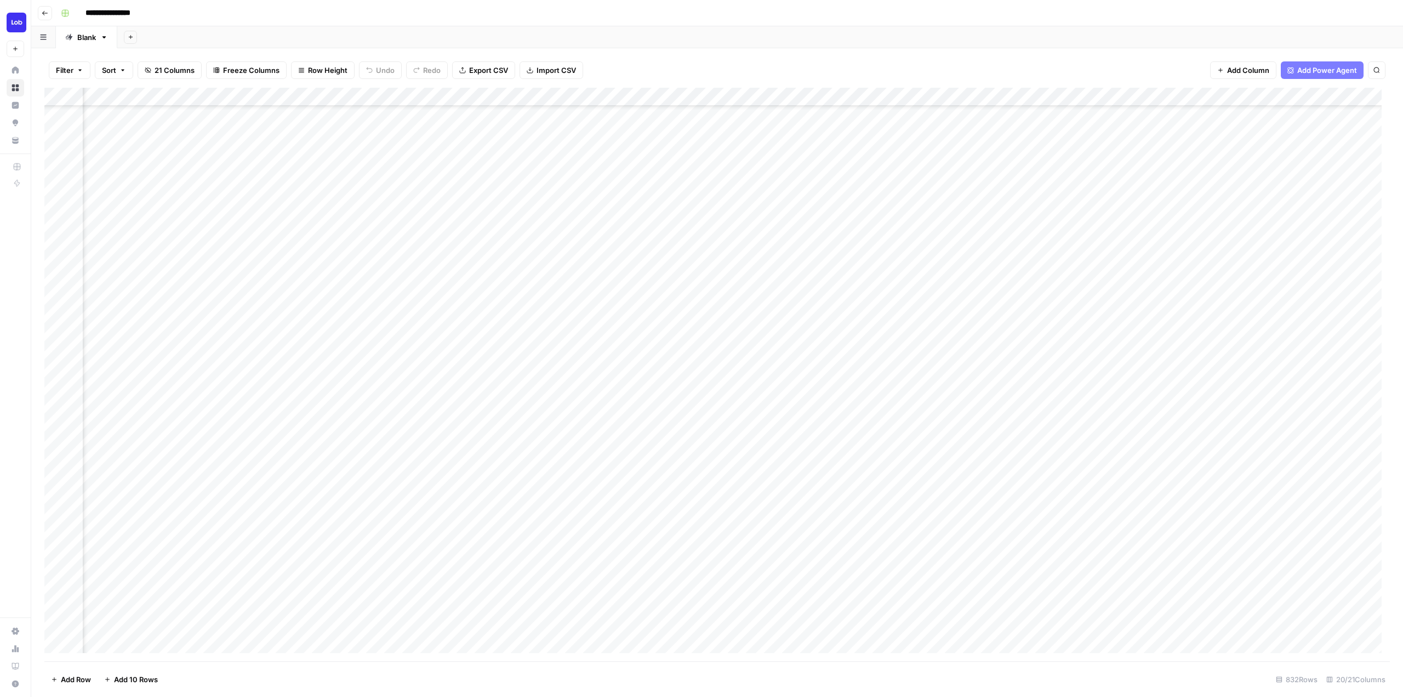
scroll to position [274, 273]
click at [973, 436] on div "Add Column" at bounding box center [717, 374] width 1346 height 573
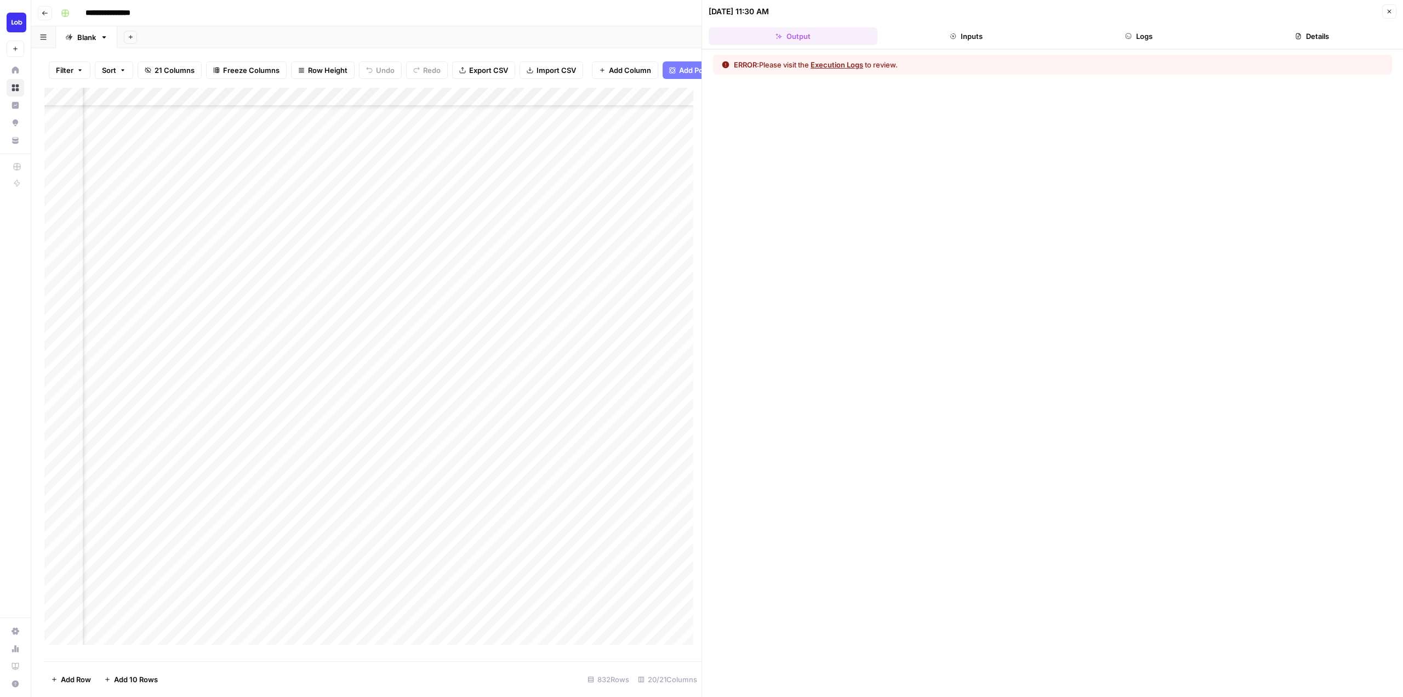
click at [1168, 42] on button "Logs" at bounding box center [1139, 36] width 169 height 18
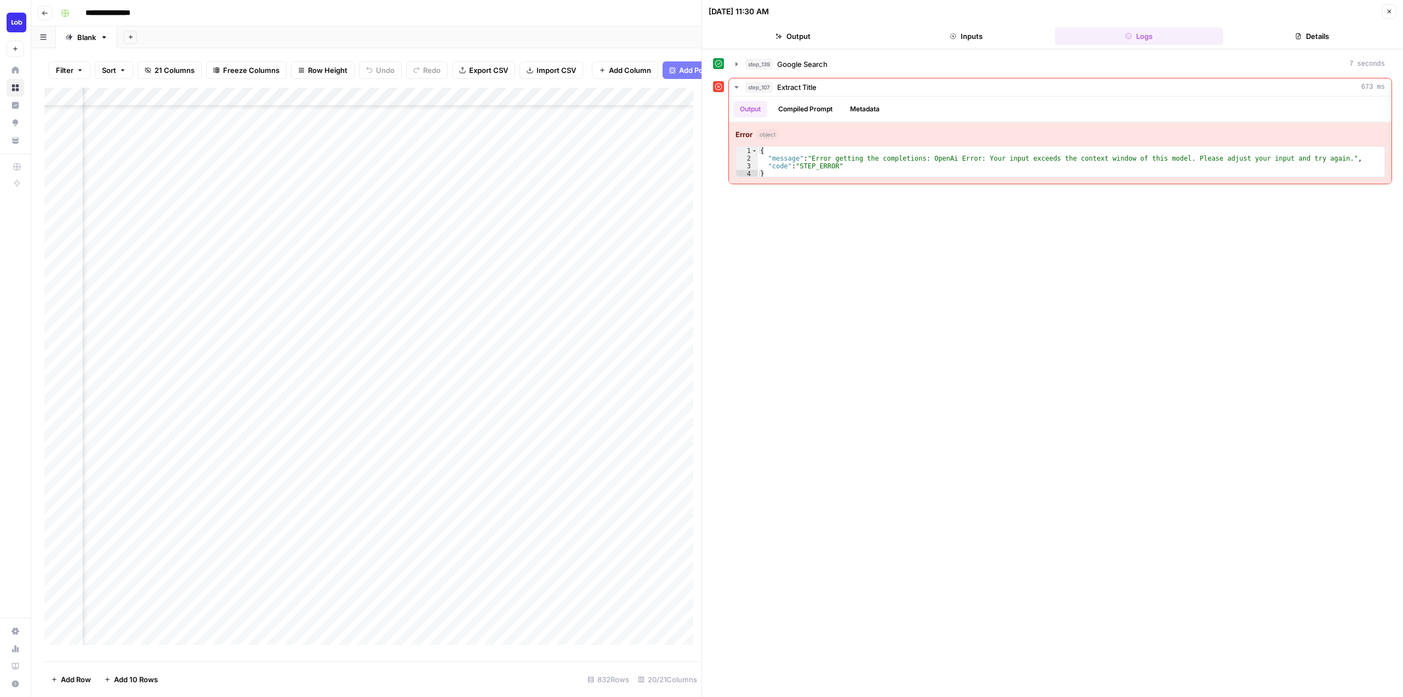
scroll to position [274, 822]
click at [400, 103] on div "Add Column" at bounding box center [372, 370] width 657 height 565
click at [400, 103] on div at bounding box center [399, 107] width 99 height 22
click at [420, 127] on input "Create Article from Content Brief" at bounding box center [415, 131] width 111 height 11
click at [408, 444] on div "Add Column" at bounding box center [372, 370] width 657 height 565
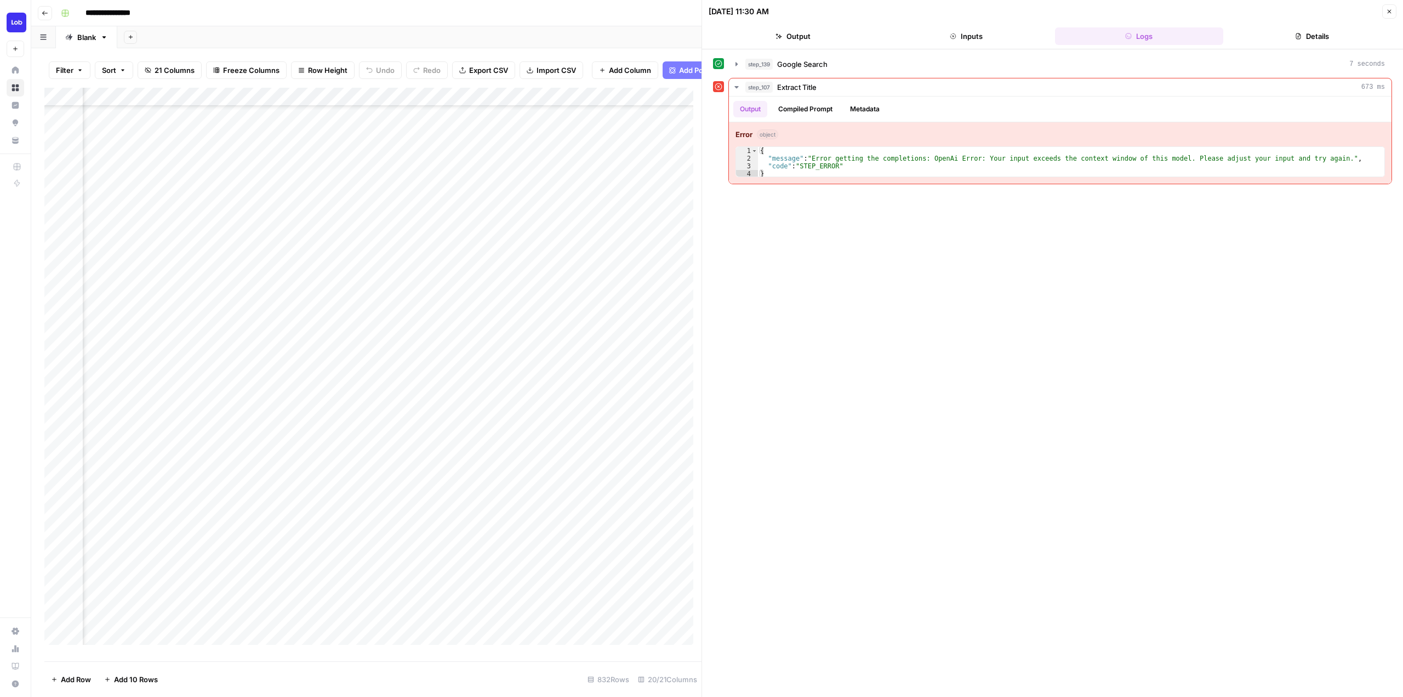
click at [1306, 31] on button "Details" at bounding box center [1312, 36] width 169 height 18
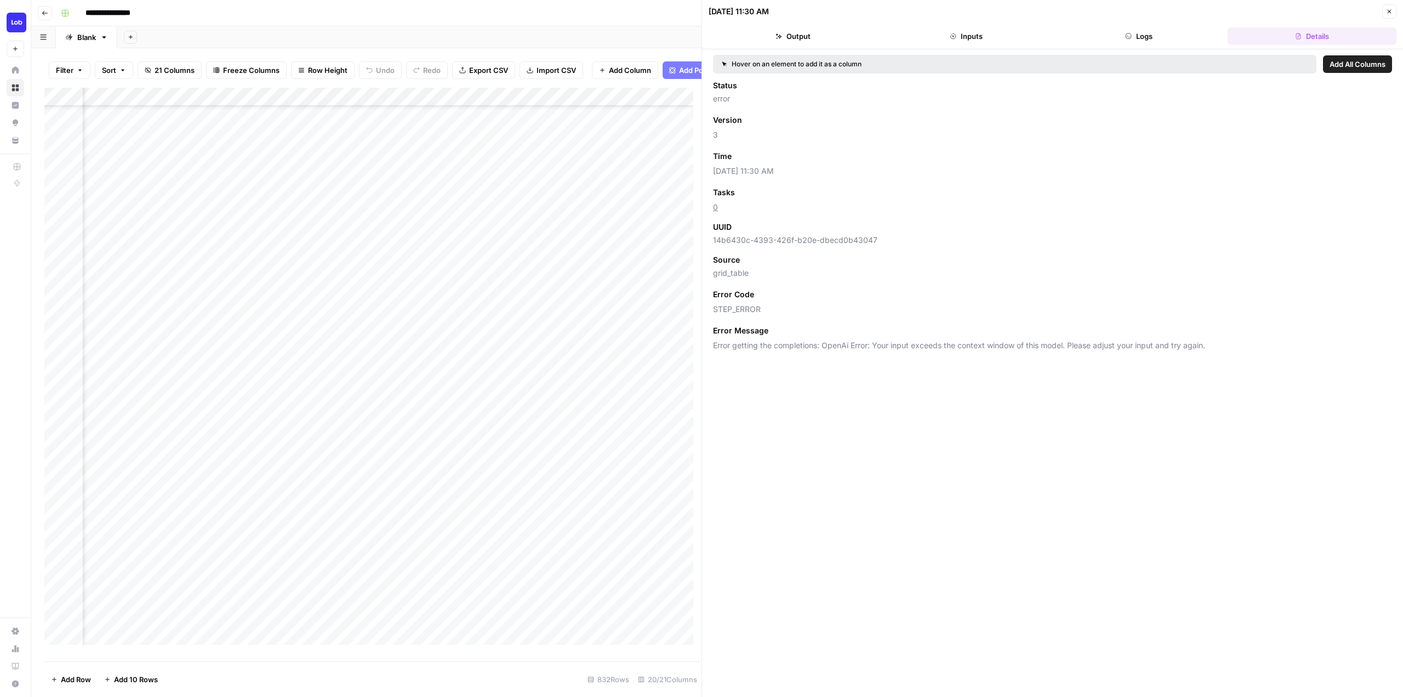
click at [424, 107] on div "Add Column" at bounding box center [372, 370] width 657 height 565
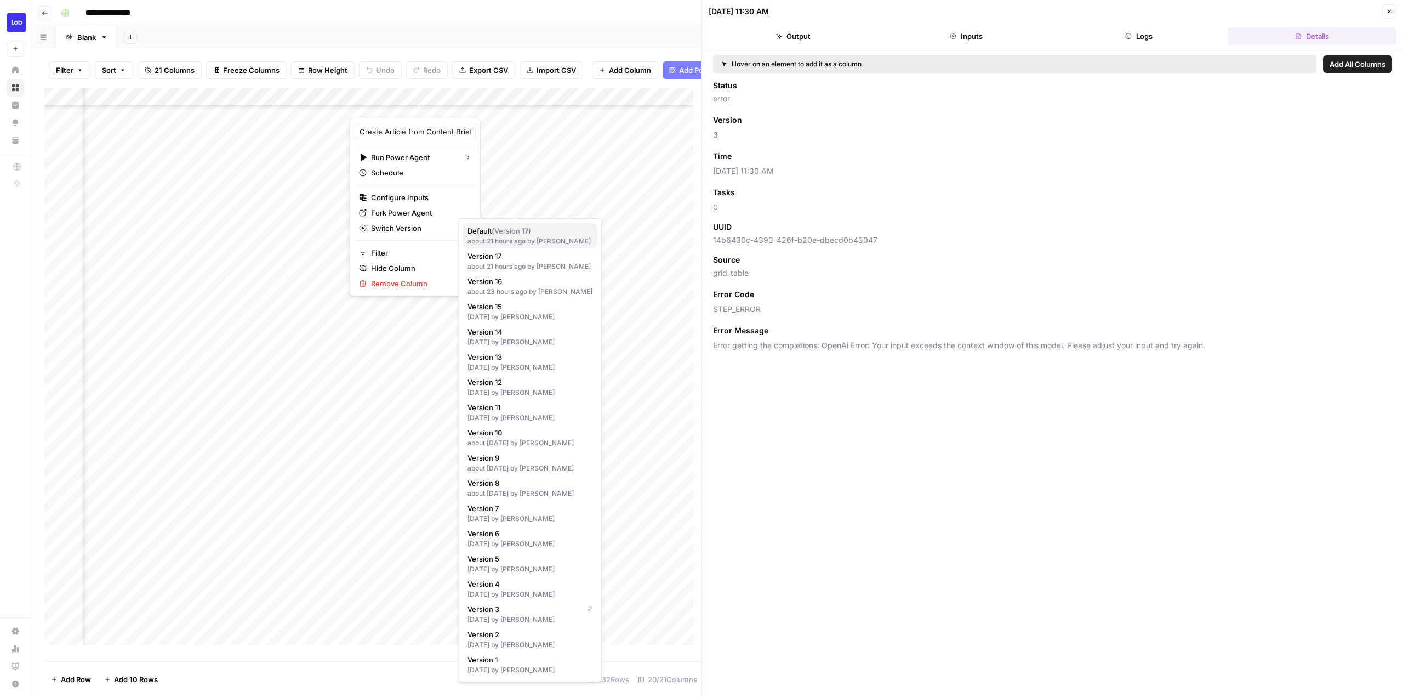
click at [539, 234] on span "Default ( Version 17 )" at bounding box center [528, 230] width 121 height 11
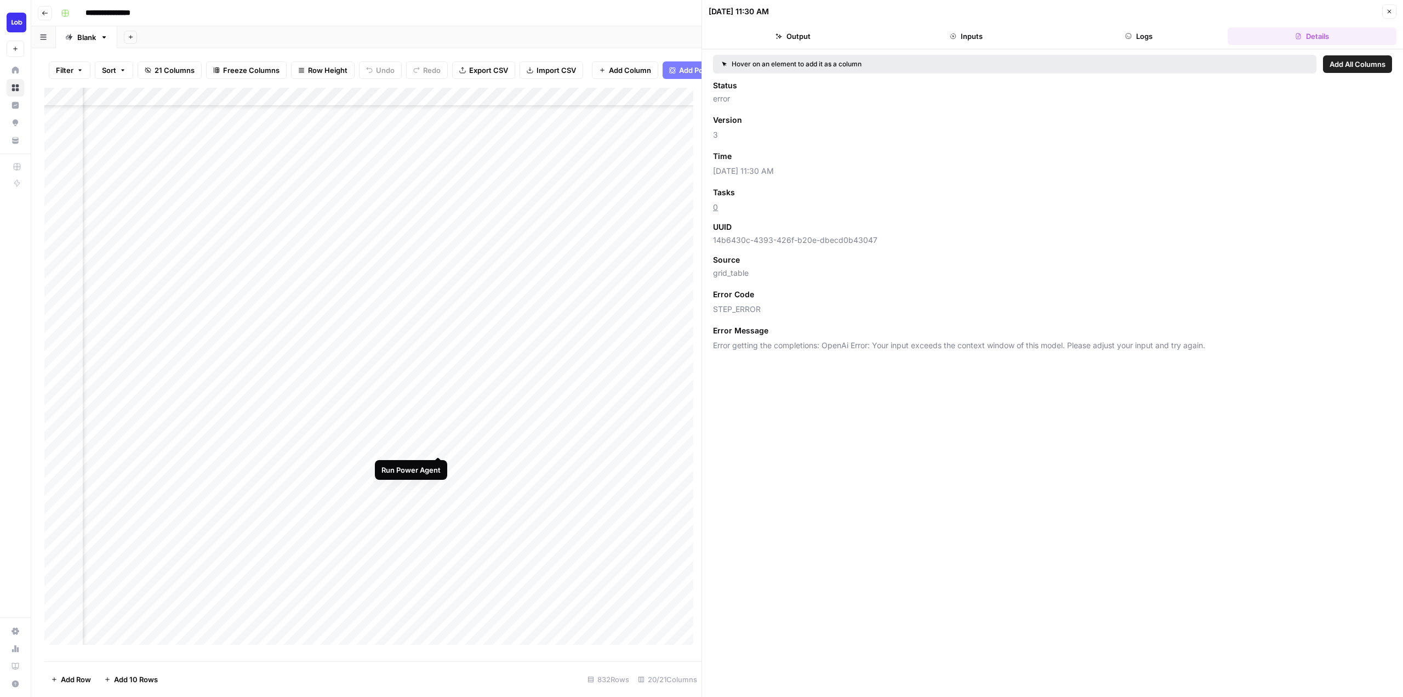
click at [440, 445] on div "Add Column" at bounding box center [372, 370] width 657 height 565
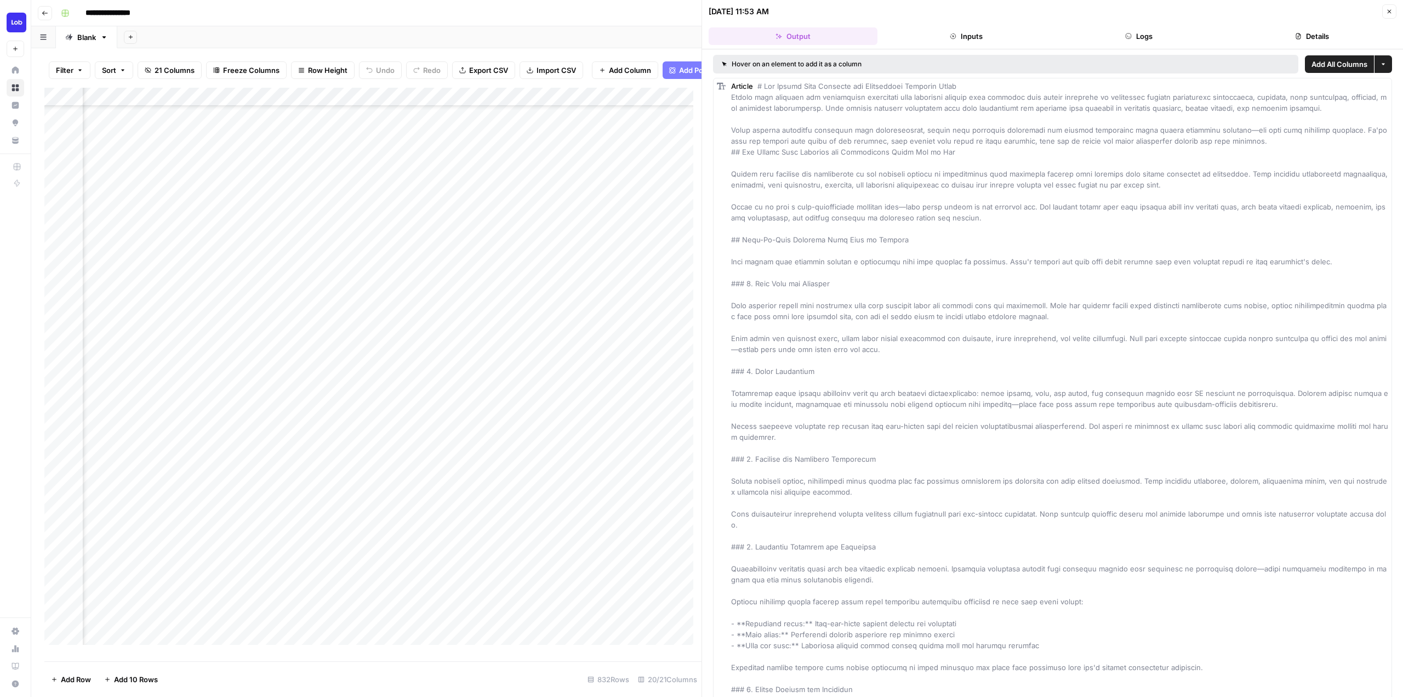
scroll to position [274, 1122]
click at [536, 462] on div "Add Column" at bounding box center [372, 370] width 657 height 565
click at [517, 105] on div "Add Column" at bounding box center [372, 370] width 657 height 565
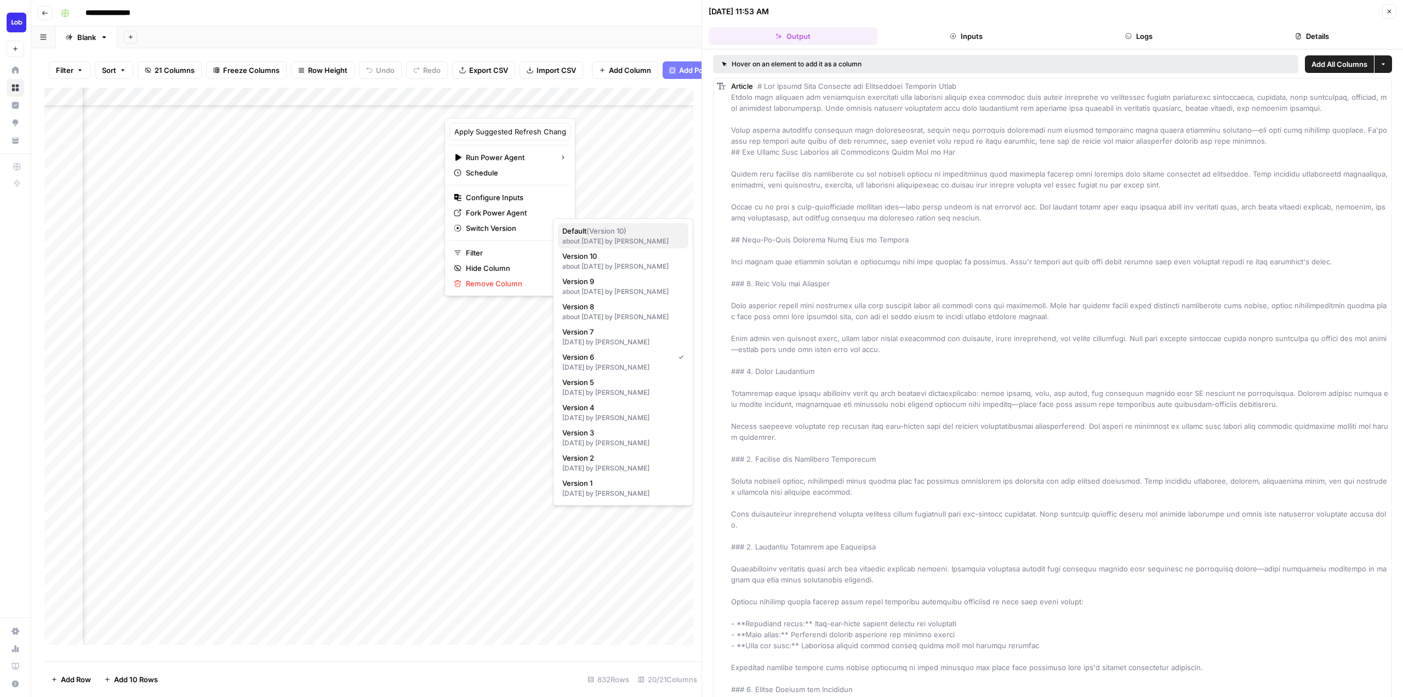
click at [579, 236] on div "about 1 month ago by Justina Breen" at bounding box center [623, 241] width 122 height 10
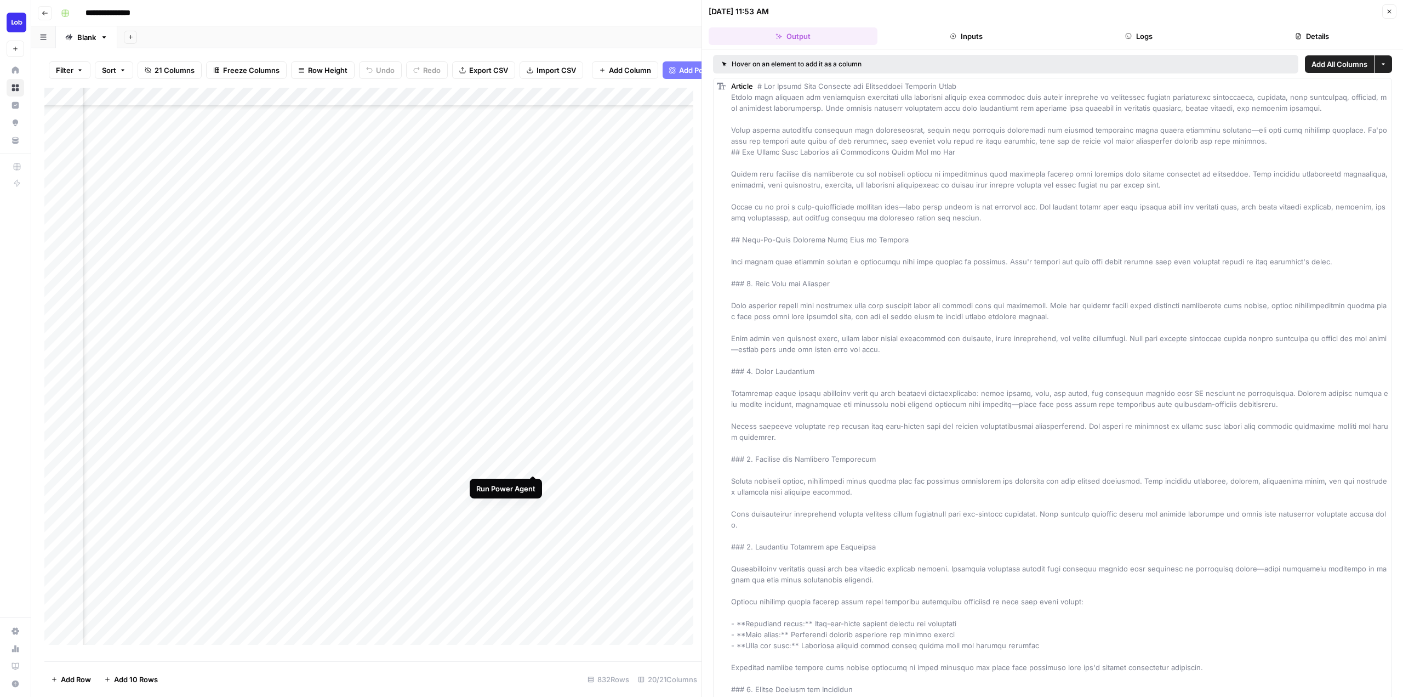
click at [532, 462] on div "Add Column" at bounding box center [372, 370] width 657 height 565
click at [1146, 35] on button "Logs" at bounding box center [1139, 36] width 169 height 18
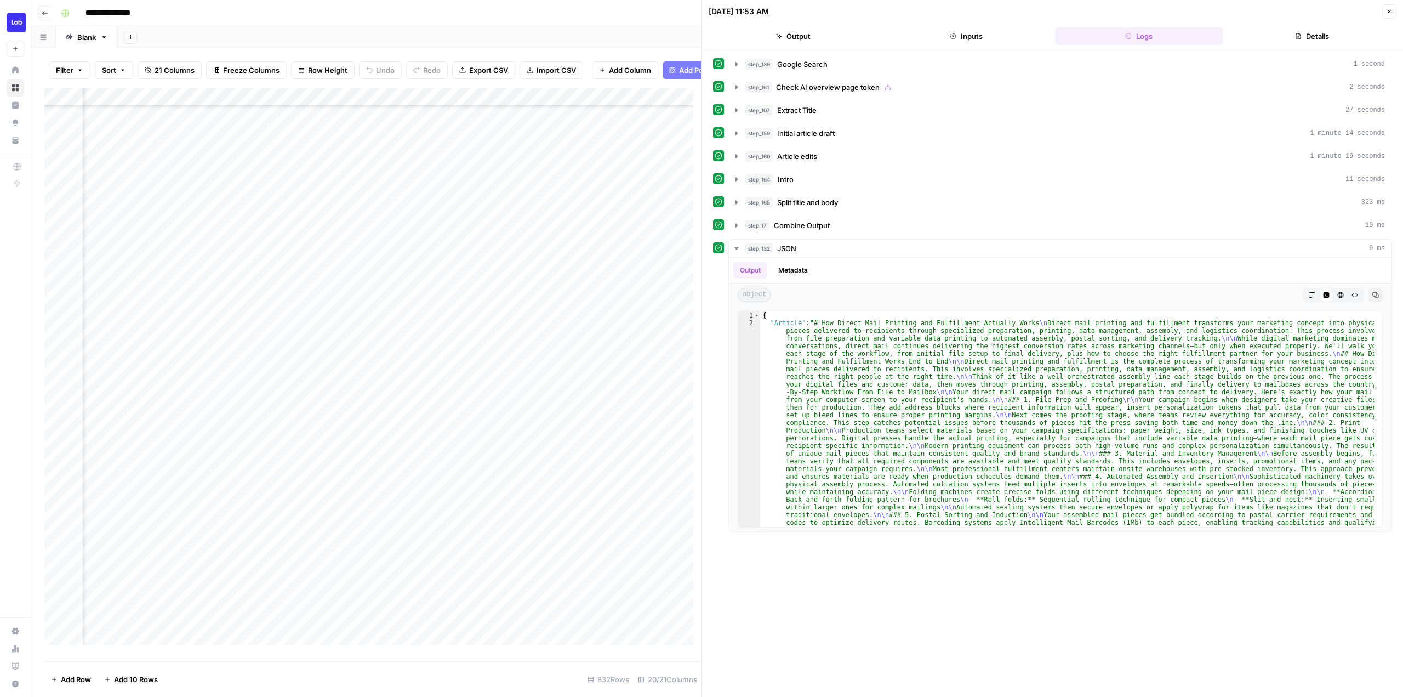
click at [514, 463] on div "Add Column" at bounding box center [372, 370] width 657 height 565
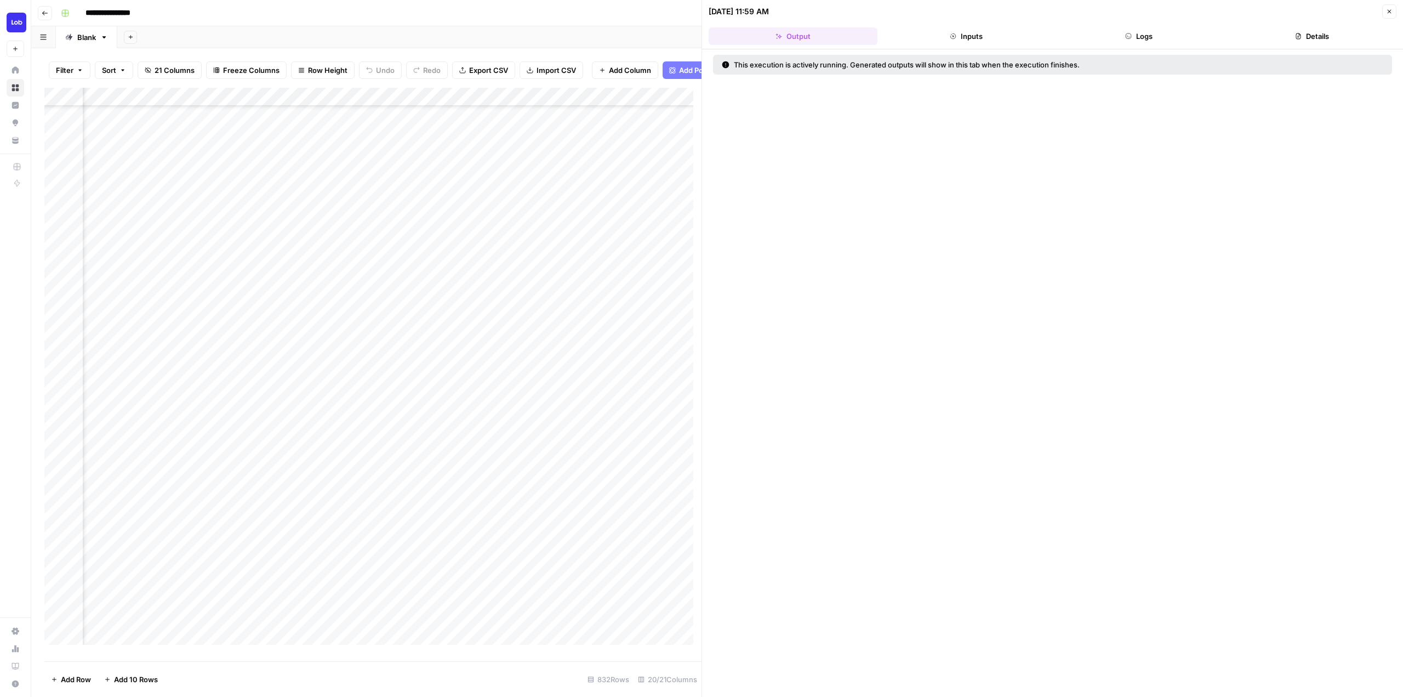
click at [1174, 38] on button "Logs" at bounding box center [1139, 36] width 169 height 18
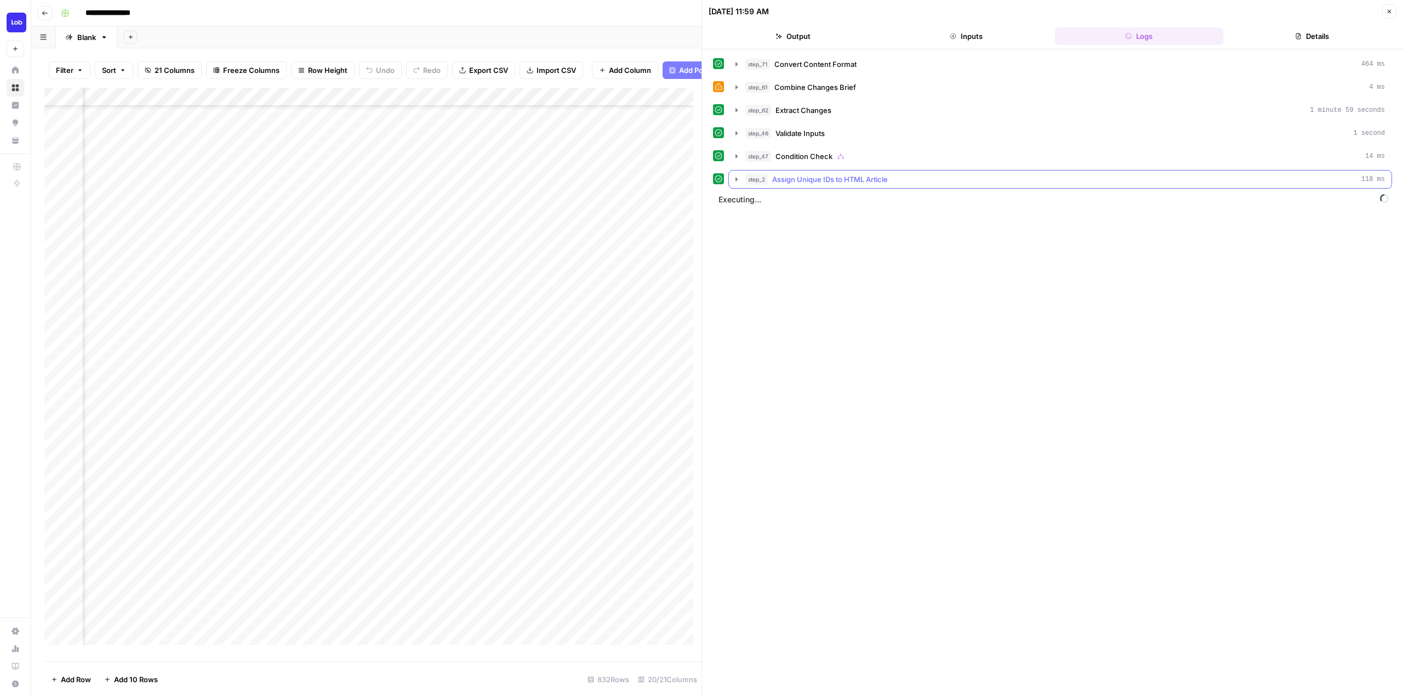
click at [731, 183] on button "step_2 Assign Unique IDs to HTML Article 118 ms" at bounding box center [1060, 179] width 663 height 18
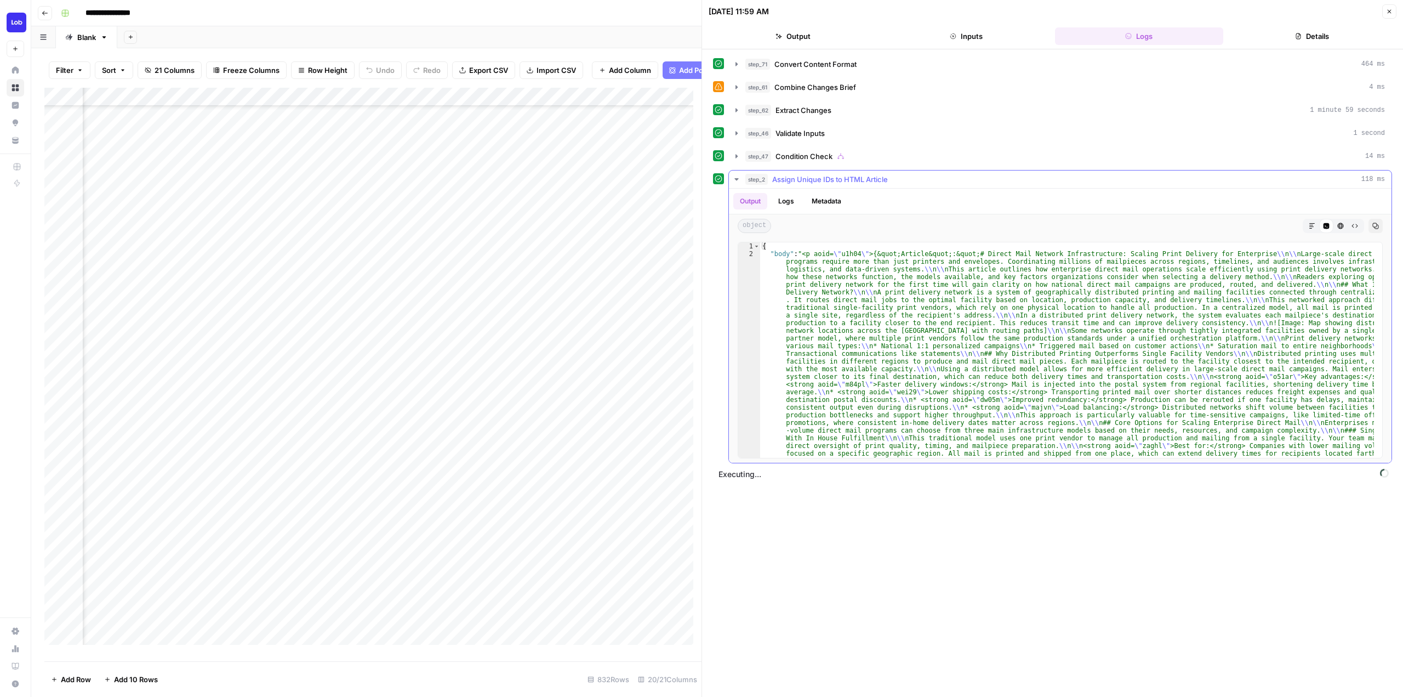
click at [739, 180] on icon "button" at bounding box center [736, 179] width 9 height 9
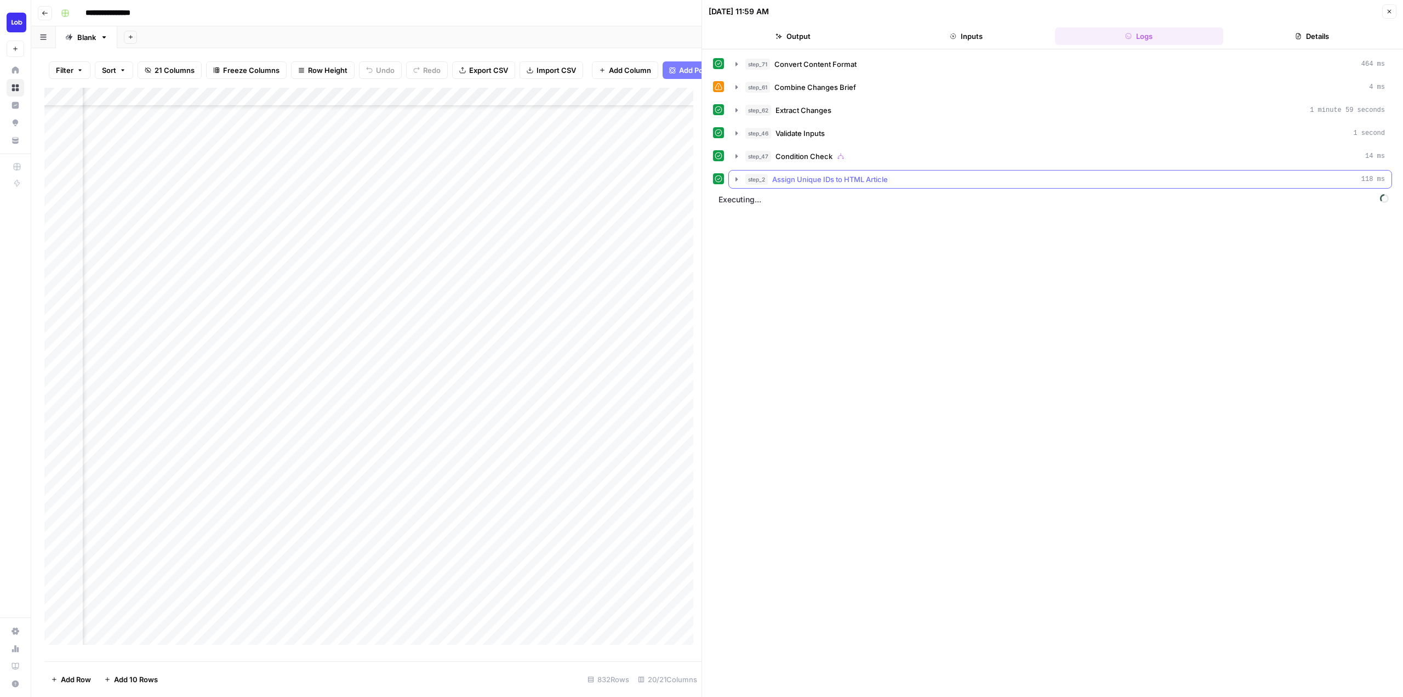
click at [736, 179] on icon "button" at bounding box center [737, 179] width 2 height 4
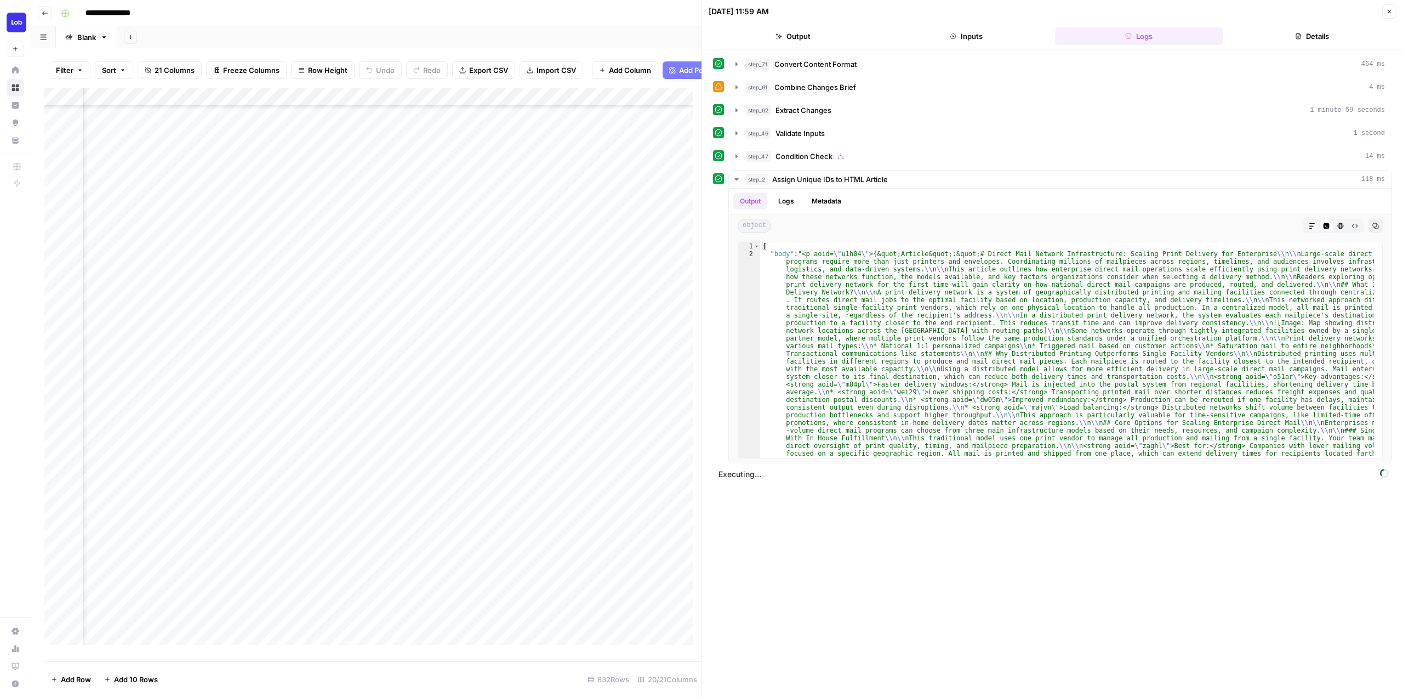
click at [519, 105] on div "Add Column" at bounding box center [372, 370] width 657 height 565
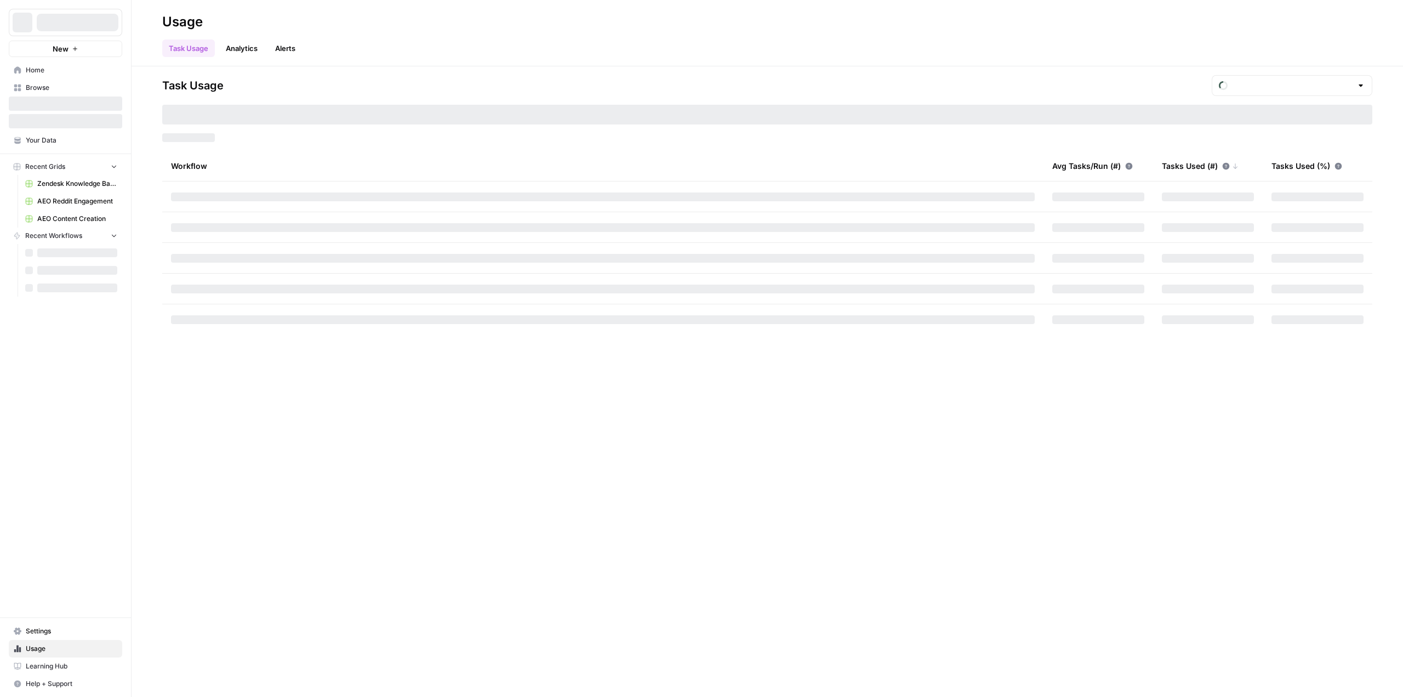
type input "September Tasks"
click at [93, 19] on span "Re-Leased" at bounding box center [70, 22] width 66 height 11
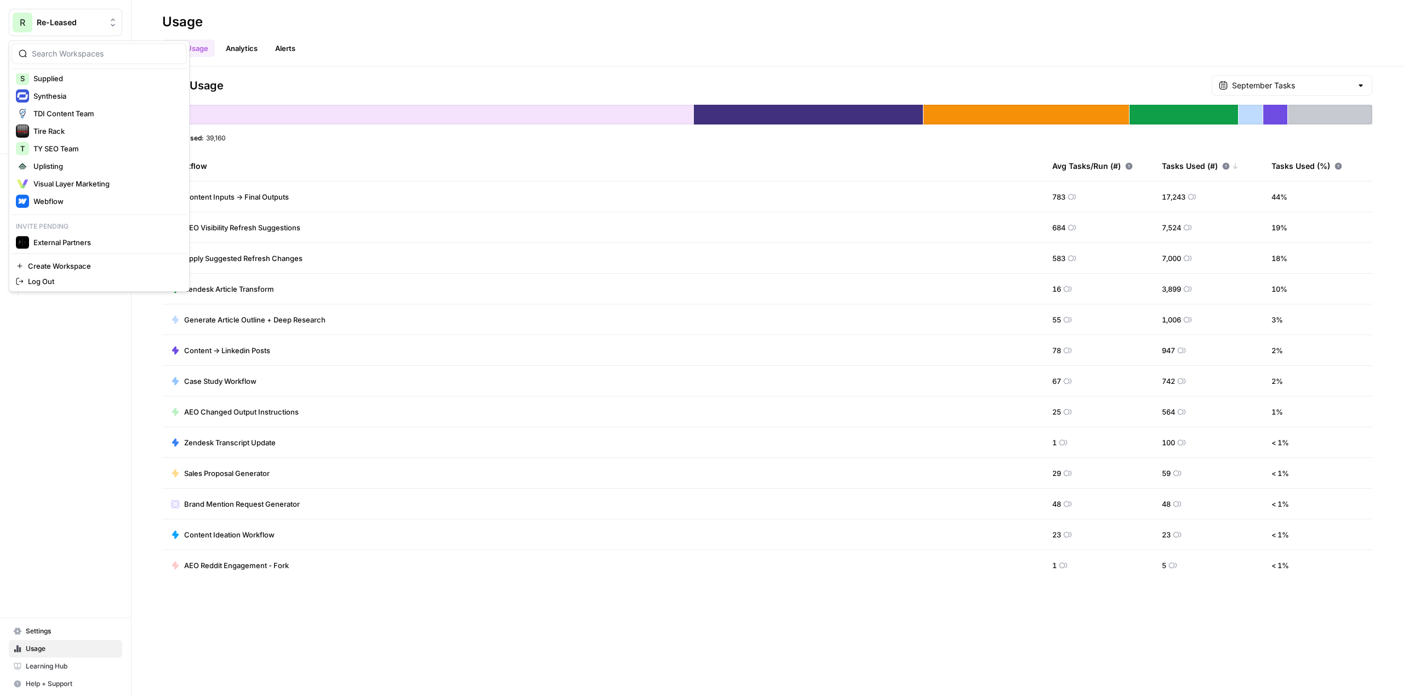
scroll to position [638, 0]
click at [105, 238] on span "External Partners" at bounding box center [105, 240] width 145 height 11
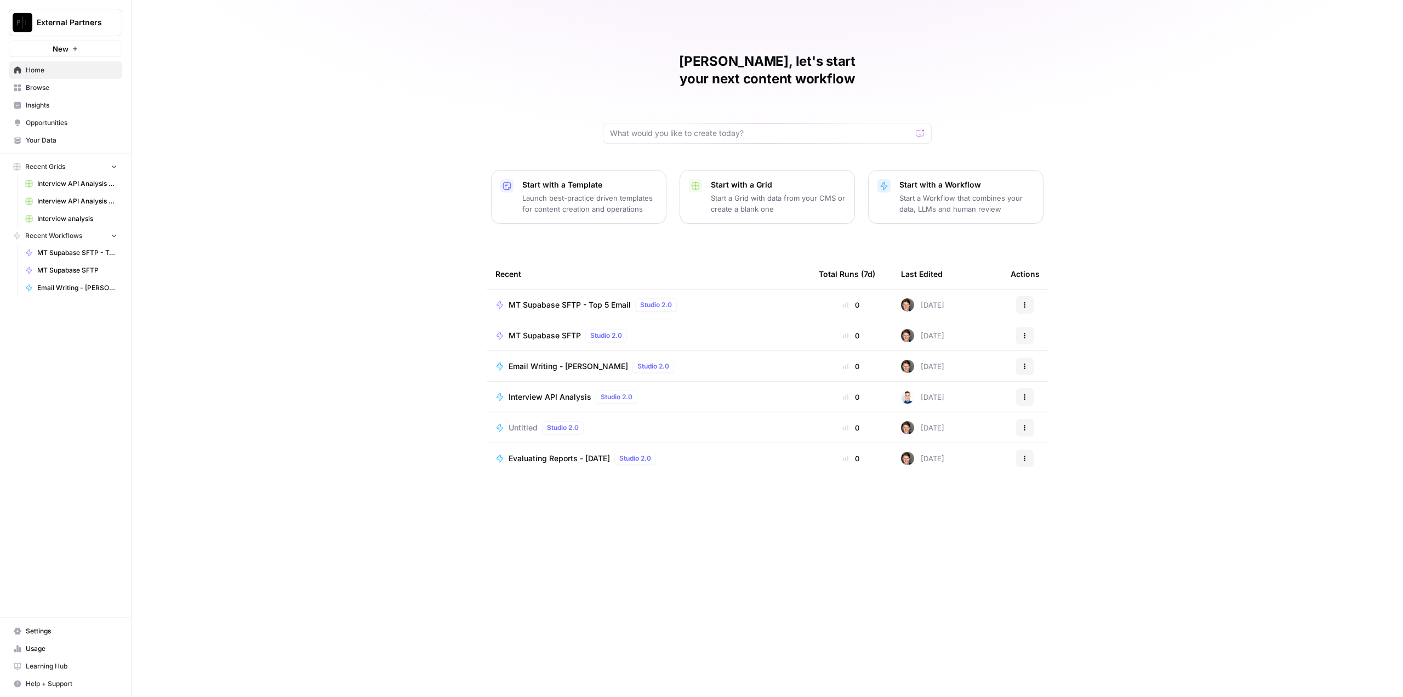
click at [605, 299] on span "MT Supabase SFTP - Top 5 Email" at bounding box center [570, 304] width 122 height 11
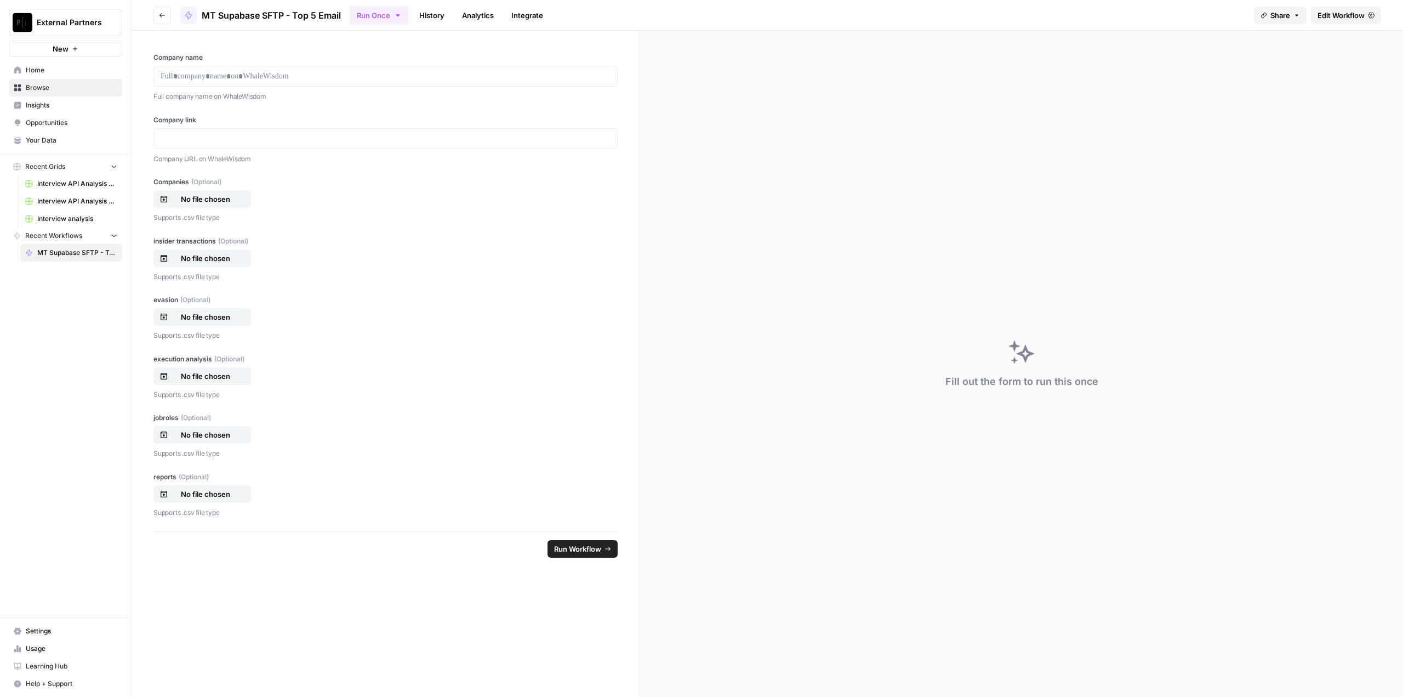
click at [1335, 5] on header "Go back MT Supabase SFTP - Top 5 Email Run Once History Analytics Integrate Sha…" at bounding box center [768, 15] width 1272 height 31
click at [1331, 18] on span "Edit Workflow" at bounding box center [1341, 15] width 47 height 11
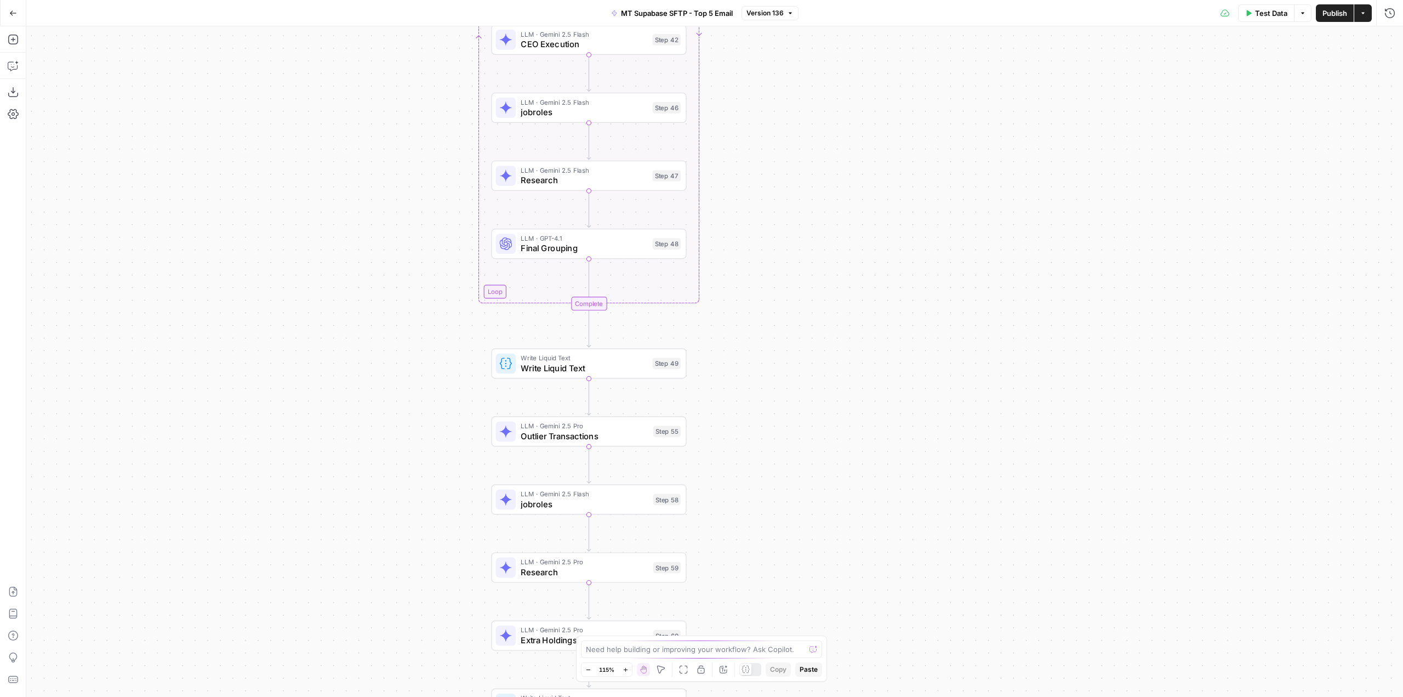
drag, startPoint x: 767, startPoint y: 268, endPoint x: 789, endPoint y: 173, distance: 97.3
click at [789, 173] on div "Workflow Input Settings Inputs Run Code · Python WhaleWisdom 13Fs by Filer ID S…" at bounding box center [714, 361] width 1377 height 670
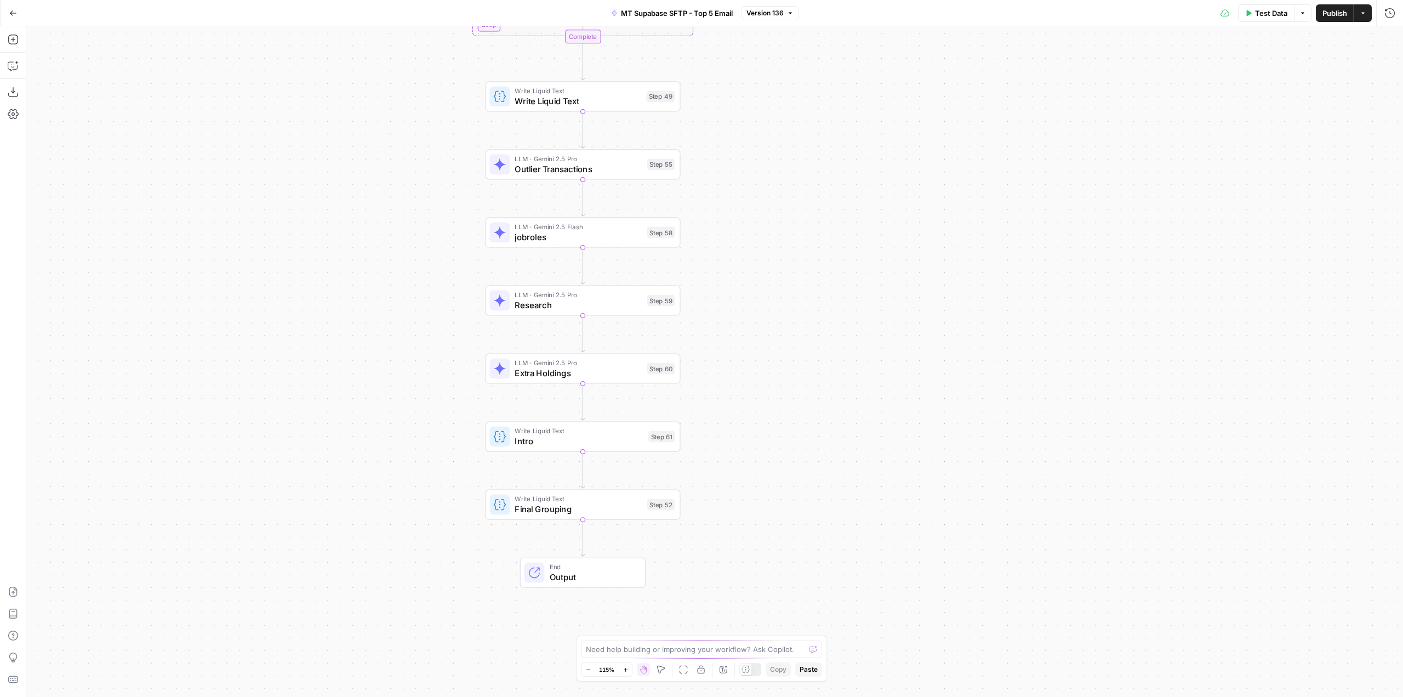
drag, startPoint x: 824, startPoint y: 233, endPoint x: 813, endPoint y: 158, distance: 75.4
click at [813, 158] on div "Workflow Input Settings Inputs Run Code · Python WhaleWisdom 13Fs by Filer ID S…" at bounding box center [714, 361] width 1377 height 670
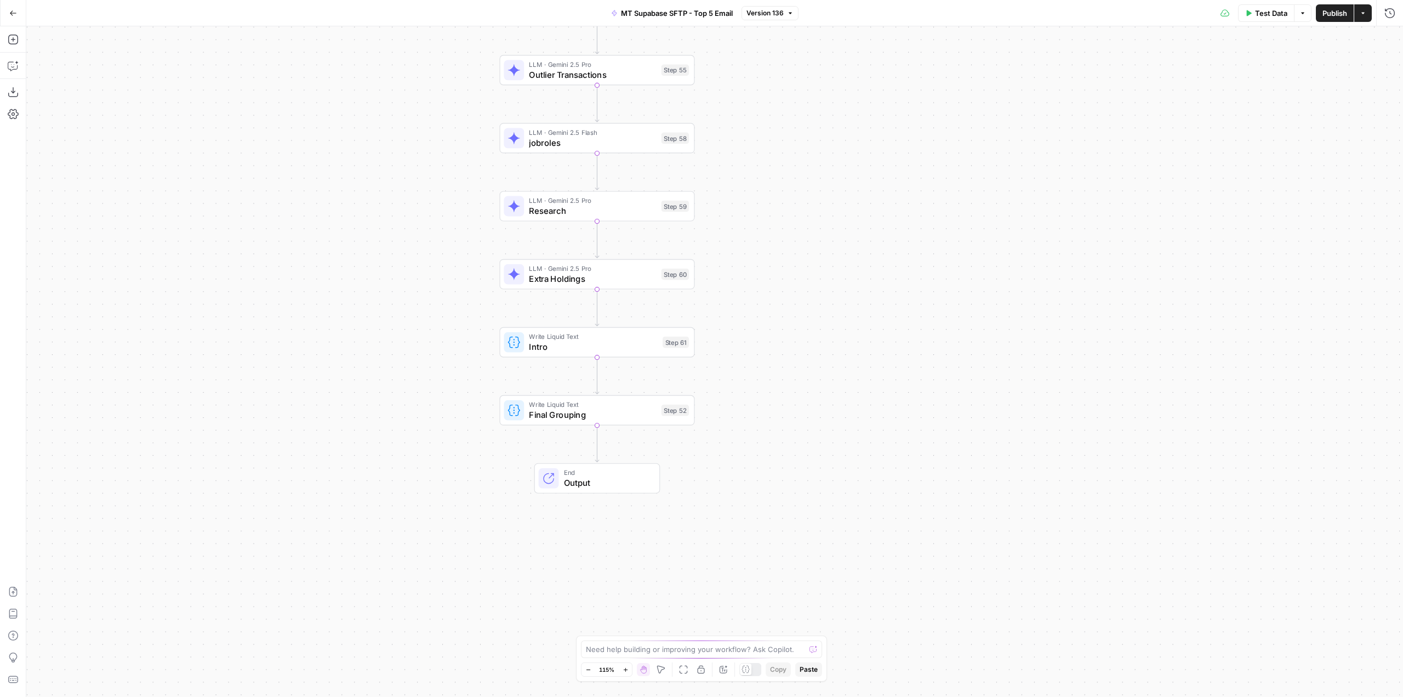
drag, startPoint x: 858, startPoint y: 441, endPoint x: 872, endPoint y: 346, distance: 95.4
click at [872, 346] on div "Workflow Input Settings Inputs Run Code · Python WhaleWisdom 13Fs by Filer ID S…" at bounding box center [714, 361] width 1377 height 670
click at [604, 280] on span "Extra Holdings" at bounding box center [592, 278] width 127 height 13
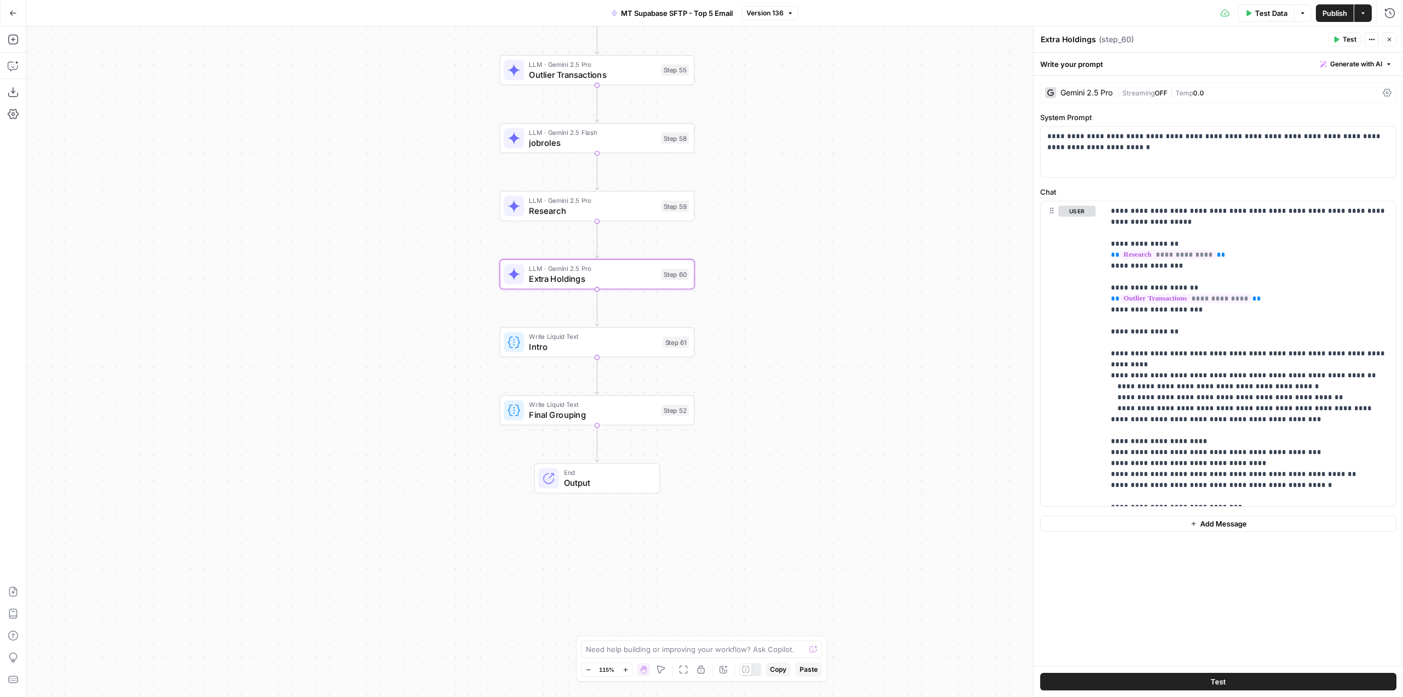
click at [1391, 92] on icon at bounding box center [1387, 92] width 9 height 9
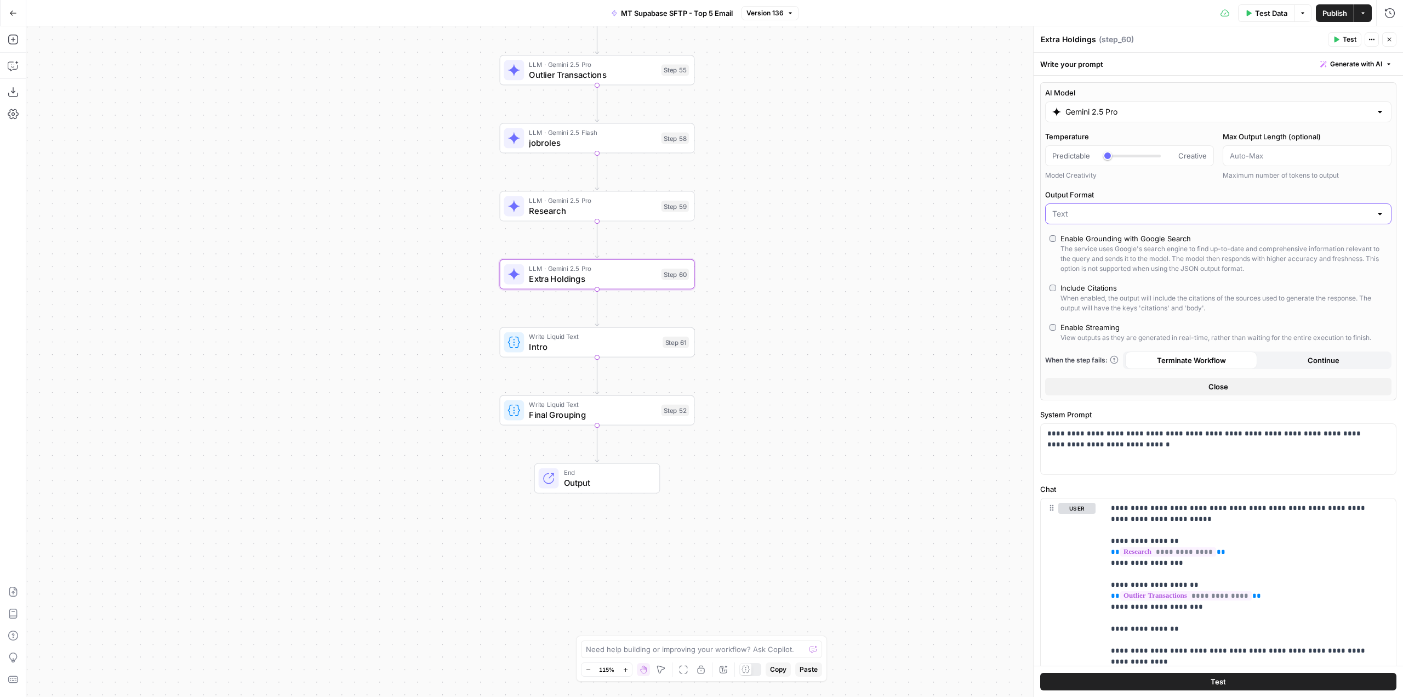
click at [1311, 208] on input "Output Format" at bounding box center [1211, 213] width 319 height 11
type input "Text"
click at [1344, 184] on div "AI Model Gemini 2.5 Pro Temperature Predictable Creative Model Creativity Max O…" at bounding box center [1218, 241] width 356 height 318
click at [16, 64] on icon "button" at bounding box center [13, 65] width 11 height 11
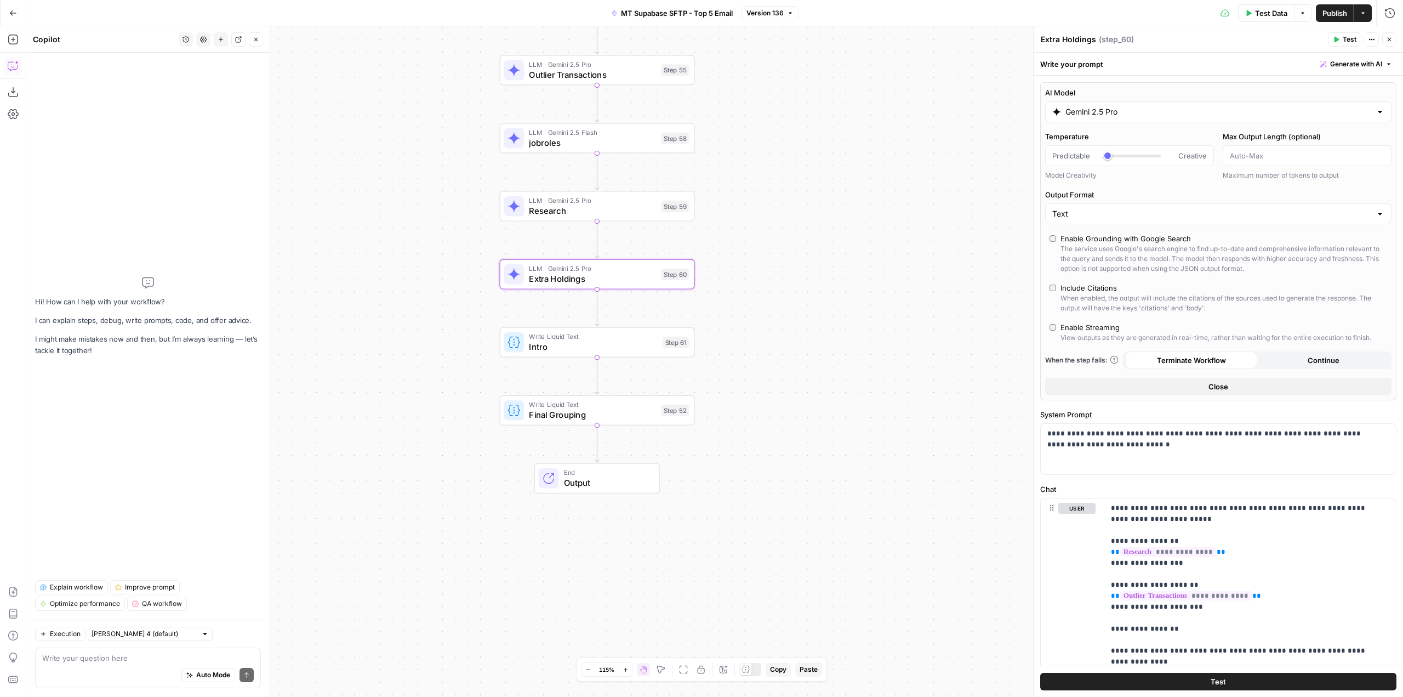
click at [177, 659] on textarea at bounding box center [148, 657] width 212 height 11
type textarea "is step 61 json?"
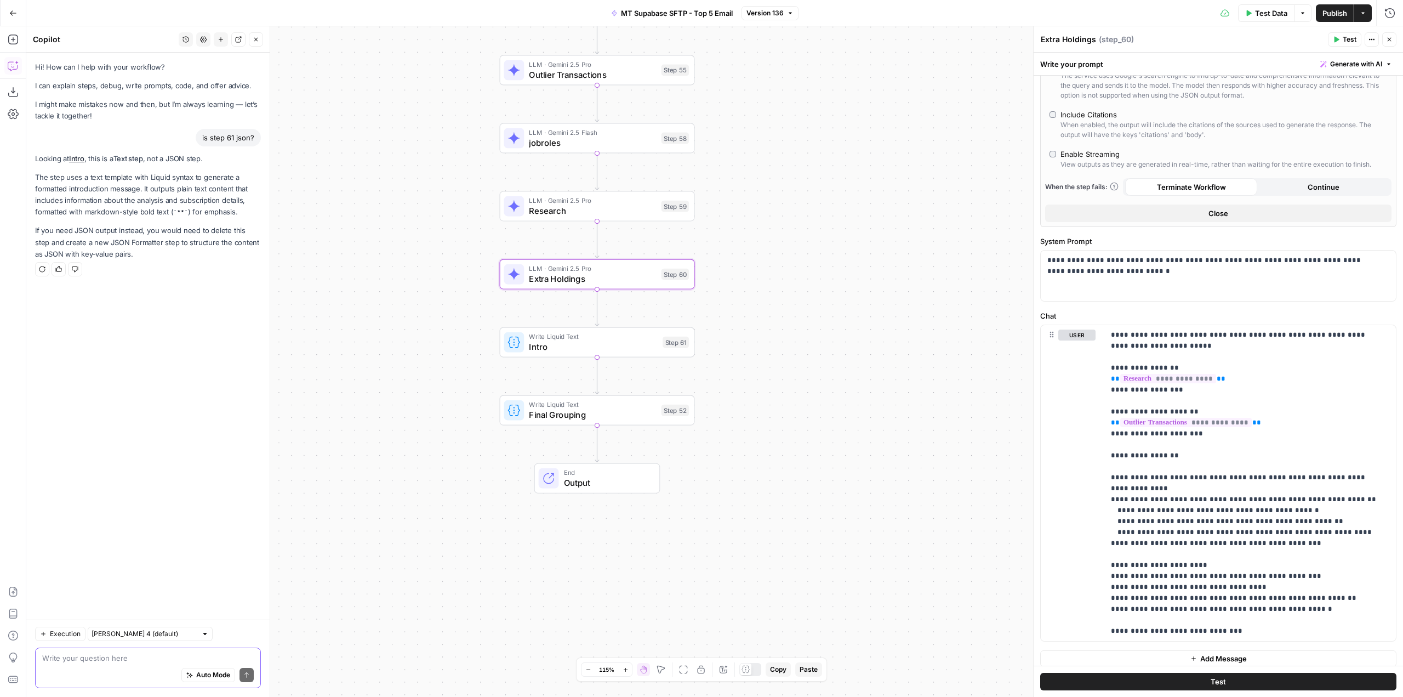
scroll to position [181, 0]
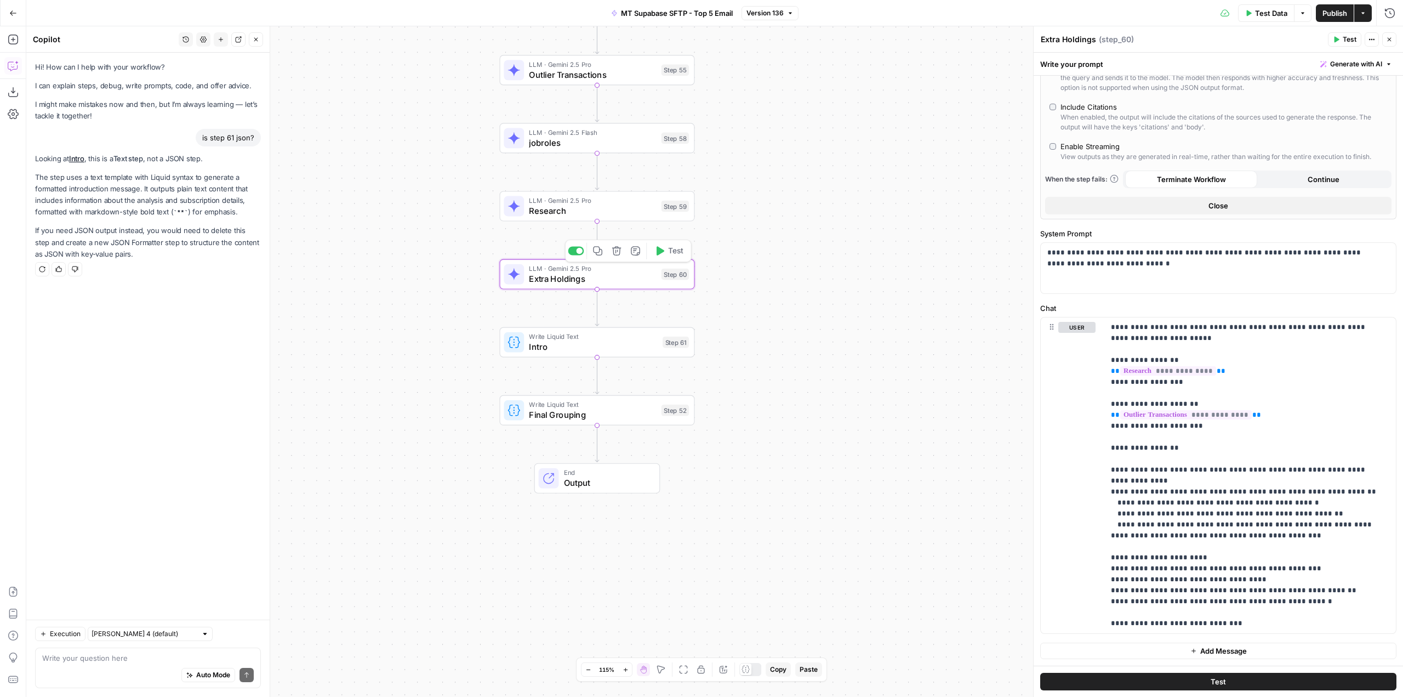
click at [675, 249] on span "Test" at bounding box center [675, 251] width 15 height 12
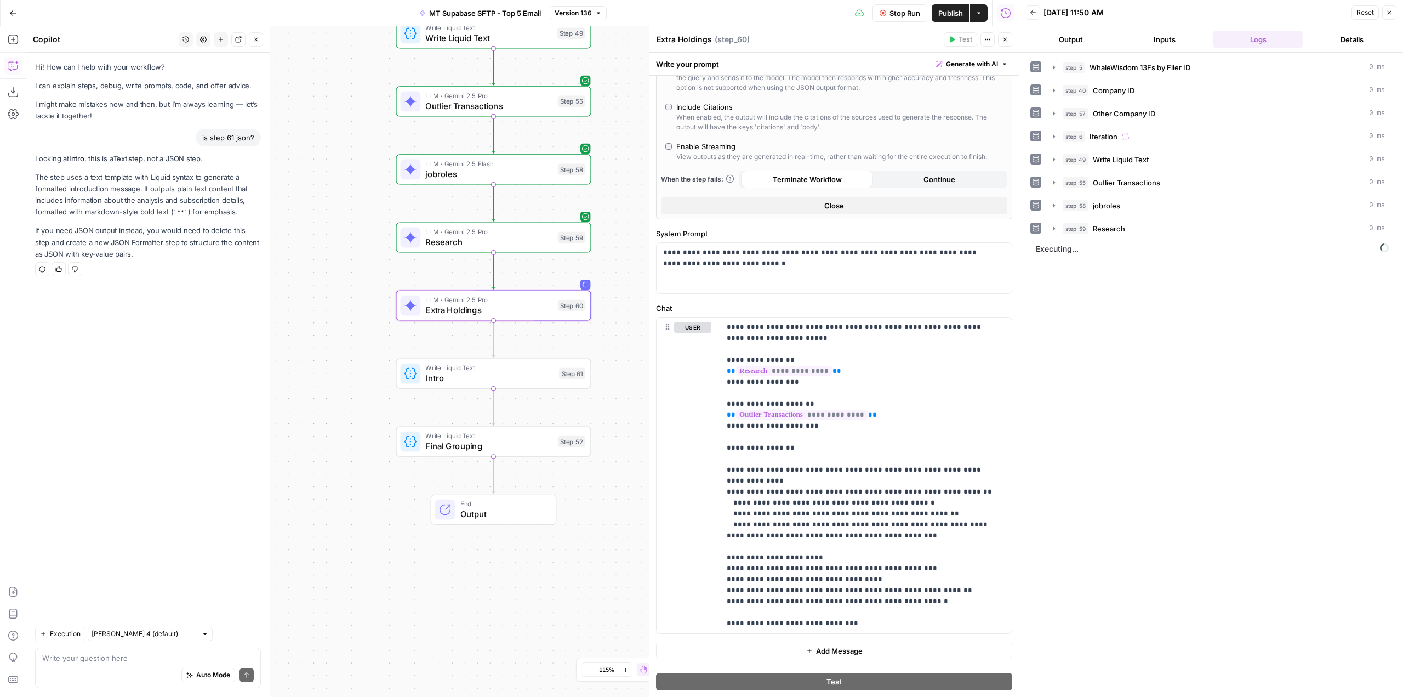
drag, startPoint x: 450, startPoint y: 454, endPoint x: 346, endPoint y: 485, distance: 108.2
click at [346, 485] on div "Workflow Input Settings Inputs Run Code · Python WhaleWisdom 13Fs by Filer ID S…" at bounding box center [522, 361] width 993 height 670
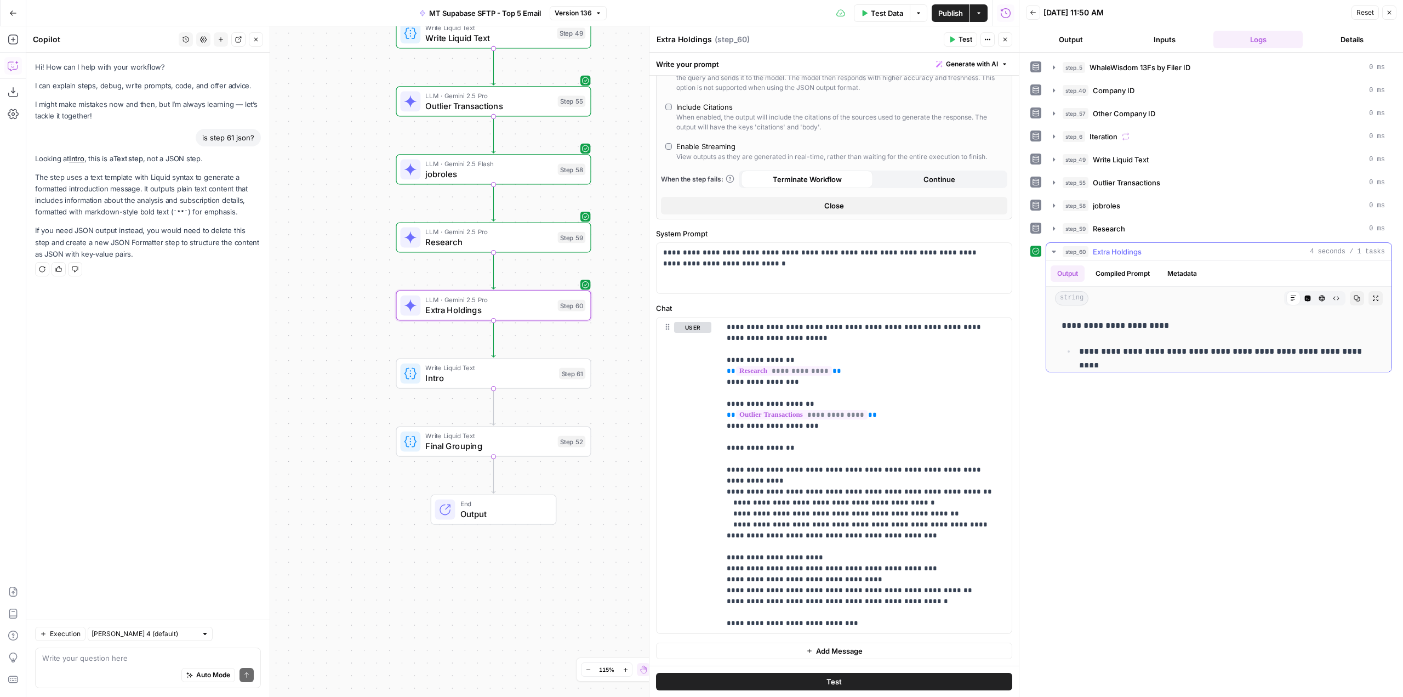
click at [1360, 298] on span "Copy" at bounding box center [1360, 298] width 1 height 1
click at [127, 658] on textarea at bounding box center [148, 657] width 212 height 11
type textarea "I"
paste textarea "**Other Holdings Data:** - 5+ interviews & analysis on each CEO: ACHC, ENTG, FI…"
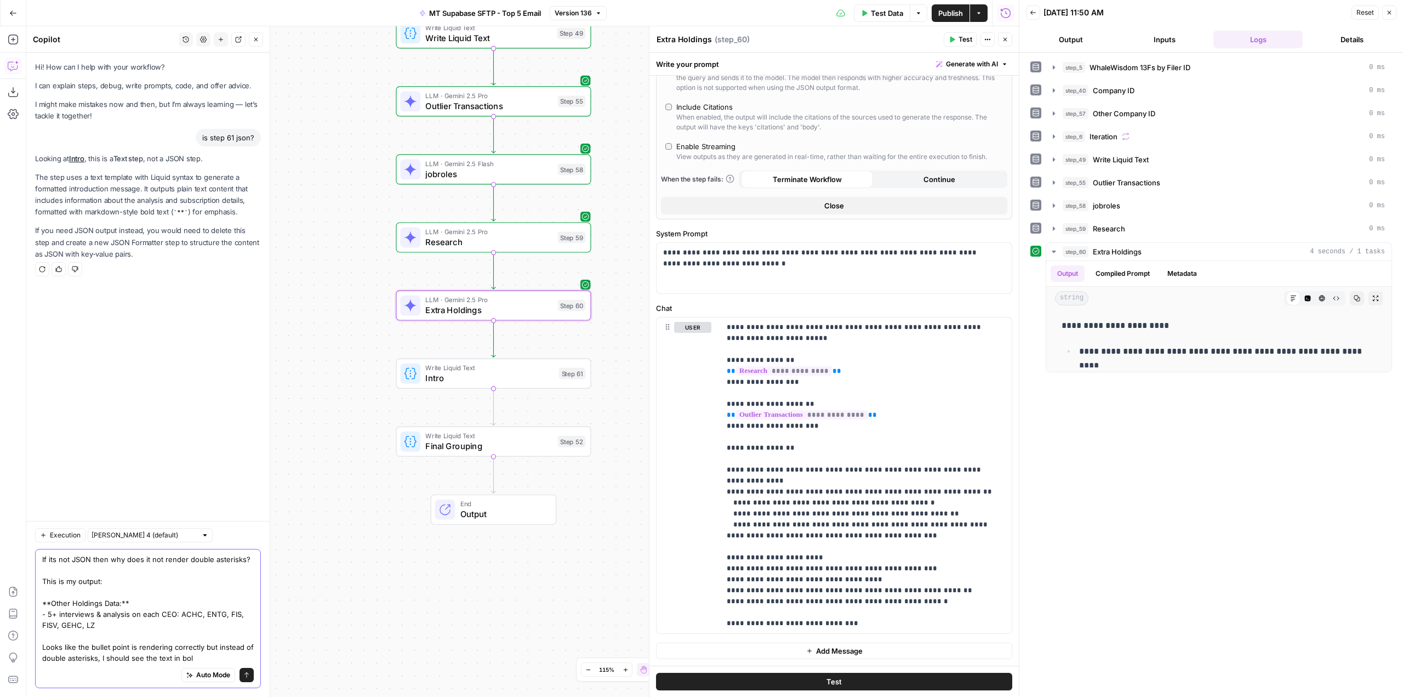
type textarea "If its not JSON then why does it not render double asterisks? This is my output…"
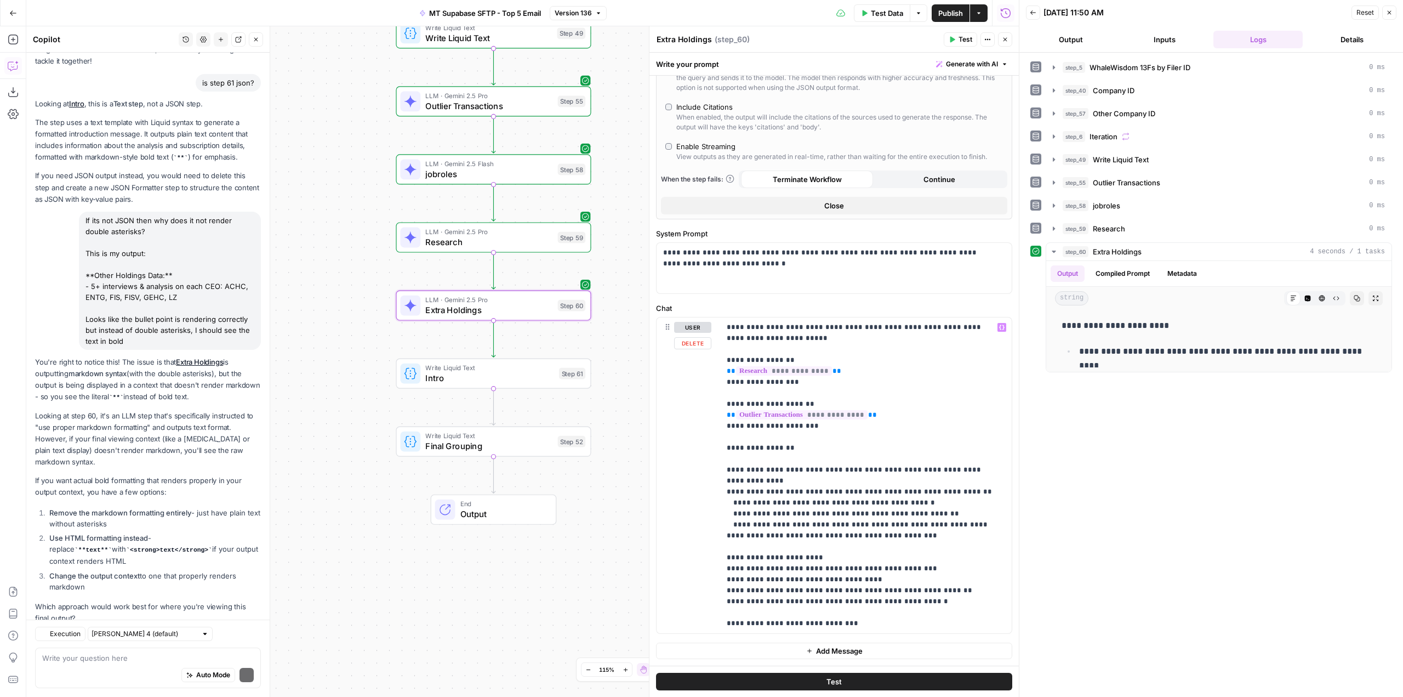
scroll to position [87, 0]
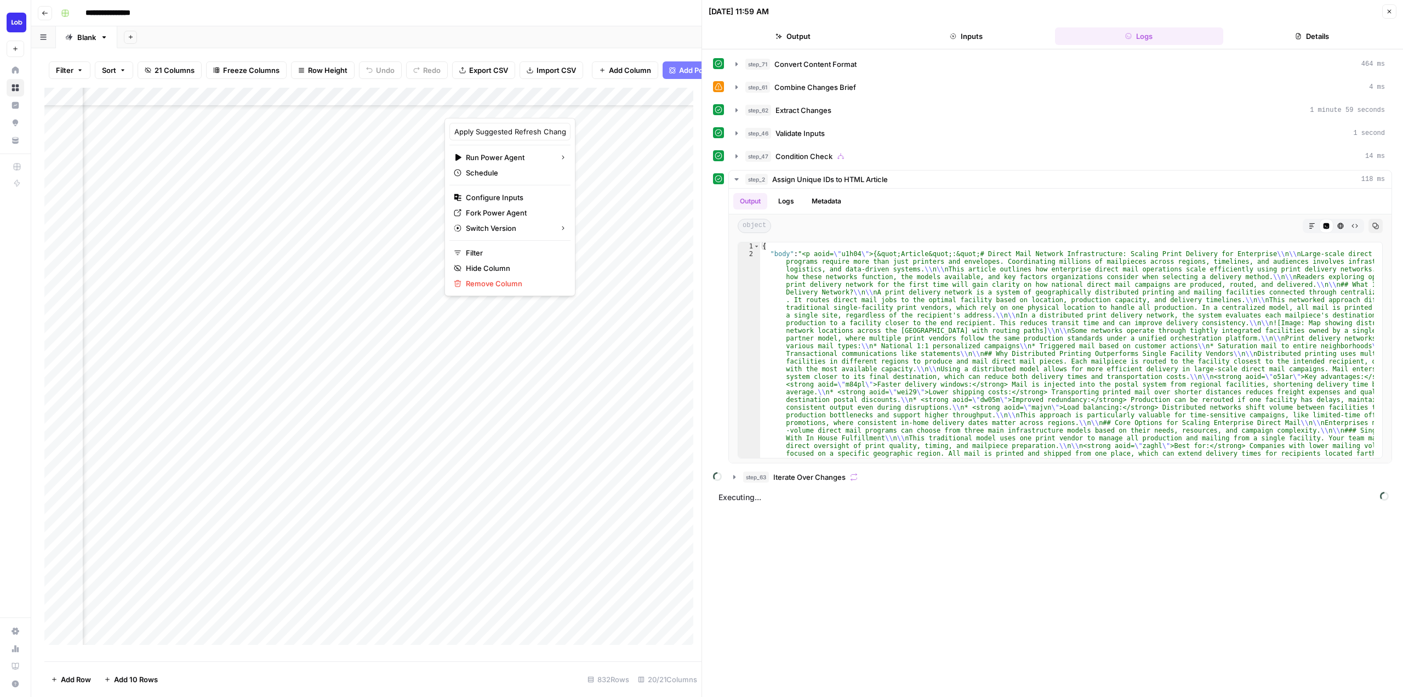
scroll to position [274, 1122]
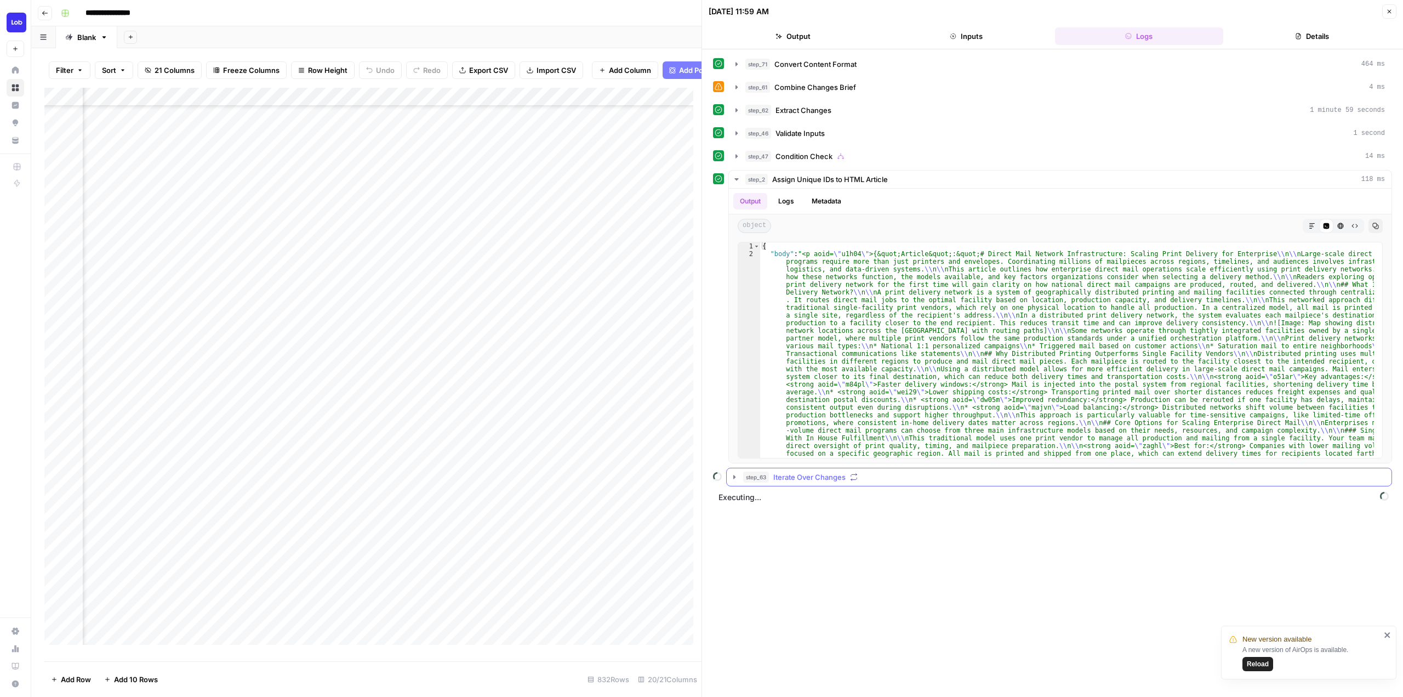
click at [738, 478] on icon "button" at bounding box center [734, 477] width 9 height 9
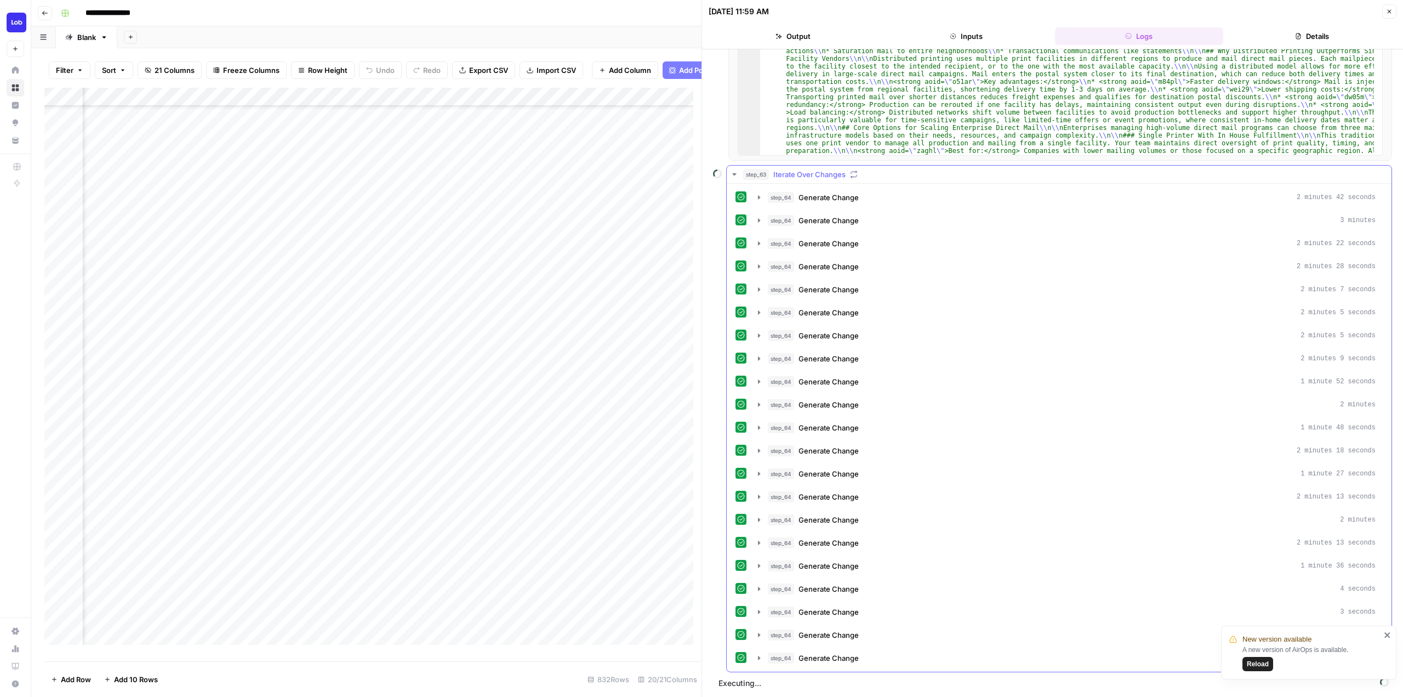
scroll to position [303, 0]
click at [1386, 634] on icon "close" at bounding box center [1387, 634] width 5 height 5
click at [731, 173] on icon "button" at bounding box center [734, 173] width 9 height 9
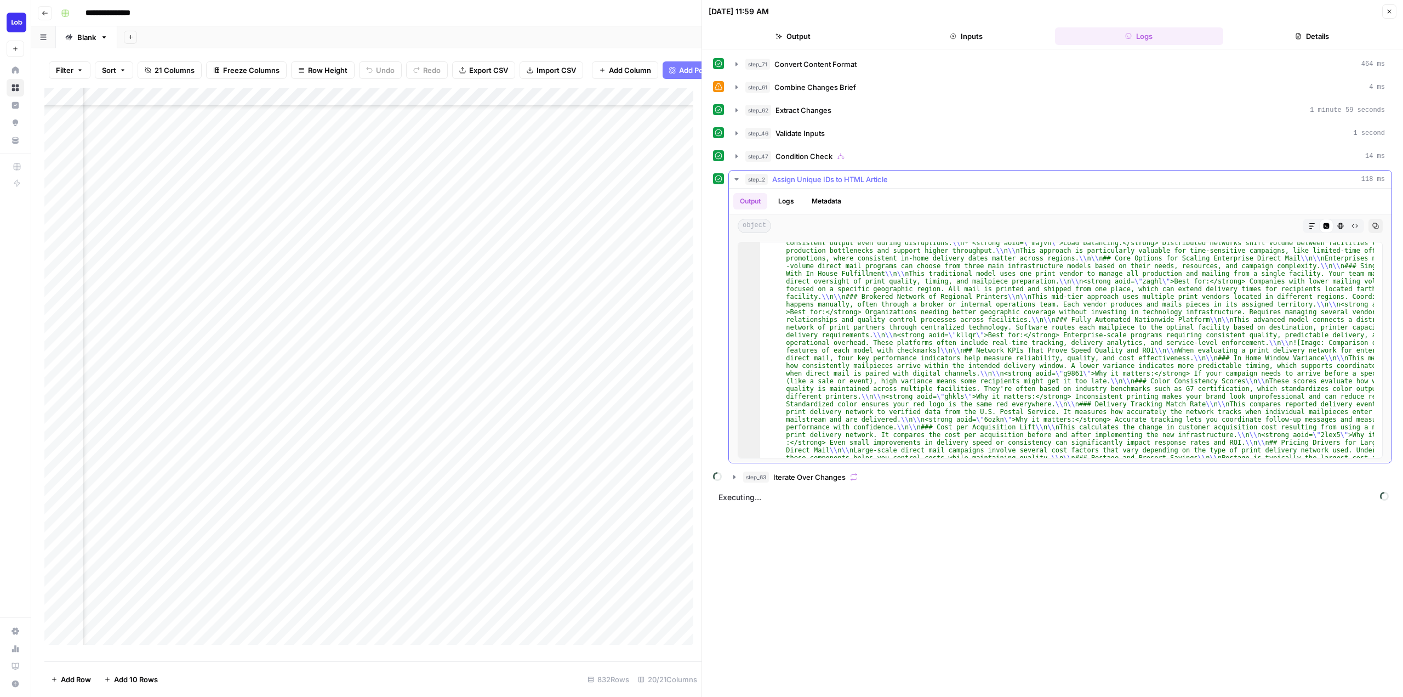
scroll to position [0, 0]
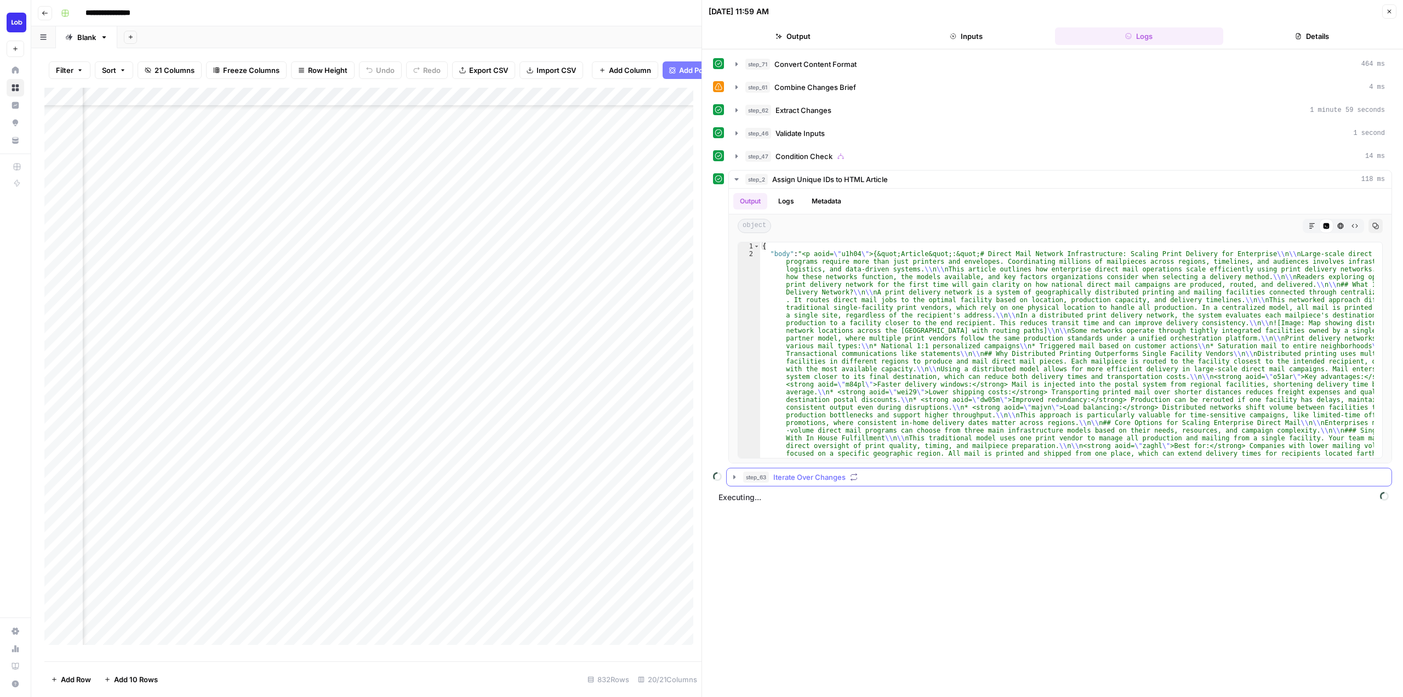
click at [735, 479] on icon "button" at bounding box center [734, 477] width 9 height 9
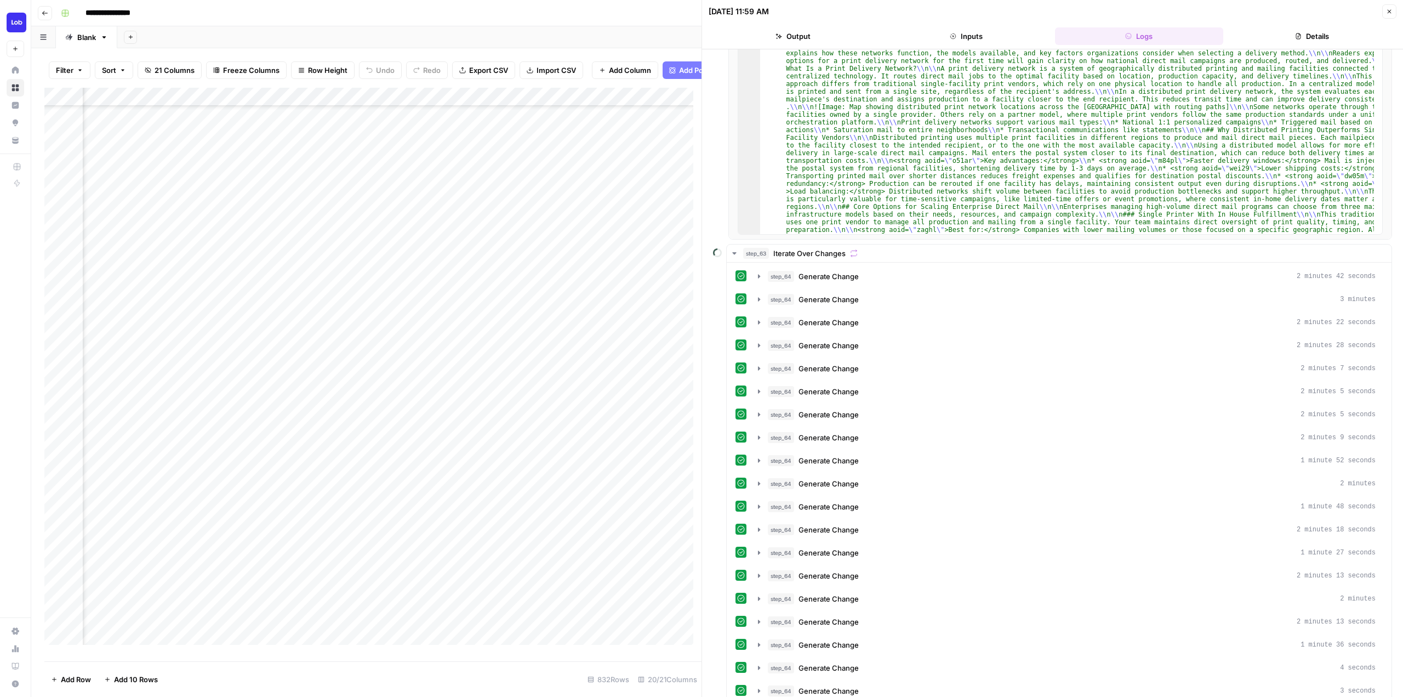
scroll to position [303, 0]
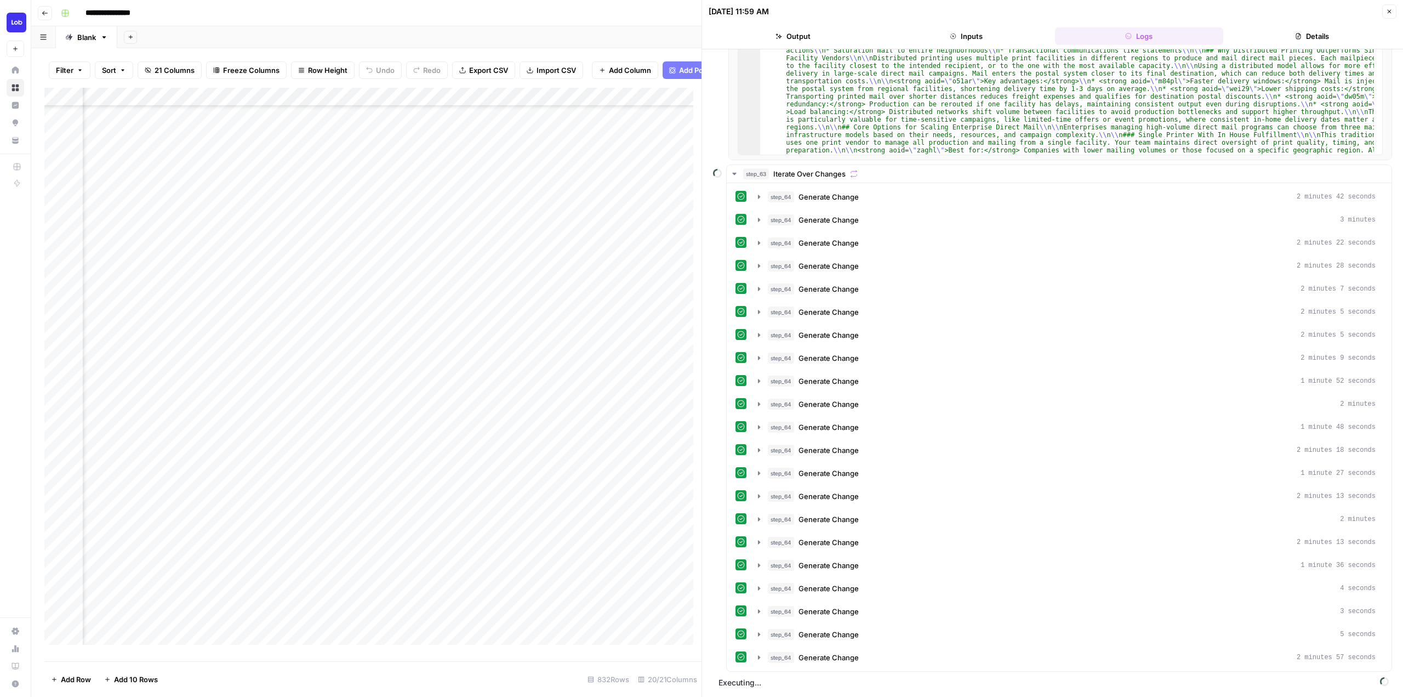
click at [473, 103] on div "Add Column" at bounding box center [372, 370] width 657 height 565
click at [505, 129] on input "Apply Suggested Refresh Changes" at bounding box center [509, 131] width 111 height 11
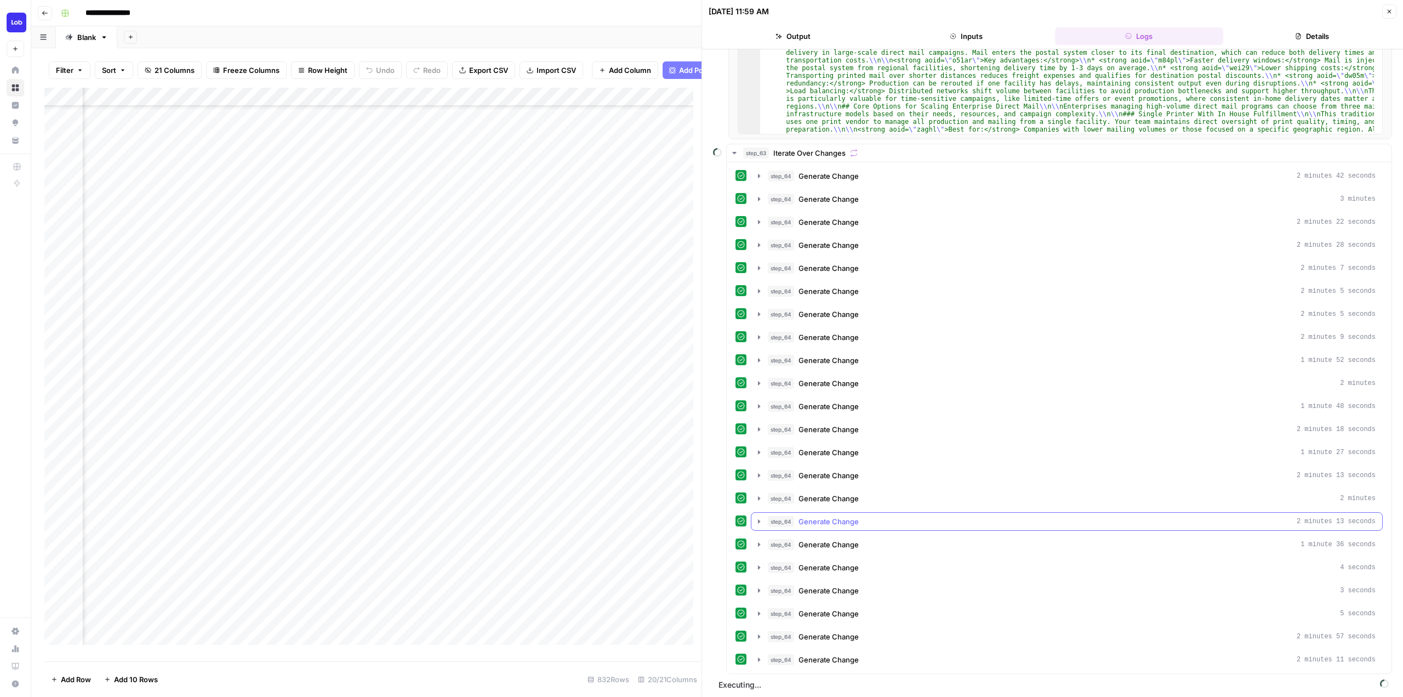
scroll to position [326, 0]
click at [758, 655] on icon "button" at bounding box center [759, 657] width 9 height 9
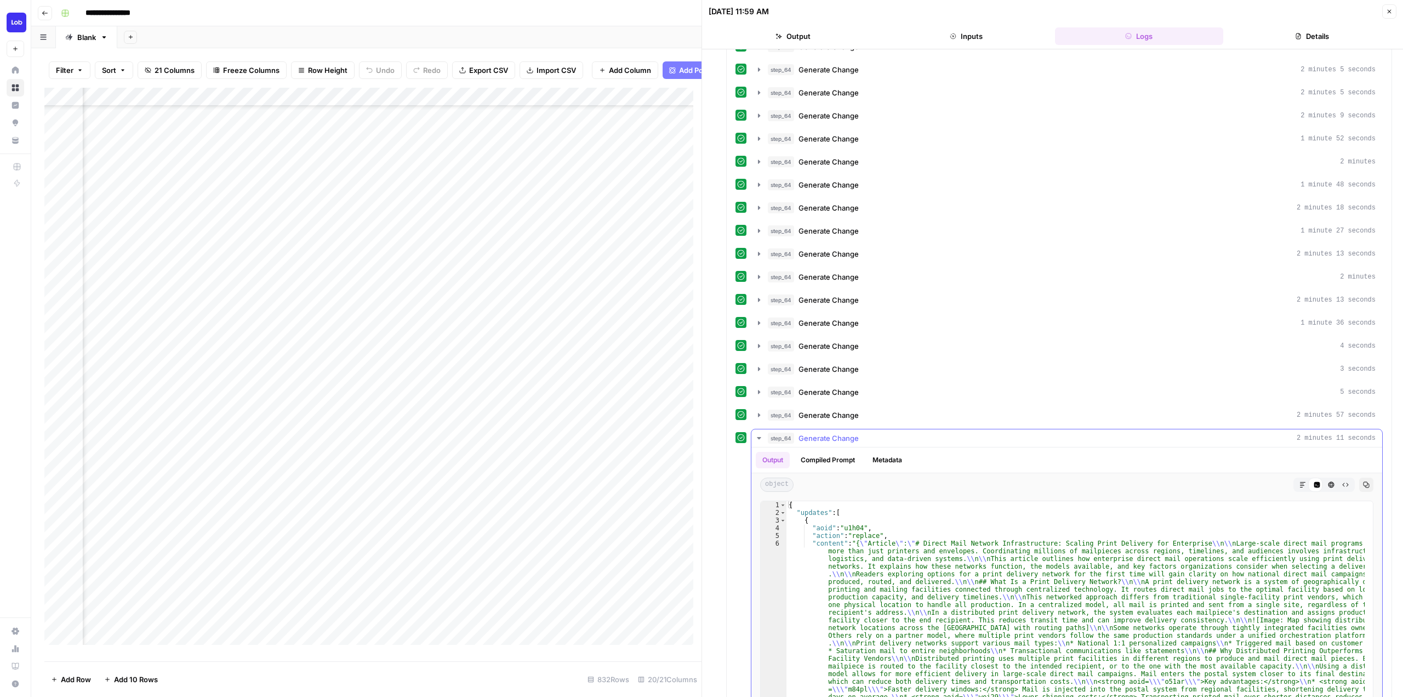
scroll to position [132, 0]
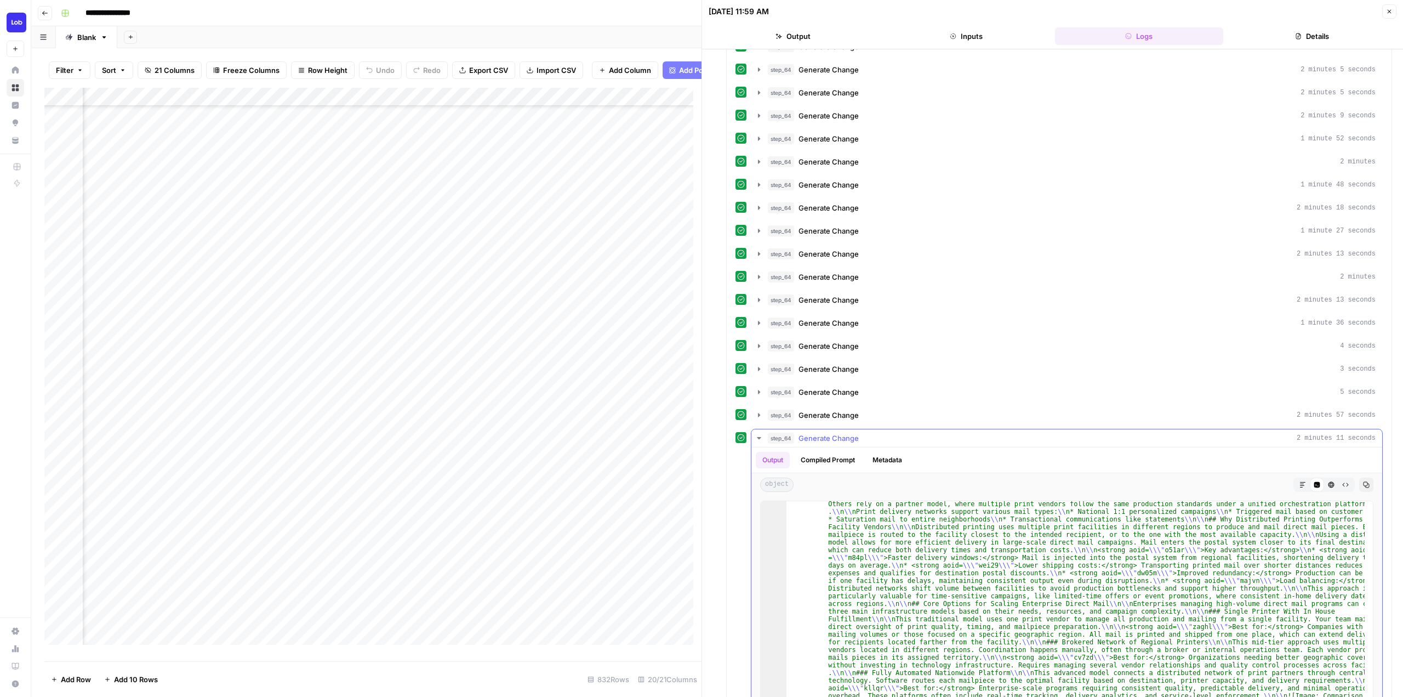
click at [760, 441] on icon "button" at bounding box center [759, 438] width 9 height 9
